Goal: Information Seeking & Learning: Learn about a topic

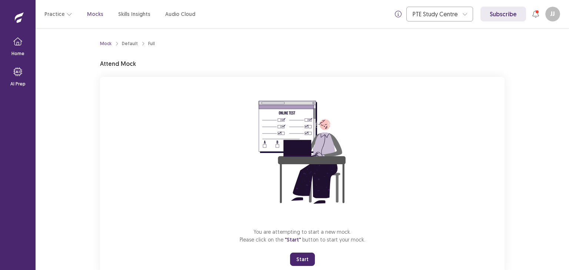
click at [304, 257] on button "Start" at bounding box center [302, 259] width 25 height 13
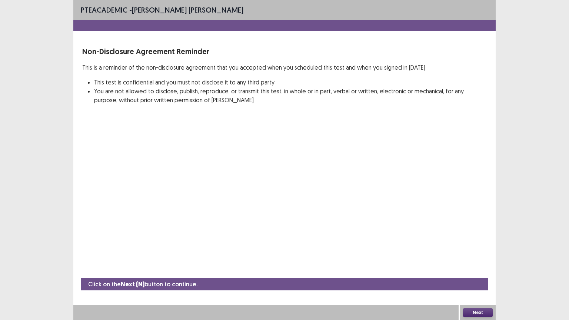
click at [483, 270] on button "Next" at bounding box center [478, 312] width 30 height 9
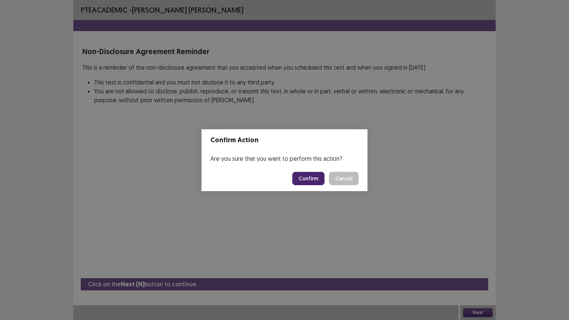
click at [317, 176] on button "Confirm" at bounding box center [308, 178] width 32 height 13
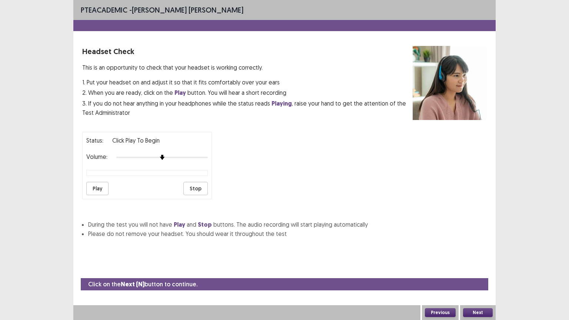
click at [99, 185] on button "Play" at bounding box center [97, 188] width 22 height 13
click at [444, 270] on button "Previous" at bounding box center [440, 312] width 31 height 9
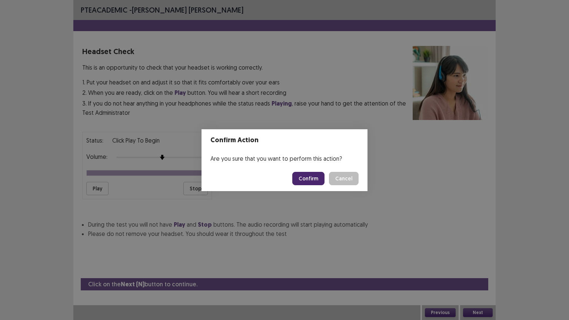
click at [318, 180] on button "Confirm" at bounding box center [308, 178] width 32 height 13
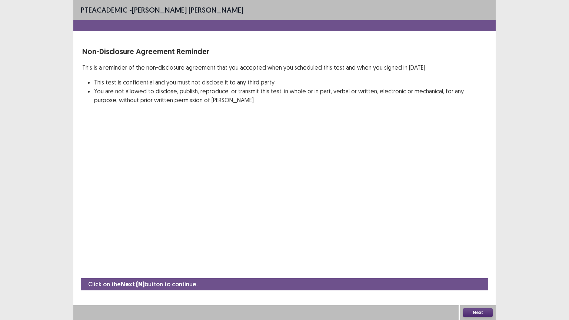
click at [472, 270] on button "Next" at bounding box center [478, 312] width 30 height 9
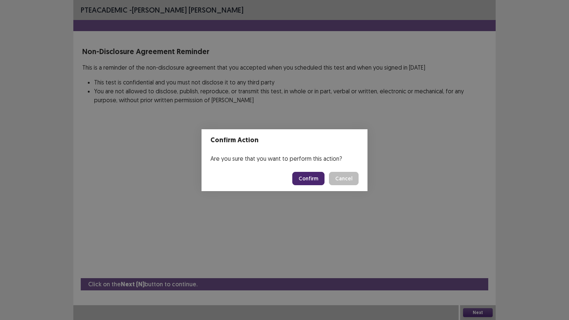
click at [307, 173] on button "Confirm" at bounding box center [308, 178] width 32 height 13
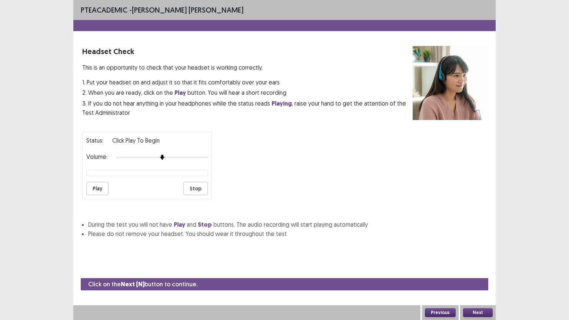
click at [472, 270] on button "Next" at bounding box center [478, 312] width 30 height 9
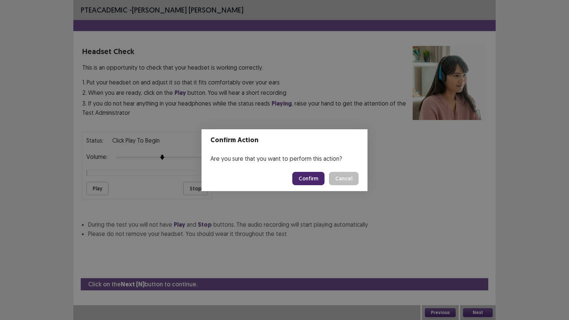
click at [310, 178] on button "Confirm" at bounding box center [308, 178] width 32 height 13
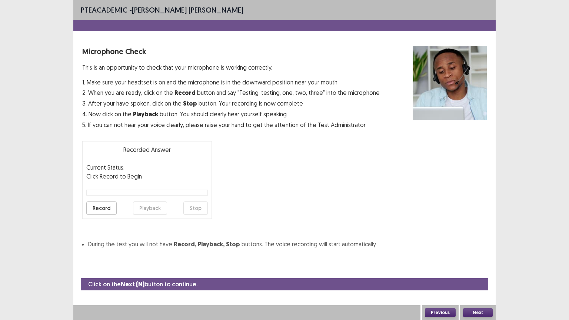
click at [99, 206] on button "Record" at bounding box center [101, 207] width 30 height 13
click at [197, 204] on button "Stop" at bounding box center [195, 207] width 24 height 13
click at [160, 207] on button "Playback" at bounding box center [150, 207] width 34 height 13
click at [475, 270] on button "Next" at bounding box center [478, 312] width 30 height 9
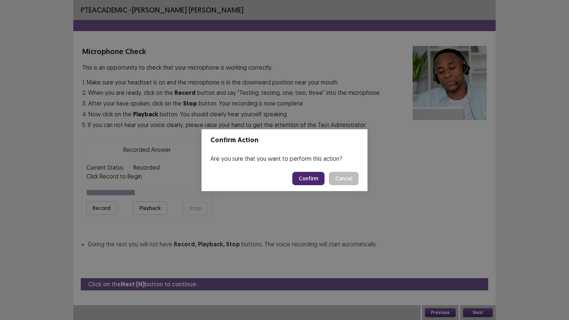
click at [309, 177] on button "Confirm" at bounding box center [308, 178] width 32 height 13
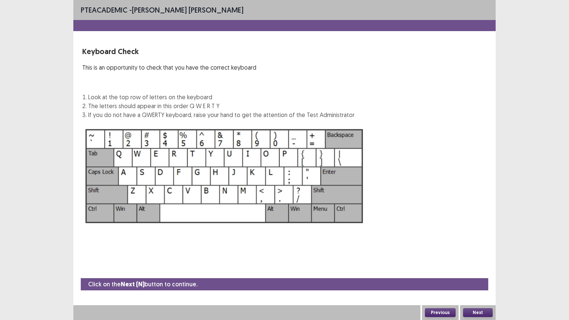
click at [478, 270] on button "Next" at bounding box center [478, 312] width 30 height 9
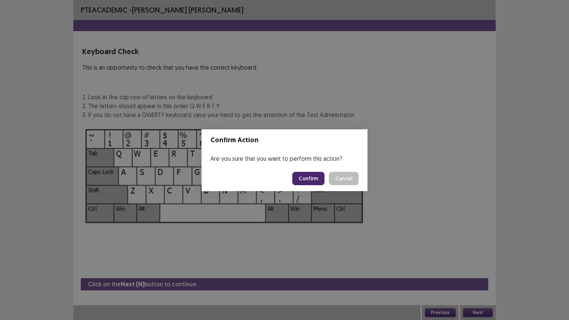
click at [317, 180] on button "Confirm" at bounding box center [308, 178] width 32 height 13
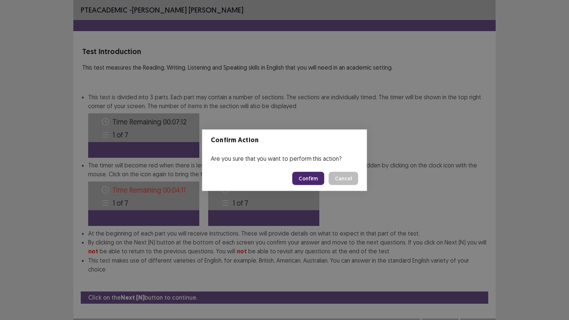
scroll to position [1, 0]
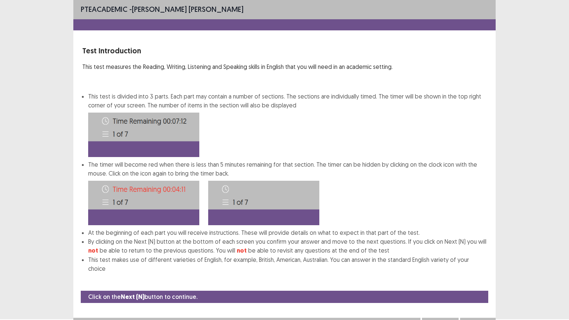
click at [474, 270] on button "Next" at bounding box center [478, 325] width 30 height 9
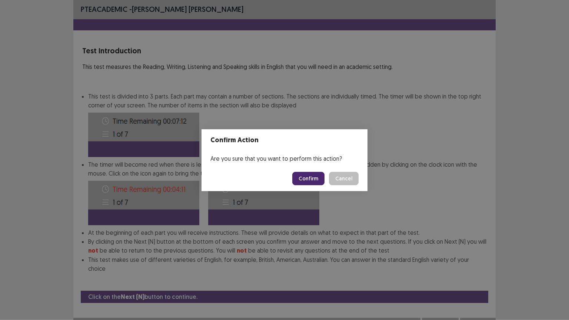
click at [318, 182] on button "Confirm" at bounding box center [308, 178] width 32 height 13
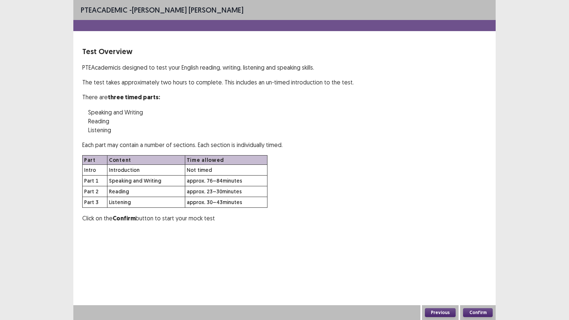
scroll to position [0, 0]
click at [482, 270] on button "Confirm" at bounding box center [478, 312] width 30 height 9
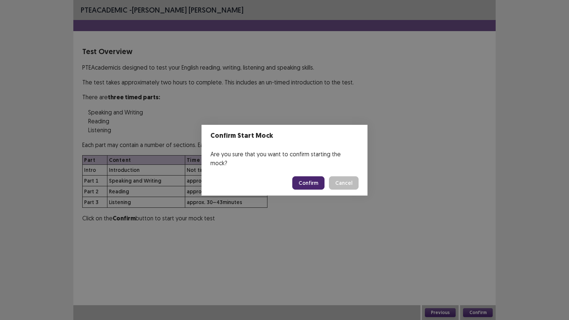
click at [313, 178] on button "Confirm" at bounding box center [308, 182] width 32 height 13
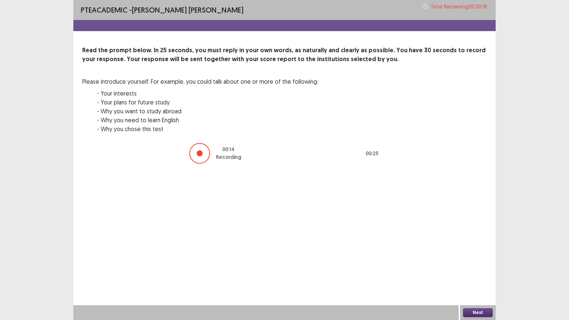
click at [480, 270] on button "Next" at bounding box center [478, 312] width 30 height 9
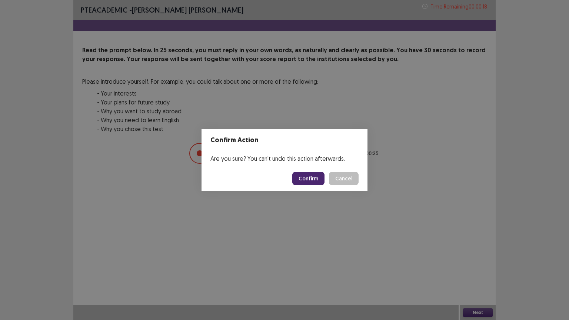
click at [307, 178] on button "Confirm" at bounding box center [308, 178] width 32 height 13
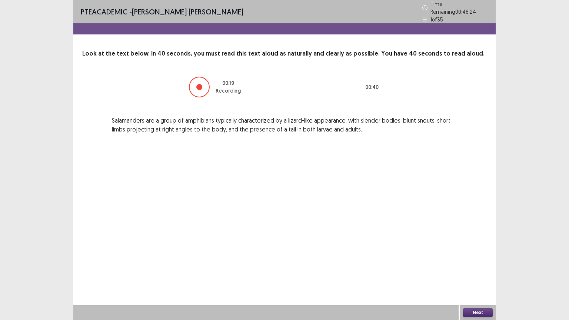
click at [474, 270] on button "Next" at bounding box center [478, 312] width 30 height 9
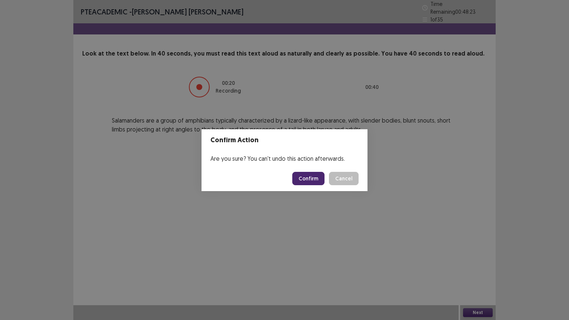
click at [317, 182] on button "Confirm" at bounding box center [308, 178] width 32 height 13
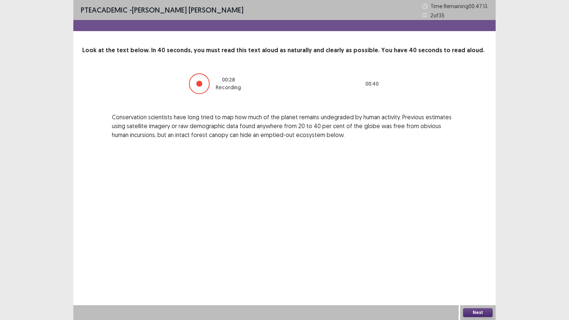
click at [488, 270] on button "Next" at bounding box center [478, 312] width 30 height 9
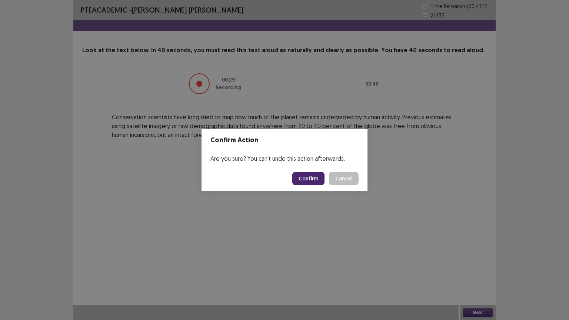
click at [311, 181] on button "Confirm" at bounding box center [308, 178] width 32 height 13
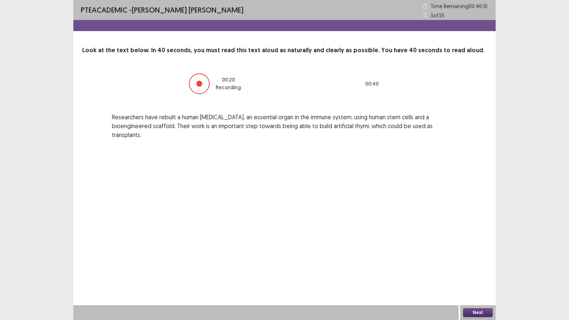
click at [469, 270] on button "Next" at bounding box center [478, 312] width 30 height 9
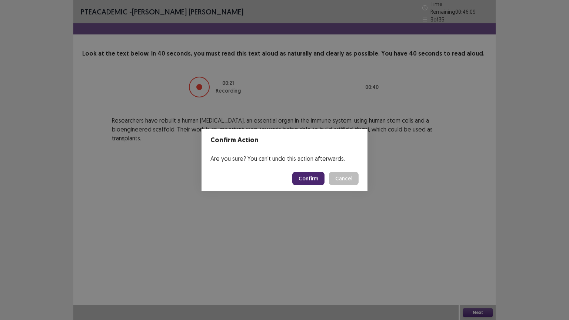
click at [305, 173] on button "Confirm" at bounding box center [308, 178] width 32 height 13
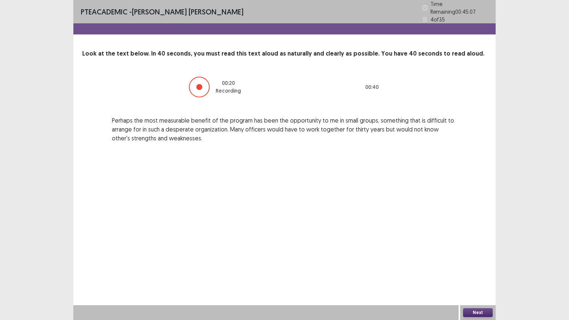
click at [470, 270] on button "Next" at bounding box center [478, 312] width 30 height 9
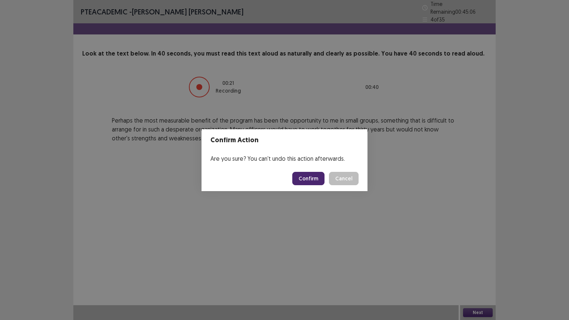
click at [312, 178] on button "Confirm" at bounding box center [308, 178] width 32 height 13
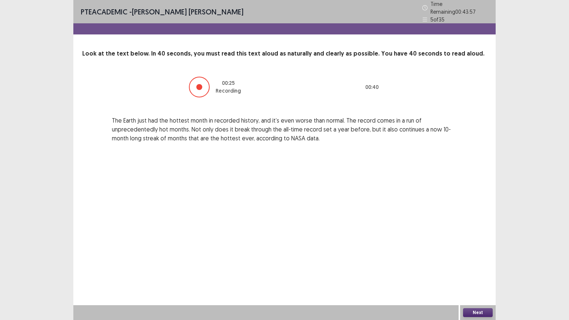
click at [480, 270] on button "Next" at bounding box center [478, 312] width 30 height 9
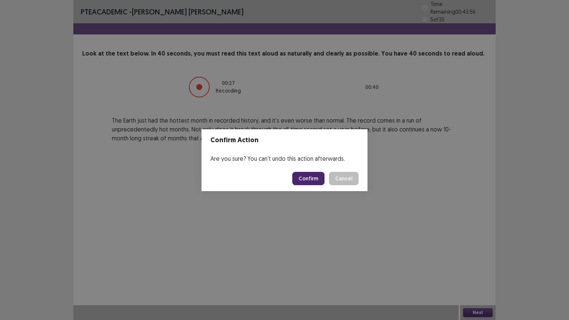
click at [307, 173] on button "Confirm" at bounding box center [308, 178] width 32 height 13
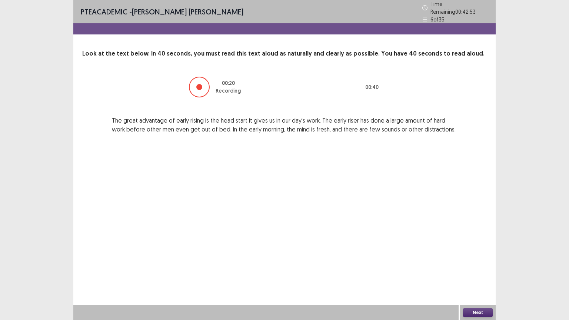
click at [478, 270] on button "Next" at bounding box center [478, 312] width 30 height 9
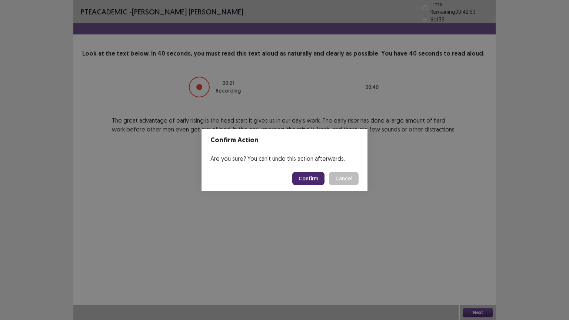
click at [316, 177] on button "Confirm" at bounding box center [308, 178] width 32 height 13
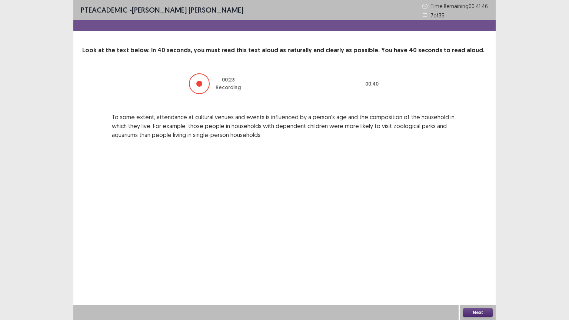
click at [468, 270] on button "Next" at bounding box center [478, 312] width 30 height 9
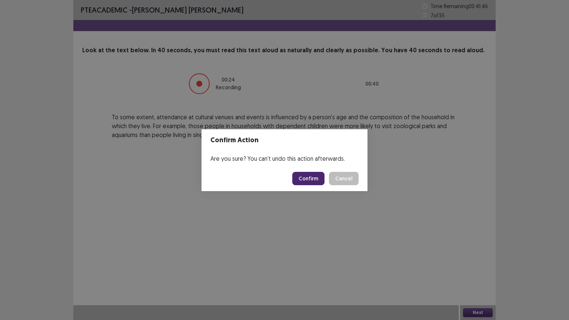
click at [312, 176] on button "Confirm" at bounding box center [308, 178] width 32 height 13
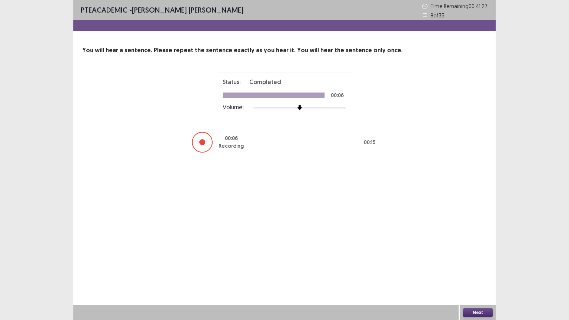
click at [484, 270] on button "Next" at bounding box center [478, 312] width 30 height 9
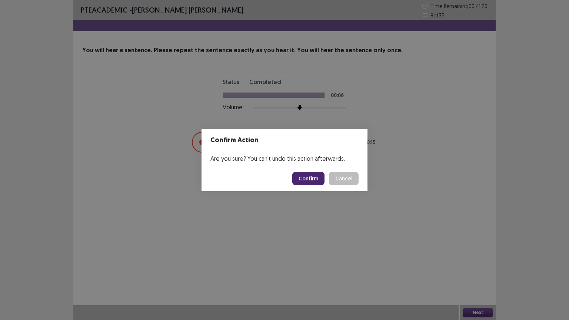
click at [321, 181] on button "Confirm" at bounding box center [308, 178] width 32 height 13
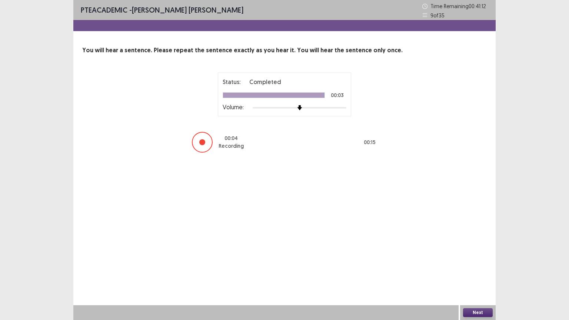
click at [487, 270] on button "Next" at bounding box center [478, 312] width 30 height 9
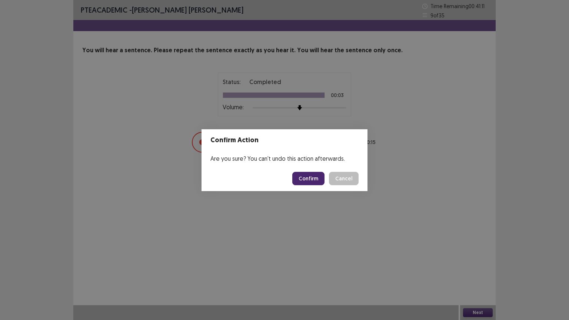
click at [311, 173] on button "Confirm" at bounding box center [308, 178] width 32 height 13
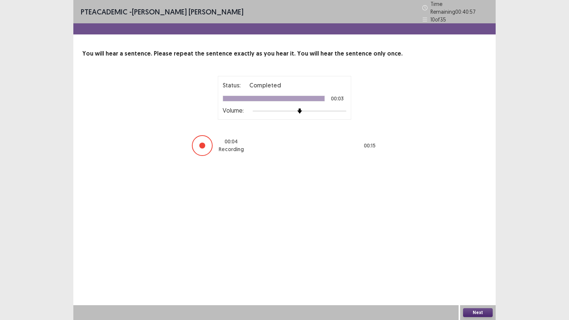
click at [478, 270] on button "Next" at bounding box center [478, 312] width 30 height 9
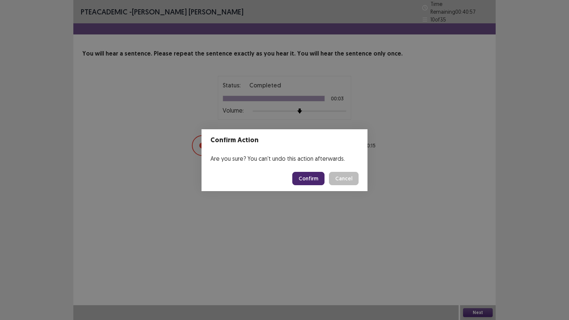
click at [315, 181] on button "Confirm" at bounding box center [308, 178] width 32 height 13
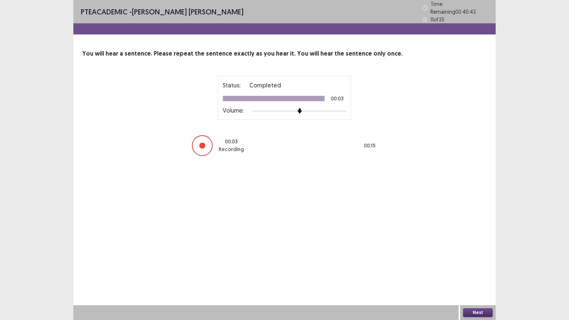
click at [471, 270] on button "Next" at bounding box center [478, 312] width 30 height 9
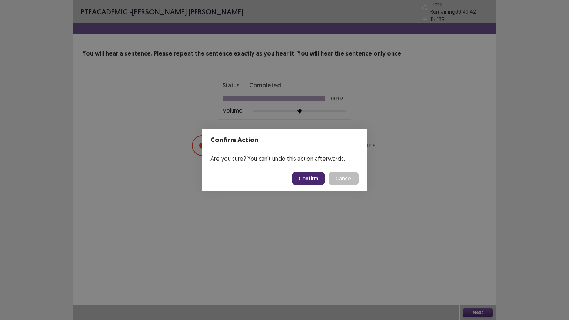
click at [315, 181] on button "Confirm" at bounding box center [308, 178] width 32 height 13
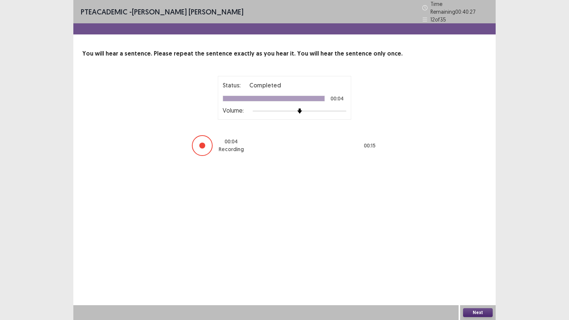
click at [479, 270] on button "Next" at bounding box center [478, 312] width 30 height 9
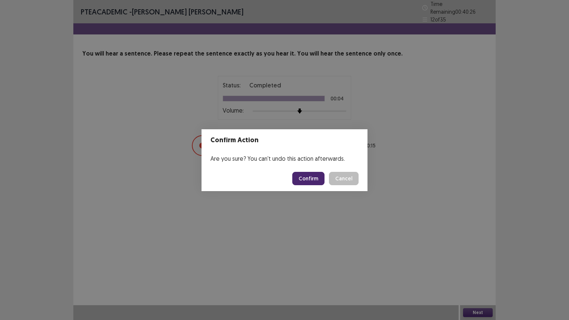
click at [320, 178] on button "Confirm" at bounding box center [308, 178] width 32 height 13
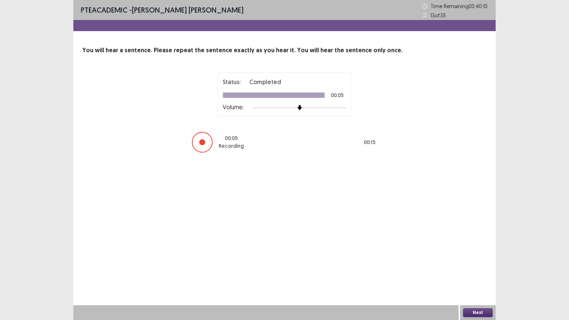
click at [481, 270] on button "Next" at bounding box center [478, 312] width 30 height 9
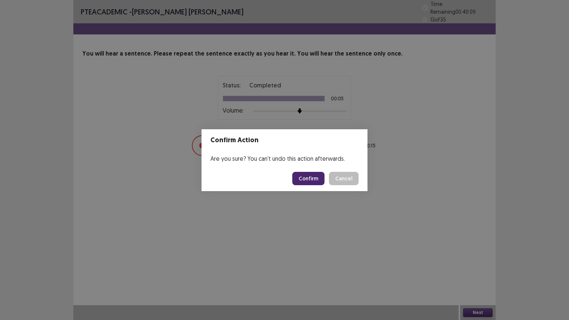
click at [310, 178] on button "Confirm" at bounding box center [308, 178] width 32 height 13
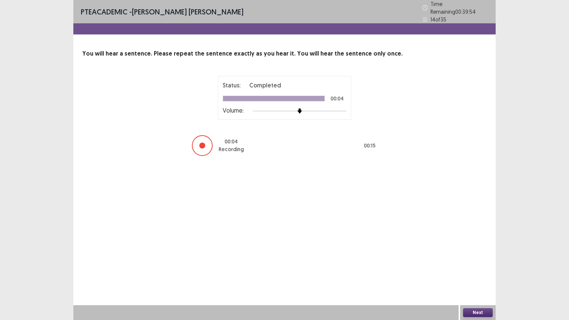
click at [476, 270] on button "Next" at bounding box center [478, 312] width 30 height 9
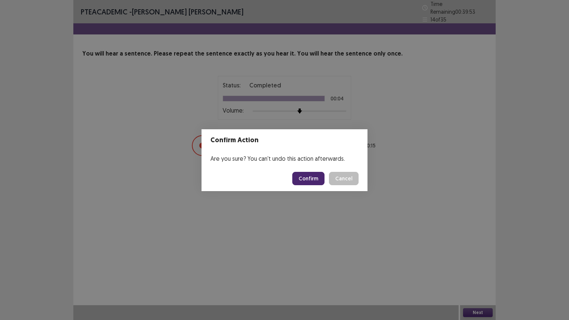
click at [306, 181] on button "Confirm" at bounding box center [308, 178] width 32 height 13
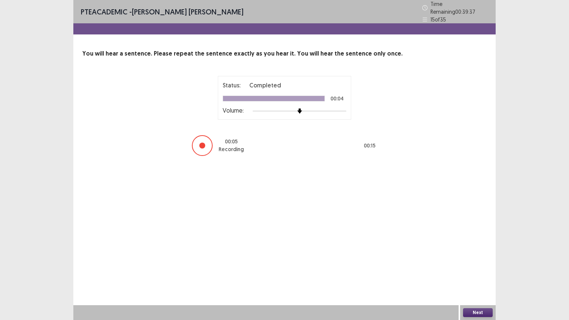
click at [468, 270] on button "Next" at bounding box center [478, 312] width 30 height 9
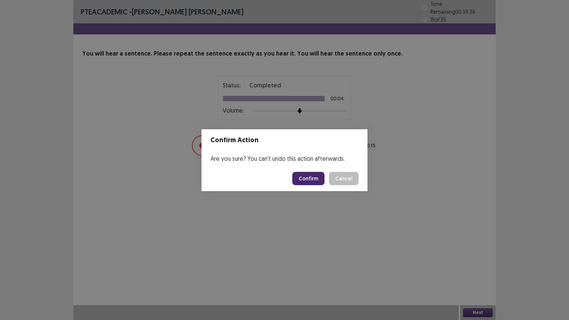
click at [309, 179] on button "Confirm" at bounding box center [308, 178] width 32 height 13
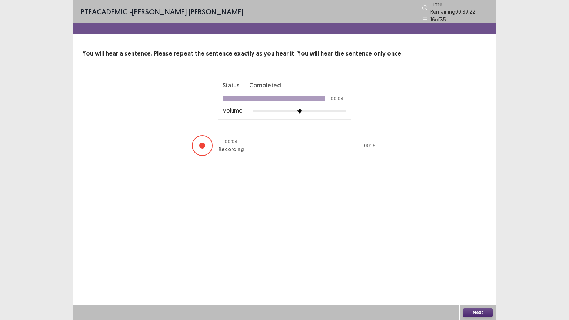
click at [473, 270] on button "Next" at bounding box center [478, 312] width 30 height 9
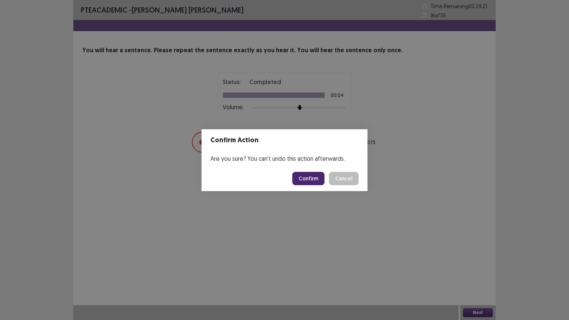
click at [308, 175] on button "Confirm" at bounding box center [308, 178] width 32 height 13
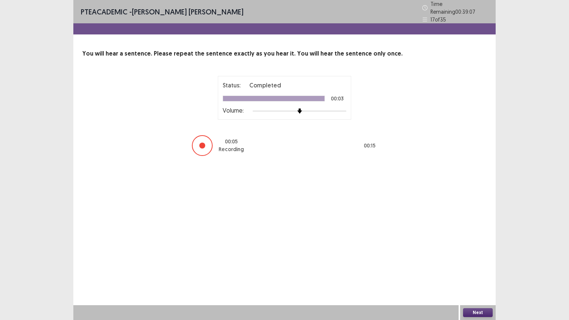
click at [469, 270] on button "Next" at bounding box center [478, 312] width 30 height 9
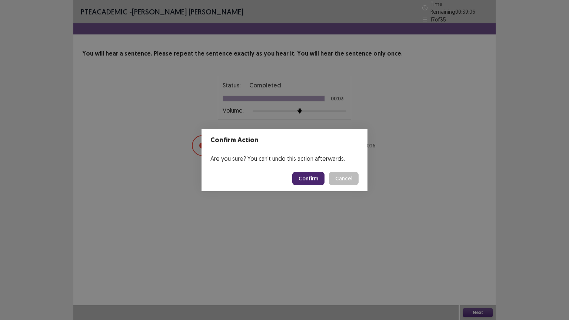
click at [320, 178] on button "Confirm" at bounding box center [308, 178] width 32 height 13
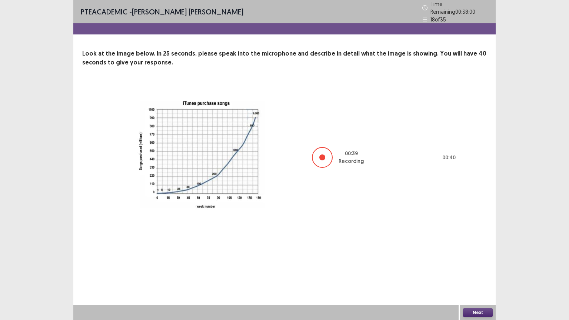
click at [475, 270] on button "Next" at bounding box center [478, 312] width 30 height 9
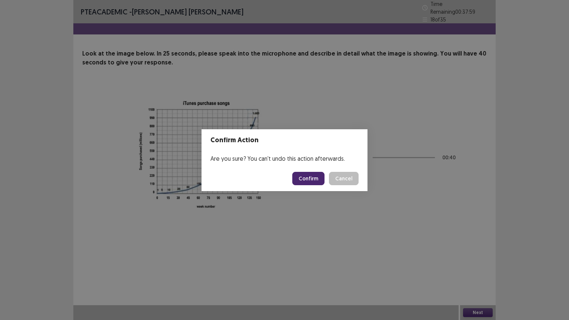
click at [317, 181] on button "Confirm" at bounding box center [308, 178] width 32 height 13
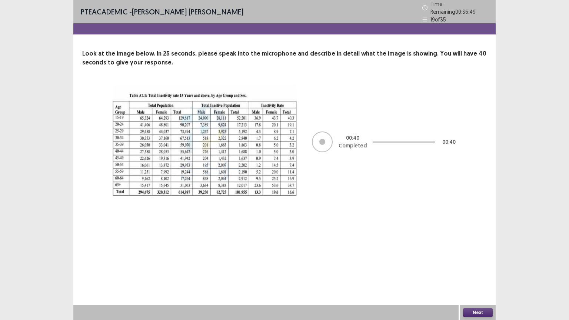
click at [483, 270] on button "Next" at bounding box center [478, 312] width 30 height 9
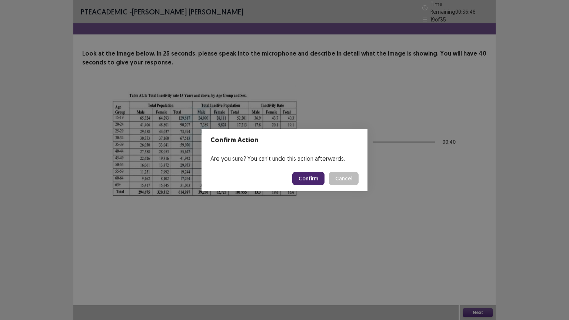
click at [303, 180] on button "Confirm" at bounding box center [308, 178] width 32 height 13
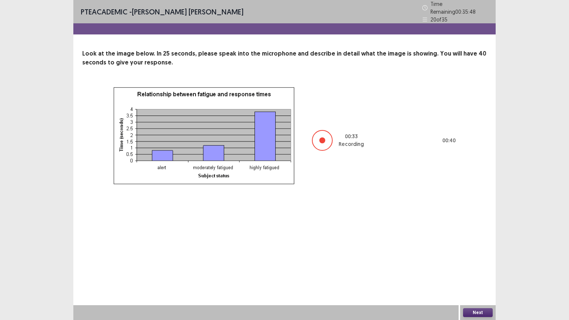
click at [482, 270] on button "Next" at bounding box center [478, 312] width 30 height 9
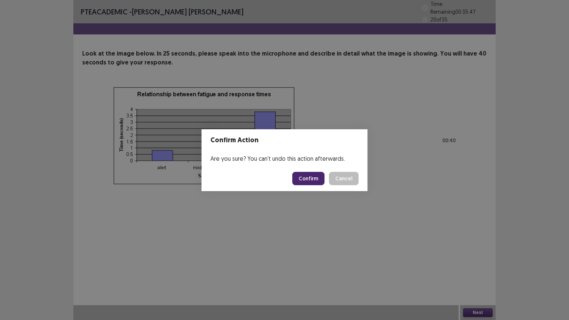
click at [308, 181] on button "Confirm" at bounding box center [308, 178] width 32 height 13
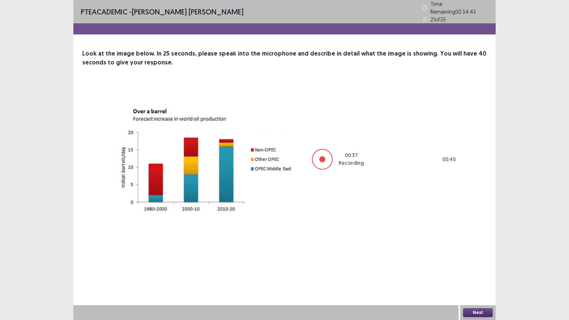
click at [471, 270] on button "Next" at bounding box center [478, 312] width 30 height 9
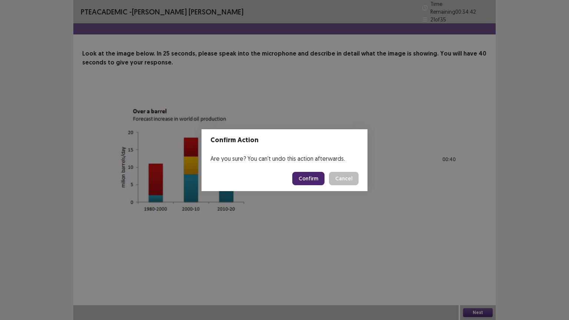
click at [302, 175] on button "Confirm" at bounding box center [308, 178] width 32 height 13
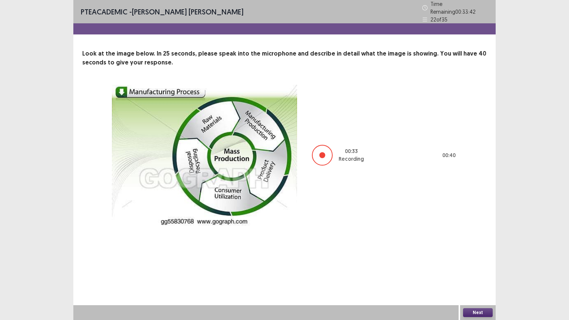
click at [483, 270] on button "Next" at bounding box center [478, 312] width 30 height 9
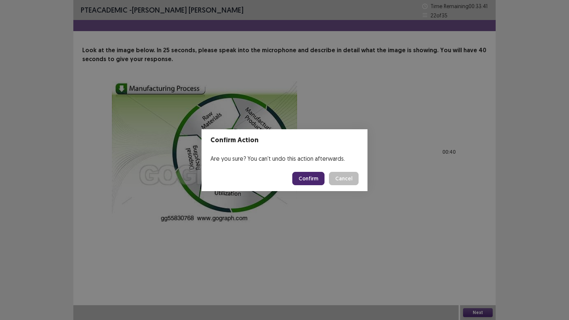
click at [319, 179] on button "Confirm" at bounding box center [308, 178] width 32 height 13
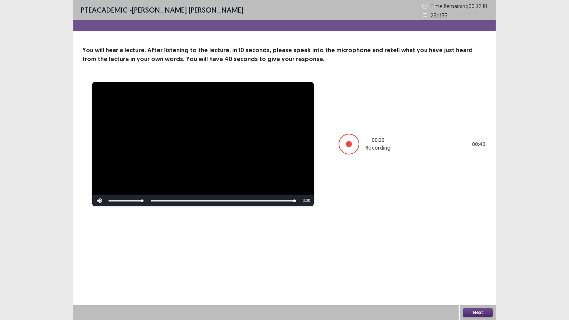
click at [476, 270] on button "Next" at bounding box center [478, 312] width 30 height 9
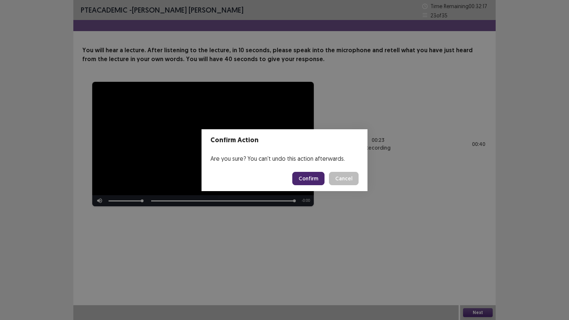
click at [313, 179] on button "Confirm" at bounding box center [308, 178] width 32 height 13
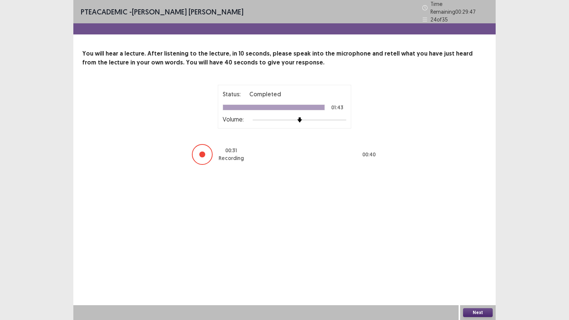
click at [469, 270] on button "Next" at bounding box center [478, 312] width 30 height 9
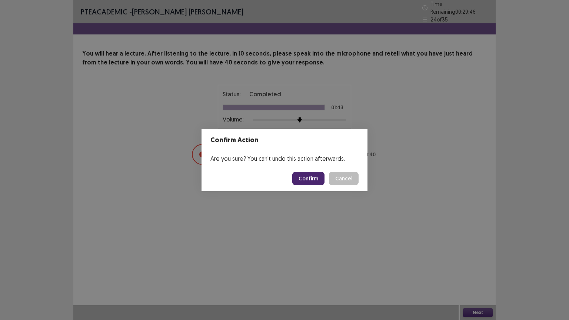
click at [312, 178] on button "Confirm" at bounding box center [308, 178] width 32 height 13
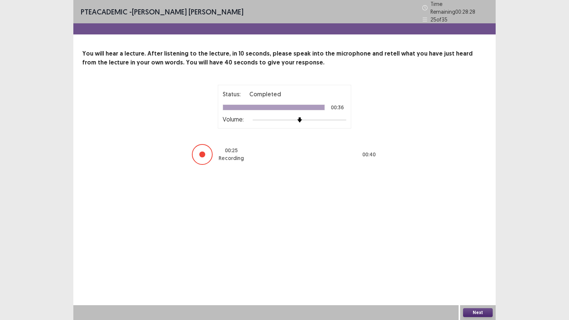
click at [483, 270] on button "Next" at bounding box center [478, 312] width 30 height 9
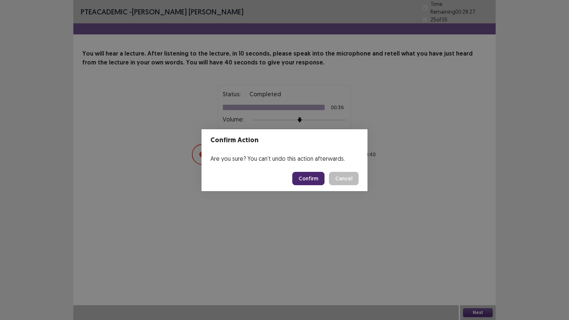
click at [318, 179] on button "Confirm" at bounding box center [308, 178] width 32 height 13
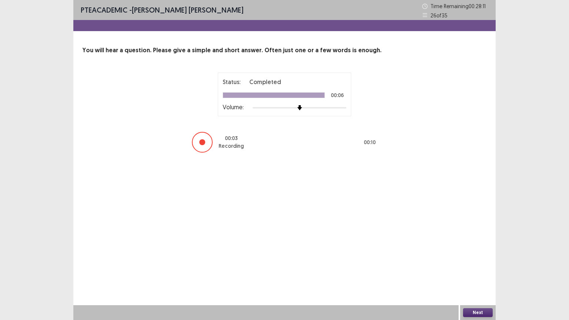
click at [471, 270] on button "Next" at bounding box center [478, 312] width 30 height 9
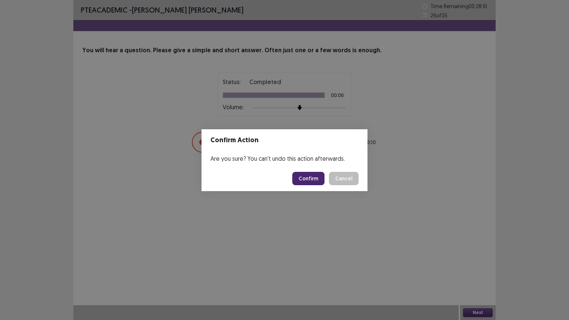
click at [321, 179] on button "Confirm" at bounding box center [308, 178] width 32 height 13
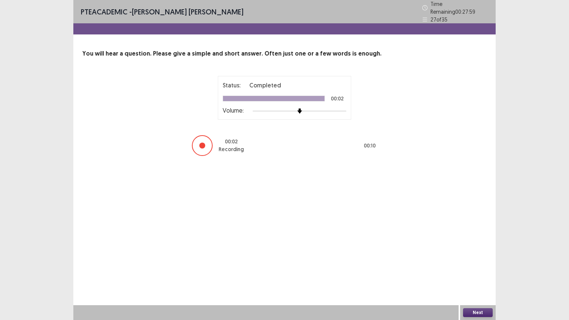
click at [472, 270] on button "Next" at bounding box center [478, 312] width 30 height 9
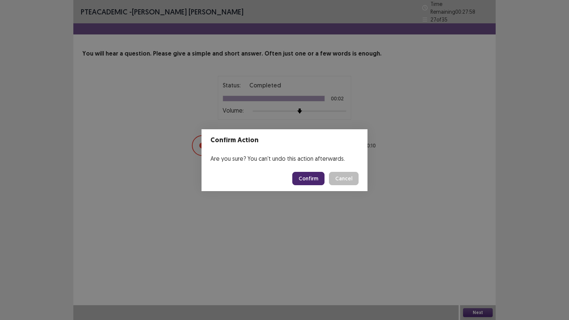
click at [311, 182] on button "Confirm" at bounding box center [308, 178] width 32 height 13
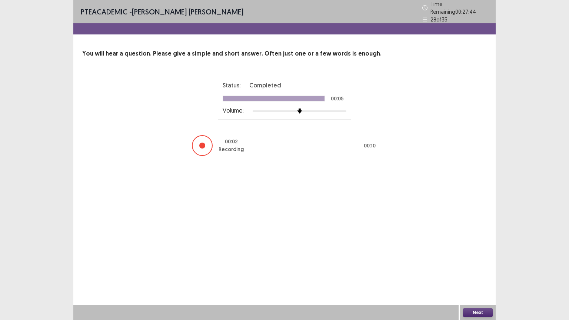
click at [474, 270] on button "Next" at bounding box center [478, 312] width 30 height 9
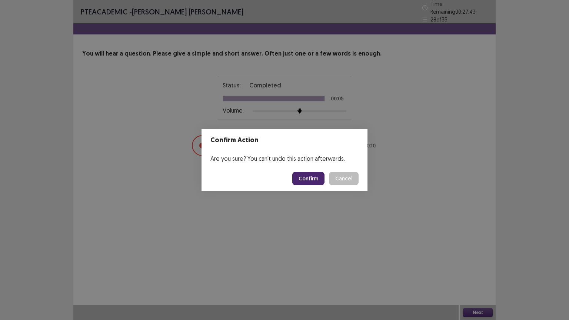
click at [315, 177] on button "Confirm" at bounding box center [308, 178] width 32 height 13
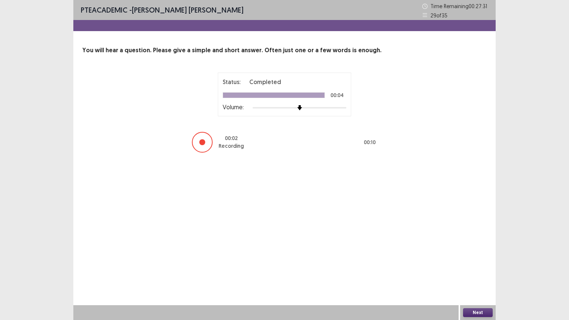
click at [481, 270] on button "Next" at bounding box center [478, 312] width 30 height 9
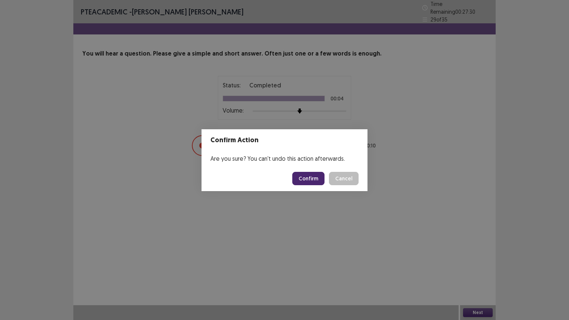
click at [318, 177] on button "Confirm" at bounding box center [308, 178] width 32 height 13
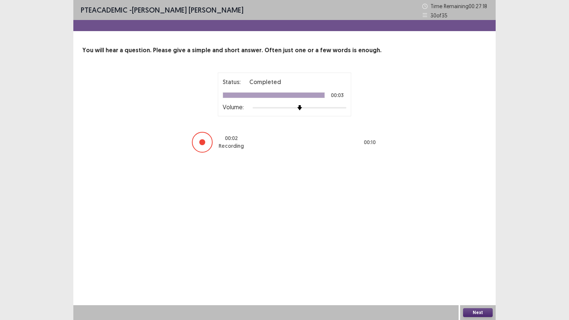
click at [473, 270] on button "Next" at bounding box center [478, 312] width 30 height 9
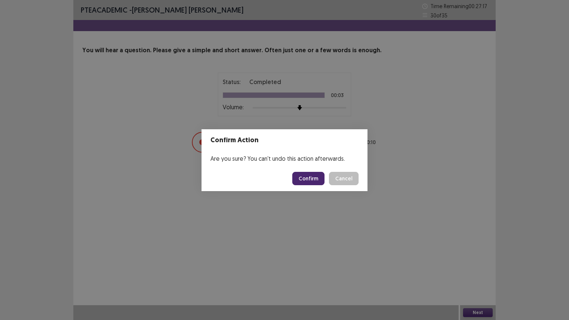
click at [308, 174] on button "Confirm" at bounding box center [308, 178] width 32 height 13
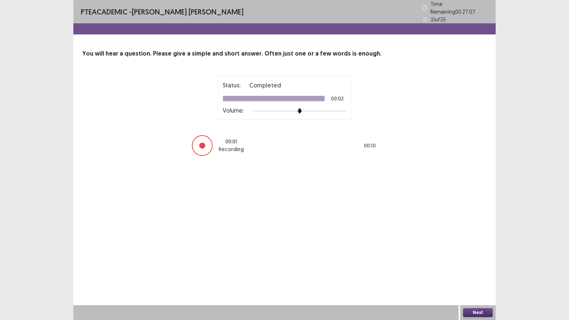
click at [479, 270] on button "Next" at bounding box center [478, 312] width 30 height 9
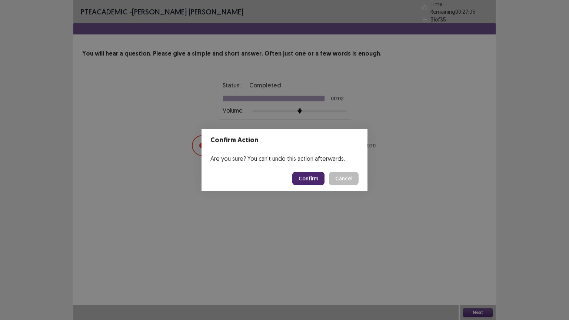
click at [316, 180] on button "Confirm" at bounding box center [308, 178] width 32 height 13
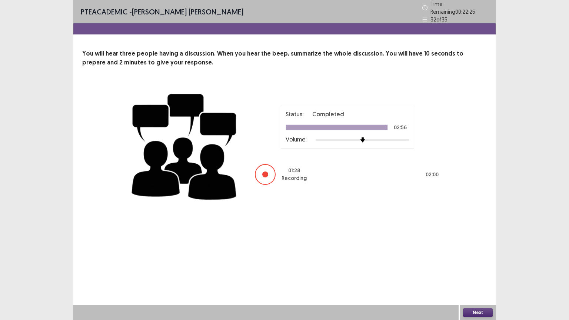
drag, startPoint x: 251, startPoint y: 319, endPoint x: 204, endPoint y: 302, distance: 50.8
click at [251, 270] on div at bounding box center [265, 312] width 385 height 15
click at [489, 270] on button "Next" at bounding box center [478, 312] width 30 height 9
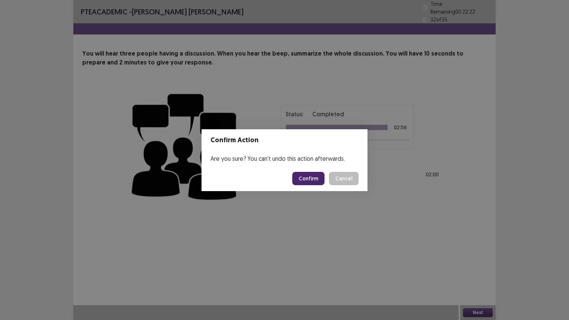
click at [306, 177] on button "Confirm" at bounding box center [308, 178] width 32 height 13
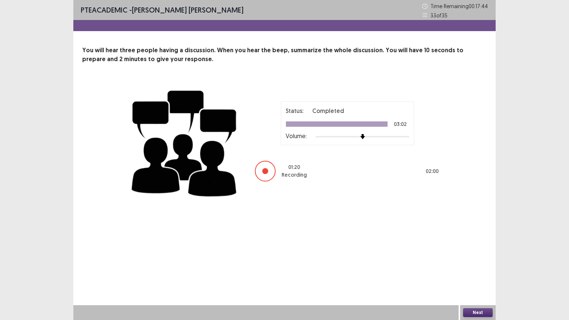
click at [473, 270] on button "Next" at bounding box center [478, 312] width 30 height 9
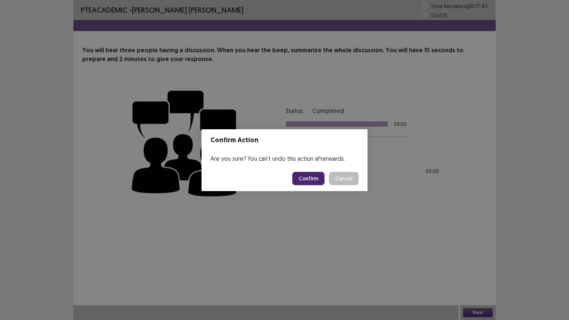
click at [311, 178] on button "Confirm" at bounding box center [308, 178] width 32 height 13
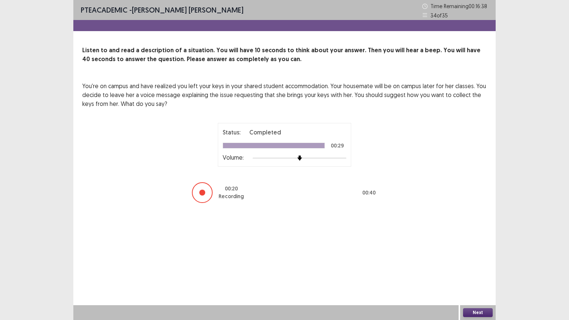
click at [409, 251] on div "PTE academic - [PERSON_NAME] [PERSON_NAME] Time Remaining 00 : 16 : 38 34 of 35…" at bounding box center [284, 160] width 422 height 320
click at [481, 270] on button "Next" at bounding box center [478, 312] width 30 height 9
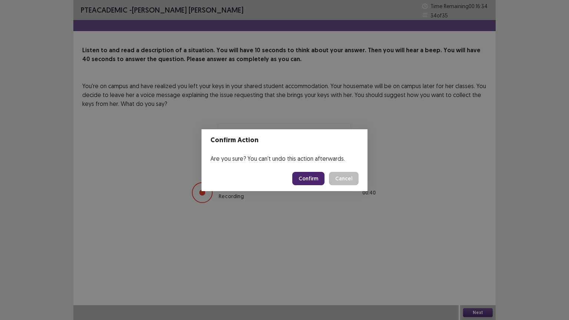
click at [312, 184] on button "Confirm" at bounding box center [308, 178] width 32 height 13
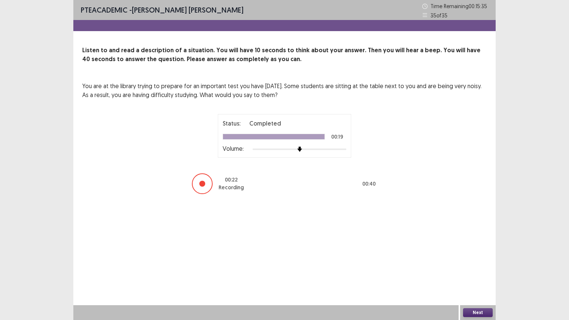
click at [486, 270] on button "Next" at bounding box center [478, 312] width 30 height 9
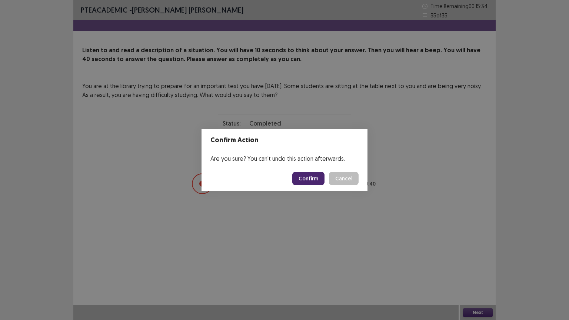
click at [315, 178] on button "Confirm" at bounding box center [308, 178] width 32 height 13
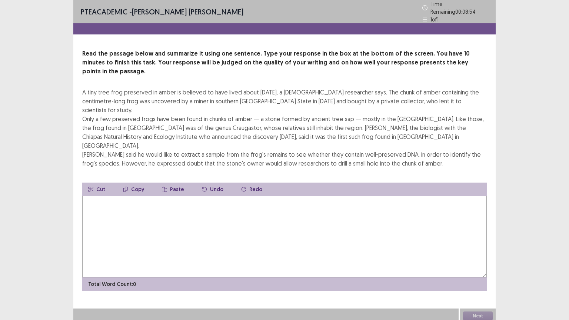
click at [182, 216] on textarea at bounding box center [284, 236] width 404 height 81
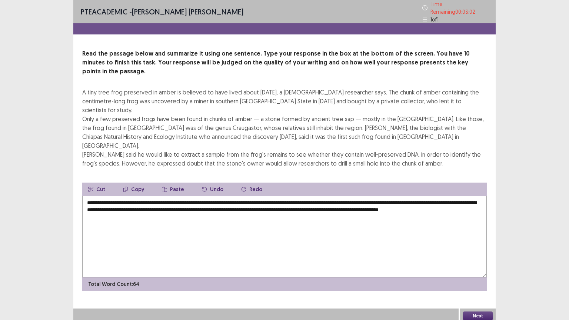
click at [86, 196] on textarea "**********" at bounding box center [284, 236] width 404 height 81
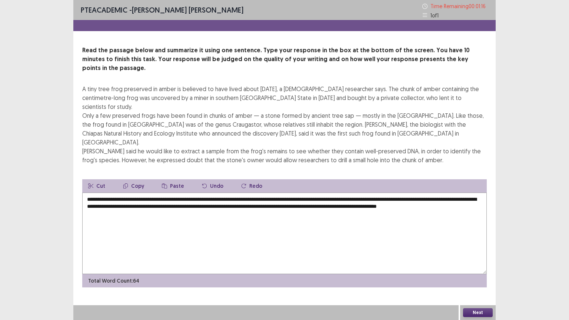
click at [266, 213] on textarea "**********" at bounding box center [284, 233] width 404 height 81
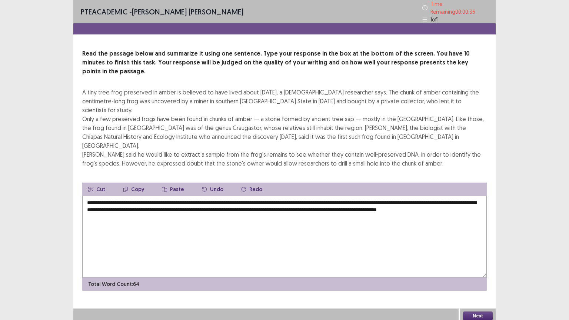
type textarea "**********"
click at [483, 270] on button "Next" at bounding box center [478, 315] width 30 height 9
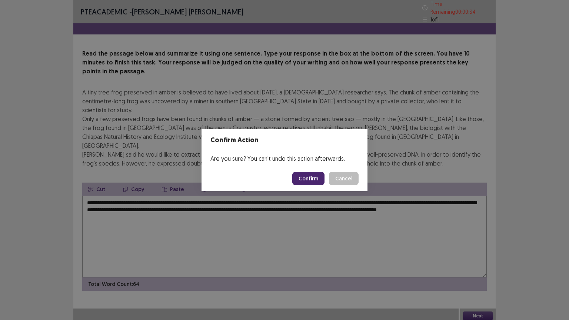
click at [315, 181] on button "Confirm" at bounding box center [308, 178] width 32 height 13
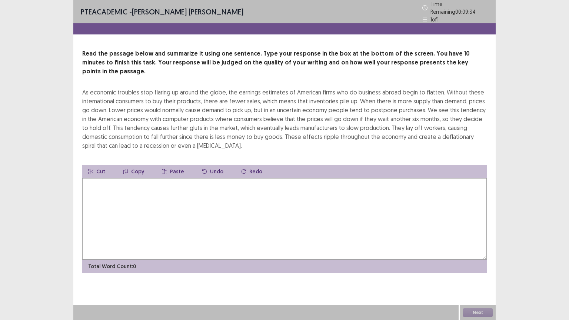
click at [216, 197] on textarea at bounding box center [284, 218] width 404 height 81
click at [229, 196] on textarea at bounding box center [284, 218] width 404 height 81
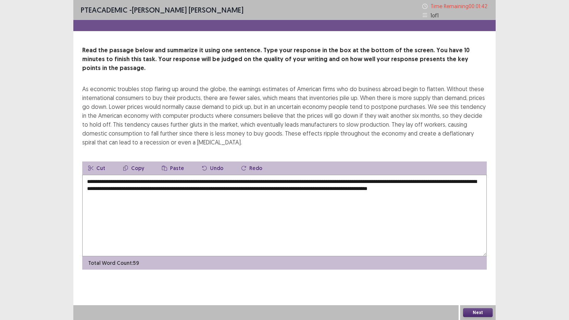
drag, startPoint x: 86, startPoint y: 172, endPoint x: 214, endPoint y: 178, distance: 128.3
click at [88, 175] on textarea "**********" at bounding box center [284, 215] width 404 height 81
click at [86, 175] on textarea "**********" at bounding box center [284, 215] width 404 height 81
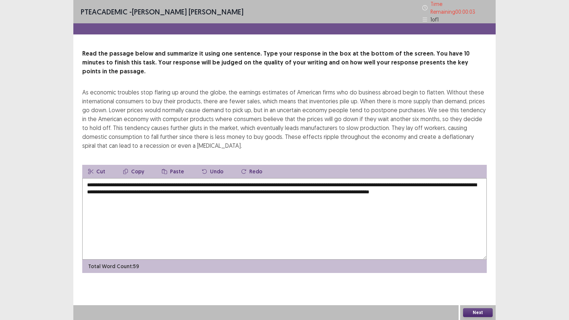
type textarea "**********"
click at [467, 270] on div "**********" at bounding box center [284, 160] width 422 height 320
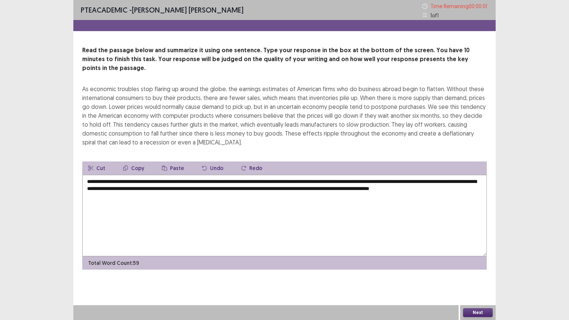
click at [470, 270] on button "Next" at bounding box center [478, 312] width 30 height 9
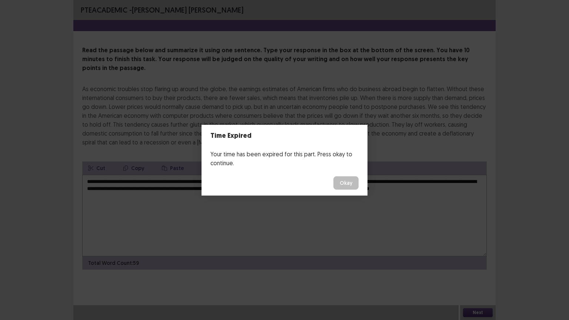
click at [342, 182] on button "Okay" at bounding box center [345, 182] width 25 height 13
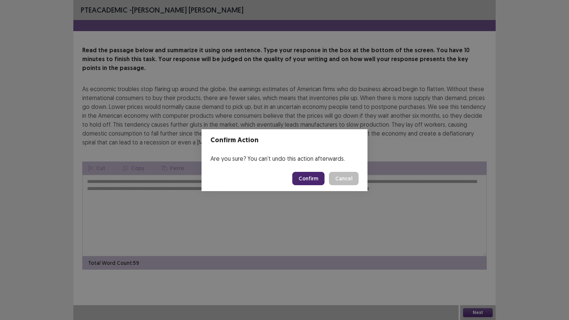
click at [320, 176] on button "Confirm" at bounding box center [308, 178] width 32 height 13
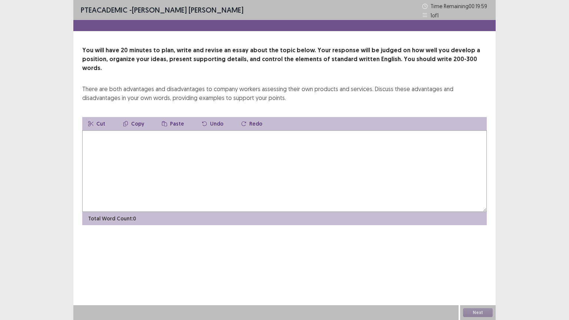
drag, startPoint x: 357, startPoint y: 173, endPoint x: 358, endPoint y: 176, distance: 4.0
click at [357, 174] on textarea at bounding box center [284, 170] width 404 height 81
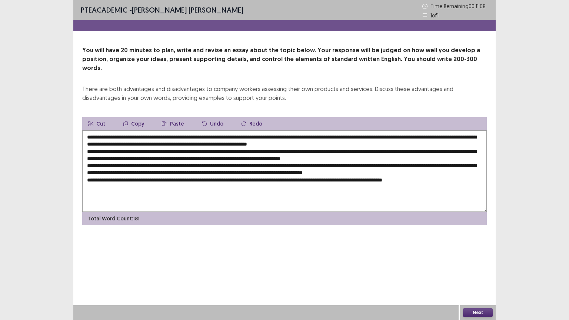
click at [249, 191] on textarea at bounding box center [284, 170] width 404 height 81
drag, startPoint x: 123, startPoint y: 128, endPoint x: 143, endPoint y: 131, distance: 20.0
click at [124, 130] on textarea at bounding box center [284, 170] width 404 height 81
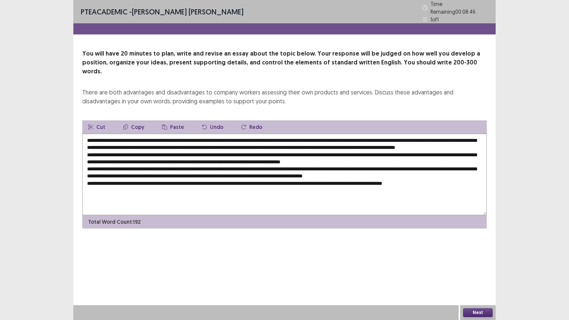
drag, startPoint x: 116, startPoint y: 129, endPoint x: 332, endPoint y: 123, distance: 216.3
click at [332, 134] on textarea at bounding box center [284, 174] width 404 height 81
click at [198, 194] on textarea at bounding box center [284, 174] width 404 height 81
drag, startPoint x: 204, startPoint y: 149, endPoint x: 275, endPoint y: 158, distance: 71.6
click at [208, 150] on textarea at bounding box center [284, 174] width 404 height 81
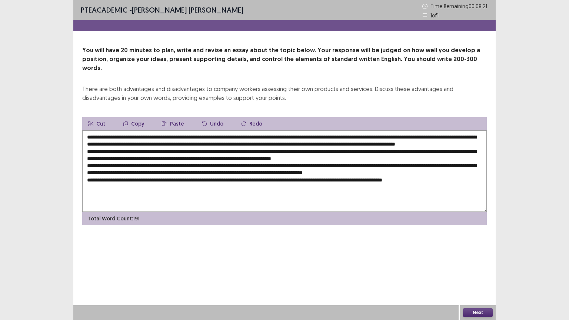
paste textarea "**********"
click at [206, 172] on textarea at bounding box center [284, 170] width 404 height 81
paste textarea "**********"
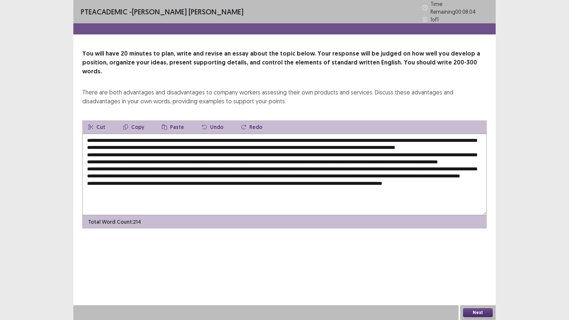
drag, startPoint x: 272, startPoint y: 192, endPoint x: 314, endPoint y: 188, distance: 42.4
click at [276, 192] on textarea at bounding box center [284, 174] width 404 height 81
paste textarea "**********"
click at [459, 135] on textarea at bounding box center [284, 174] width 404 height 81
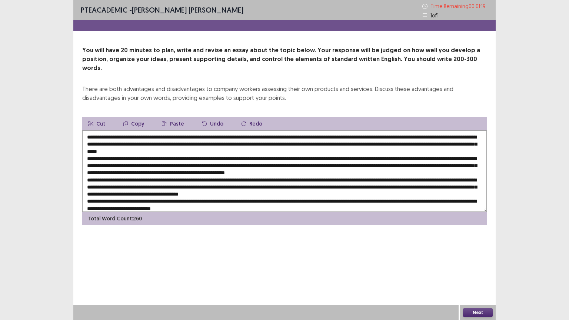
drag, startPoint x: 117, startPoint y: 127, endPoint x: 331, endPoint y: 130, distance: 214.4
click at [331, 130] on textarea at bounding box center [284, 170] width 404 height 81
click at [352, 184] on textarea at bounding box center [284, 170] width 404 height 81
paste textarea "**********"
click at [225, 190] on textarea at bounding box center [284, 170] width 404 height 81
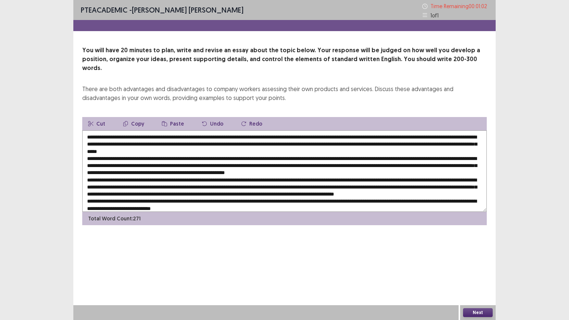
drag, startPoint x: 85, startPoint y: 127, endPoint x: 148, endPoint y: 127, distance: 63.3
click at [87, 130] on textarea at bounding box center [284, 170] width 404 height 81
type textarea "**********"
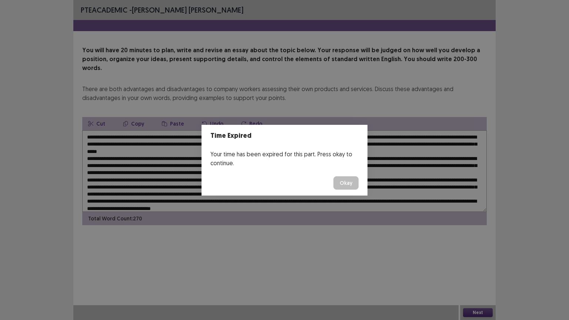
click at [349, 187] on button "Okay" at bounding box center [345, 182] width 25 height 13
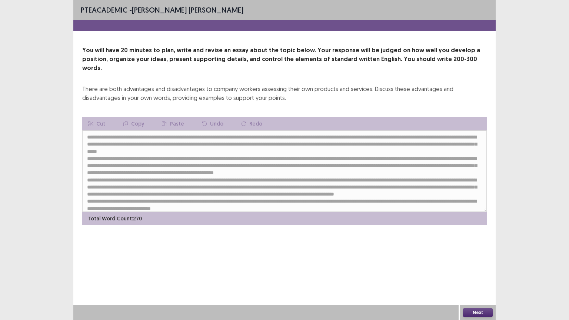
click at [480, 270] on button "Next" at bounding box center [478, 312] width 30 height 9
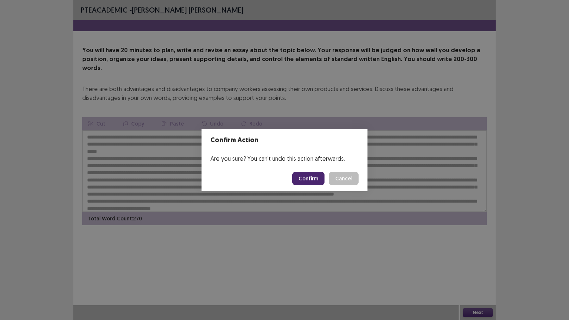
click at [313, 178] on button "Confirm" at bounding box center [308, 178] width 32 height 13
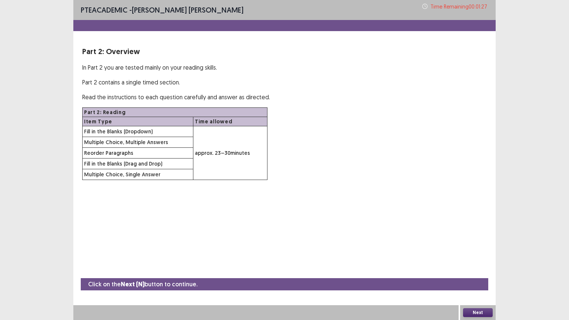
click at [476, 270] on button "Next" at bounding box center [478, 312] width 30 height 9
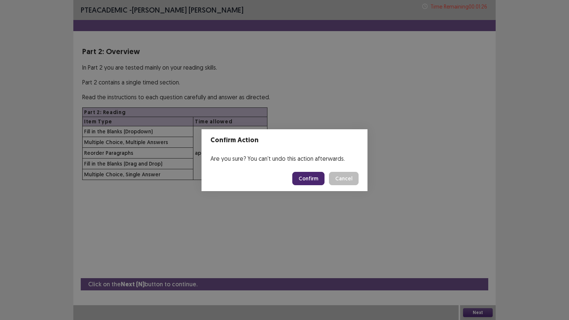
click at [314, 180] on button "Confirm" at bounding box center [308, 178] width 32 height 13
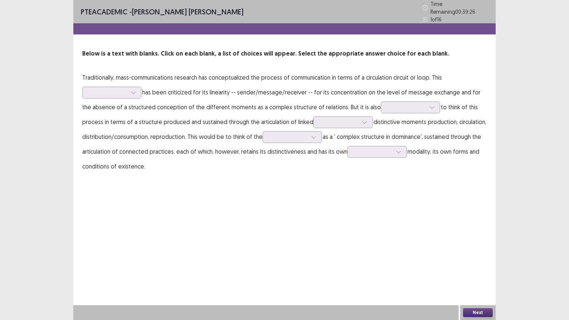
click at [247, 212] on div "PTE academic - [PERSON_NAME] [PERSON_NAME] Time Remaining 00 : 39 : 26 1 of 16 …" at bounding box center [284, 160] width 422 height 320
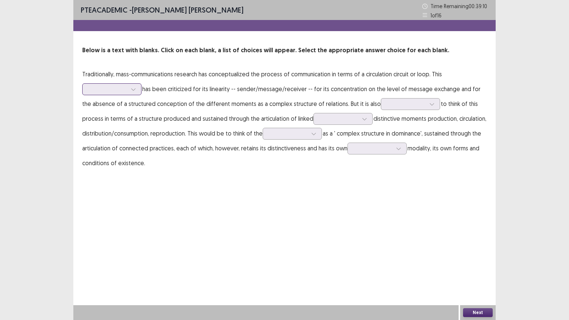
click at [120, 90] on div at bounding box center [107, 89] width 39 height 7
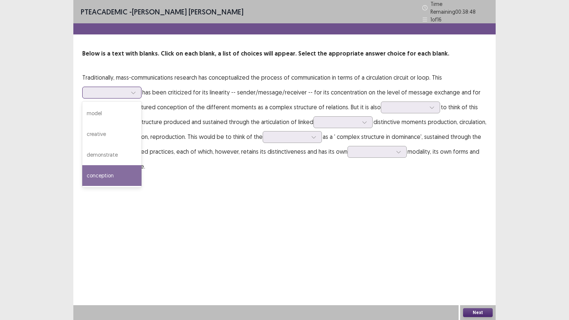
click at [122, 171] on div "conception" at bounding box center [111, 175] width 59 height 21
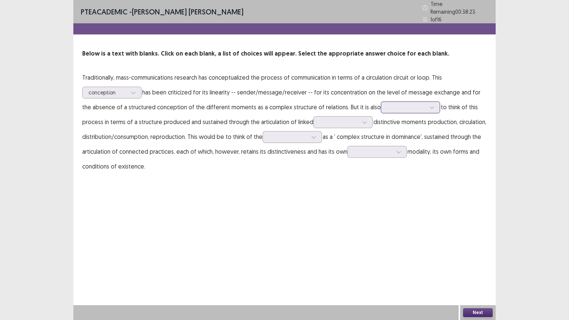
click at [387, 104] on div at bounding box center [406, 107] width 39 height 7
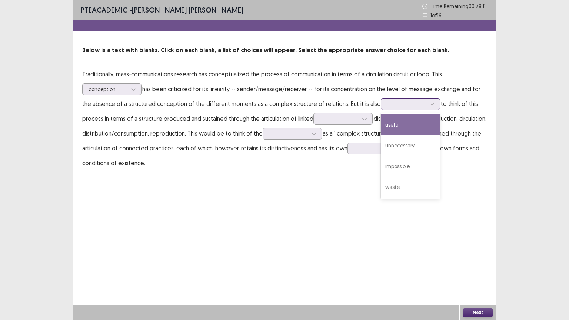
click at [388, 126] on div "useful" at bounding box center [410, 124] width 59 height 21
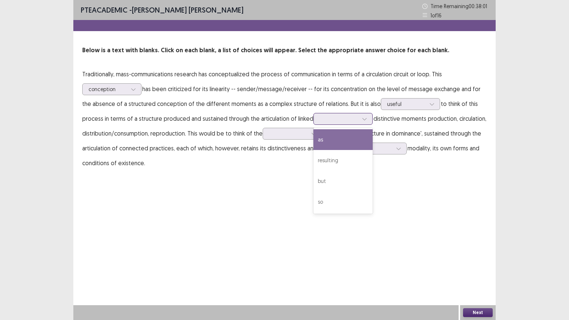
click at [323, 118] on div at bounding box center [338, 118] width 39 height 7
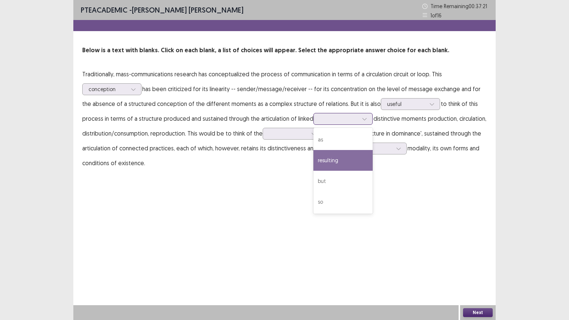
click at [324, 161] on div "resulting" at bounding box center [342, 160] width 59 height 21
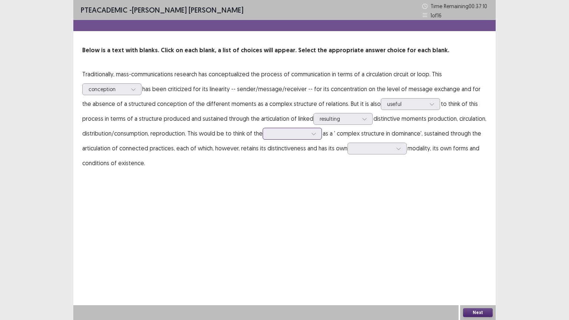
click at [288, 131] on div at bounding box center [288, 133] width 39 height 7
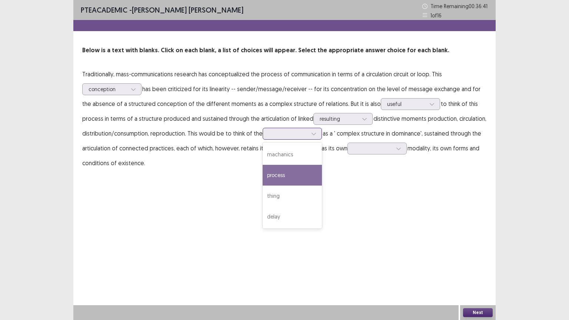
click at [292, 172] on div "process" at bounding box center [291, 175] width 59 height 21
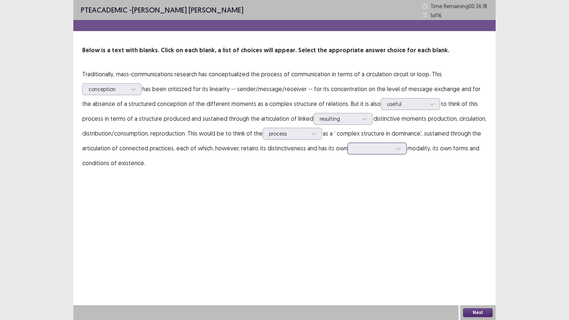
click at [386, 148] on div at bounding box center [373, 148] width 39 height 7
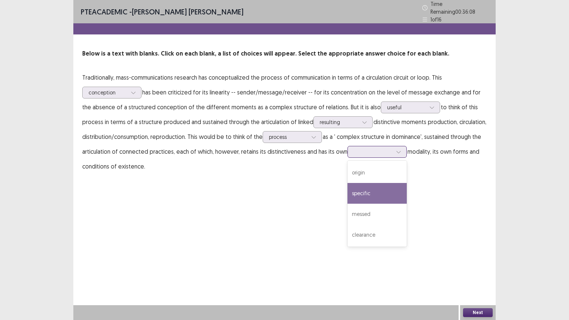
click at [389, 189] on div "specific" at bounding box center [376, 193] width 59 height 21
click at [482, 270] on button "Next" at bounding box center [478, 312] width 30 height 9
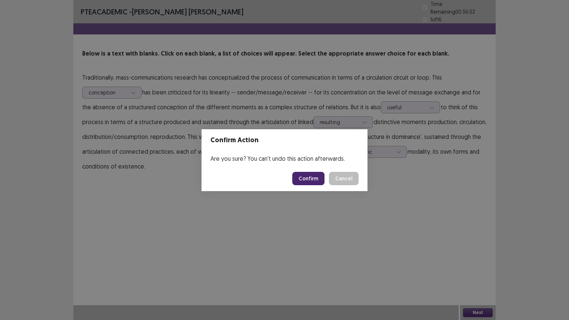
click at [329, 252] on div "Confirm Action Are you sure? You can't undo this action afterwards. Confirm Can…" at bounding box center [284, 160] width 569 height 320
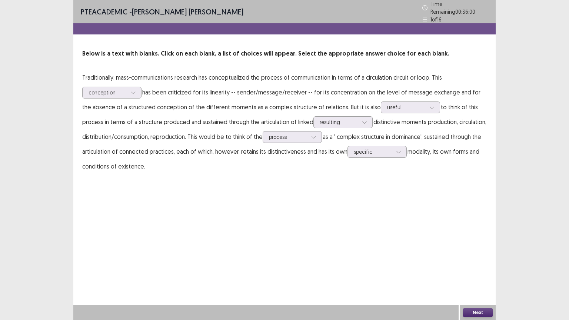
click at [474, 270] on button "Next" at bounding box center [478, 312] width 30 height 9
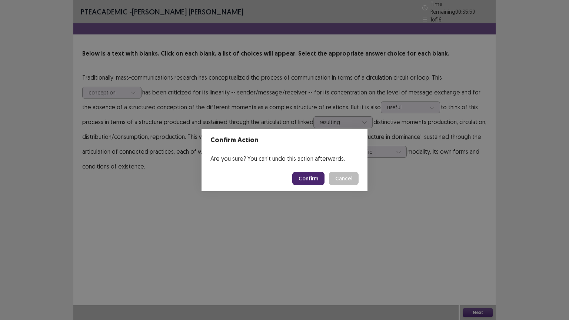
click at [309, 178] on button "Confirm" at bounding box center [308, 178] width 32 height 13
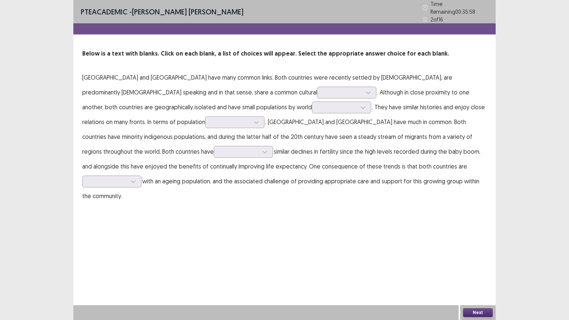
click at [327, 231] on div "PTE academic - [PERSON_NAME] [PERSON_NAME] Time Remaining 00 : 35 : 58 2 of 16 …" at bounding box center [284, 160] width 422 height 320
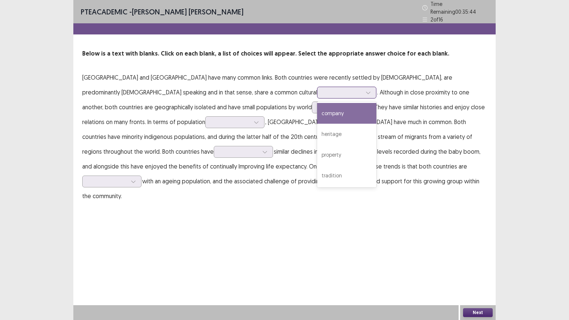
click at [323, 89] on div at bounding box center [342, 92] width 39 height 7
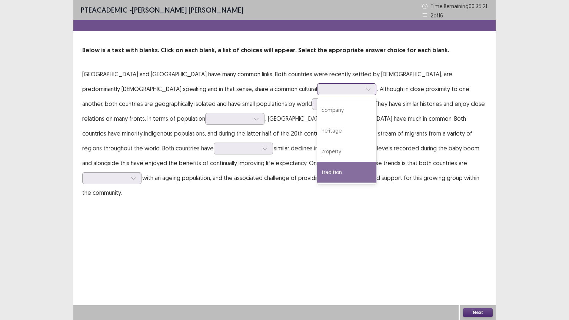
click at [317, 167] on div "tradition" at bounding box center [346, 172] width 59 height 21
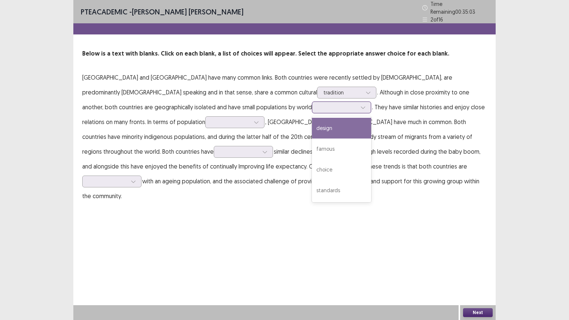
click at [317, 108] on div at bounding box center [337, 107] width 40 height 9
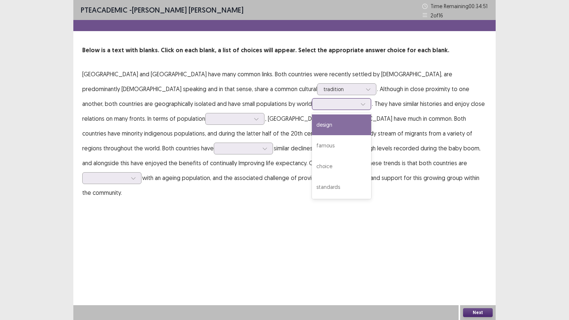
click at [312, 125] on div "design" at bounding box center [341, 124] width 59 height 21
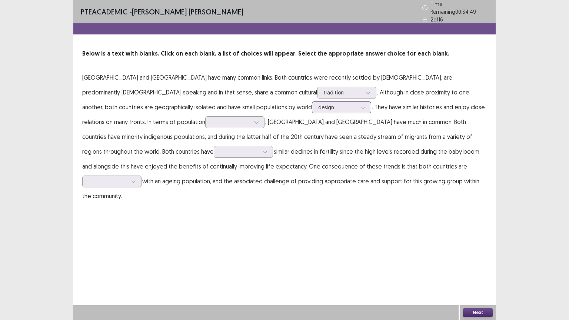
click at [318, 104] on div at bounding box center [337, 107] width 39 height 7
drag, startPoint x: 187, startPoint y: 103, endPoint x: 200, endPoint y: 108, distance: 14.5
click at [318, 104] on div at bounding box center [337, 107] width 39 height 7
click at [211, 118] on div at bounding box center [230, 121] width 39 height 7
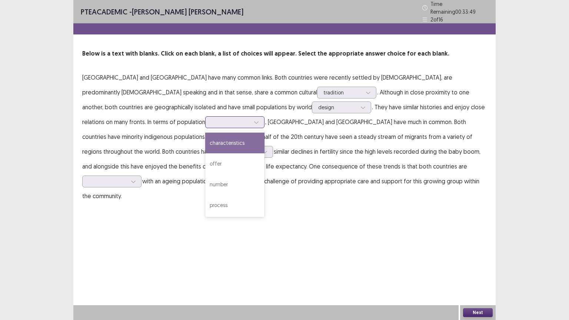
click at [205, 136] on div "characteristics" at bounding box center [234, 143] width 59 height 21
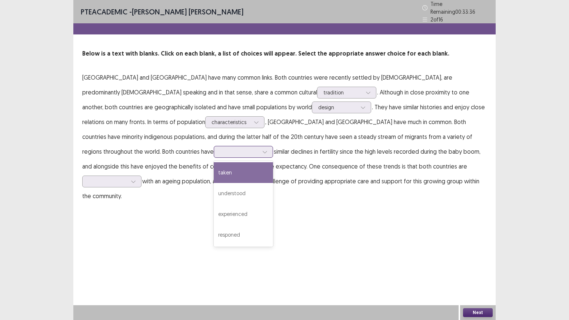
click at [273, 146] on div at bounding box center [243, 152] width 59 height 12
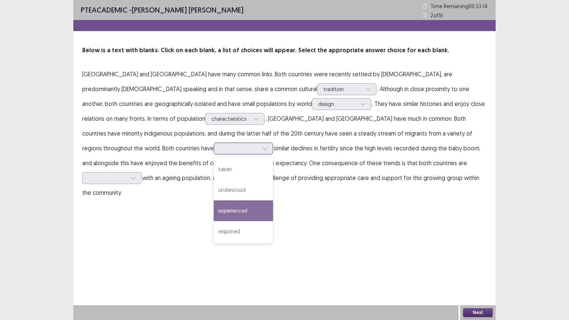
click at [273, 200] on div "experienced" at bounding box center [243, 210] width 59 height 21
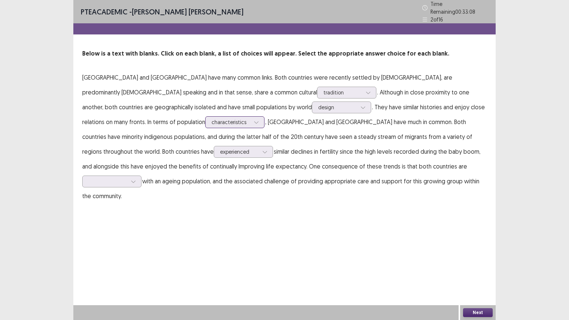
click at [254, 120] on icon at bounding box center [256, 122] width 5 height 5
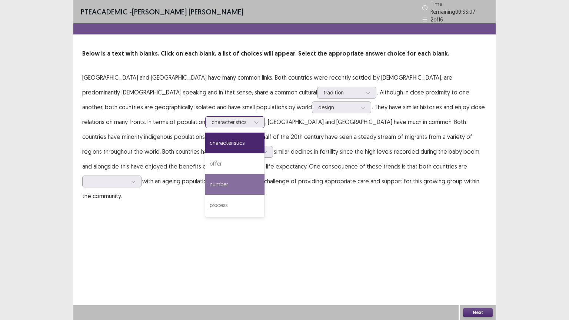
click at [205, 182] on div "number" at bounding box center [234, 184] width 59 height 21
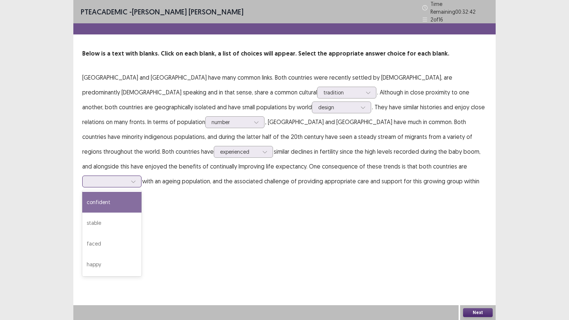
click at [127, 178] on div at bounding box center [107, 181] width 39 height 7
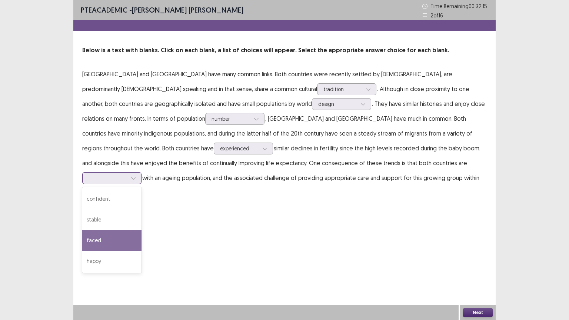
click at [141, 230] on div "faced" at bounding box center [111, 240] width 59 height 21
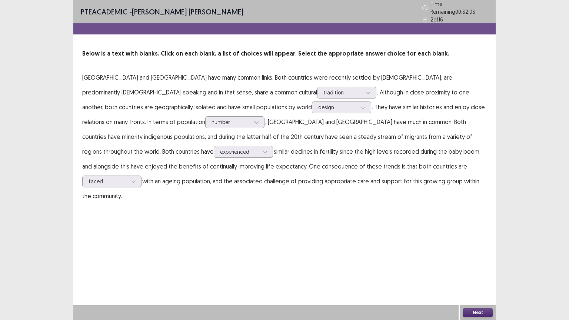
click at [480, 270] on button "Next" at bounding box center [478, 312] width 30 height 9
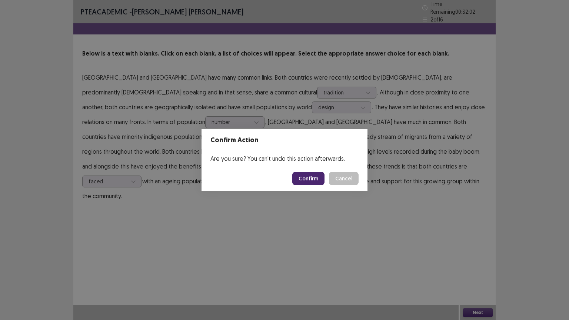
click at [309, 175] on button "Confirm" at bounding box center [308, 178] width 32 height 13
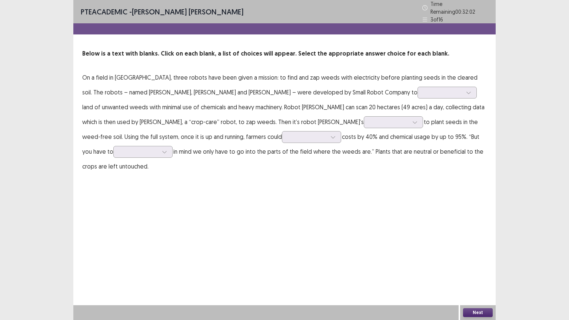
click at [293, 244] on div "PTE academic - [PERSON_NAME] [PERSON_NAME] Time Remaining 00 : 32 : 02 3 of 16 …" at bounding box center [284, 160] width 422 height 320
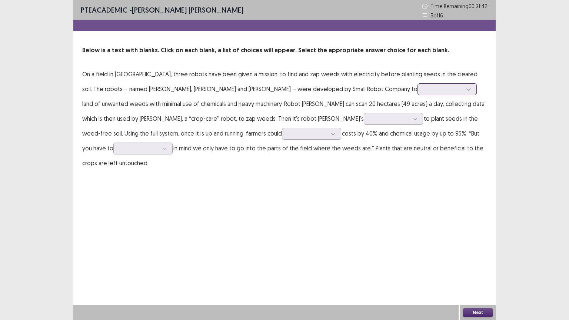
click at [424, 86] on div at bounding box center [443, 89] width 39 height 7
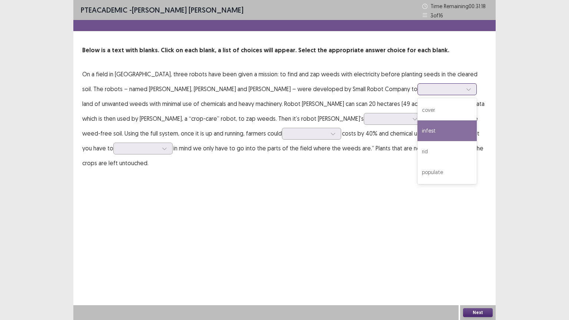
click at [417, 130] on div "infest" at bounding box center [446, 130] width 59 height 21
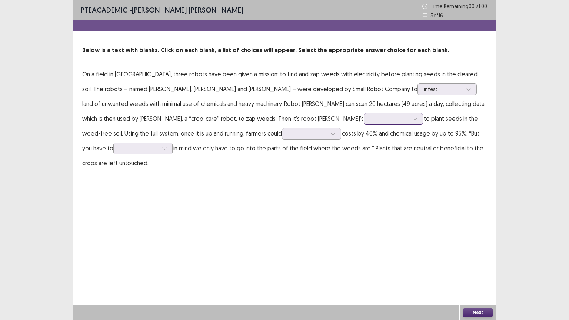
click at [370, 120] on div at bounding box center [389, 118] width 39 height 7
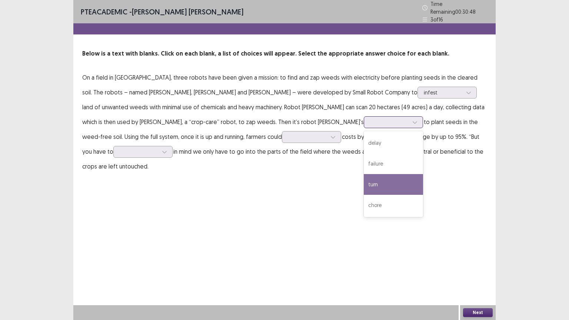
click at [364, 177] on div "turn" at bounding box center [393, 184] width 59 height 21
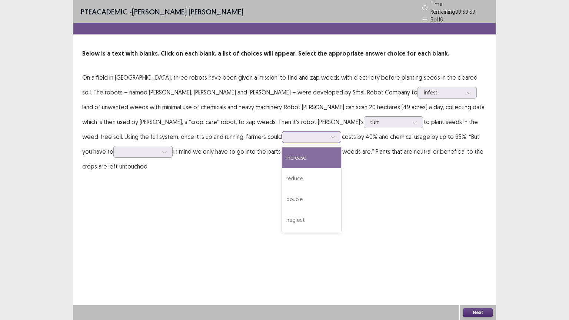
click at [288, 133] on div at bounding box center [307, 136] width 39 height 7
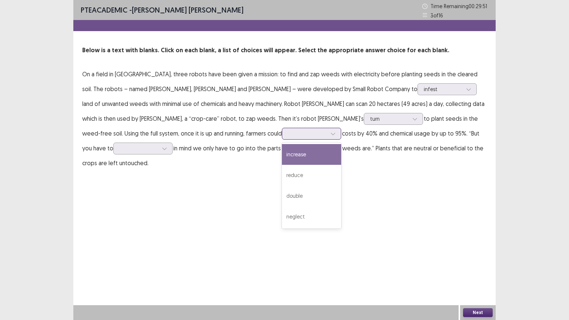
click at [282, 154] on div "increase" at bounding box center [311, 154] width 59 height 21
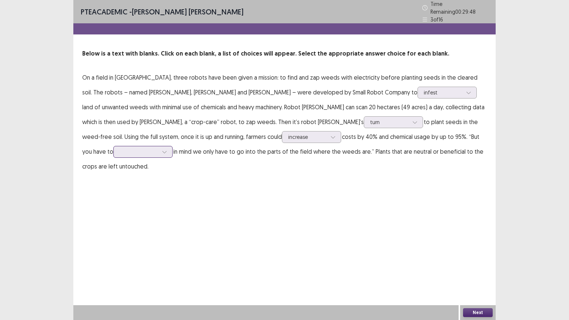
click at [158, 148] on div at bounding box center [139, 151] width 39 height 7
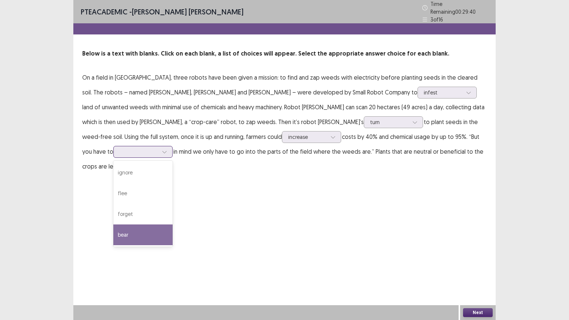
click at [173, 224] on div "bear" at bounding box center [142, 234] width 59 height 21
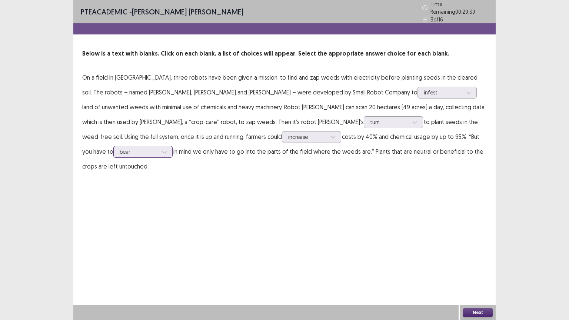
click at [158, 148] on div at bounding box center [139, 151] width 39 height 7
click at [218, 188] on div "PTE academic - [PERSON_NAME] [PERSON_NAME] Time Remaining 00 : 29 : 32 3 of 16 …" at bounding box center [284, 160] width 422 height 320
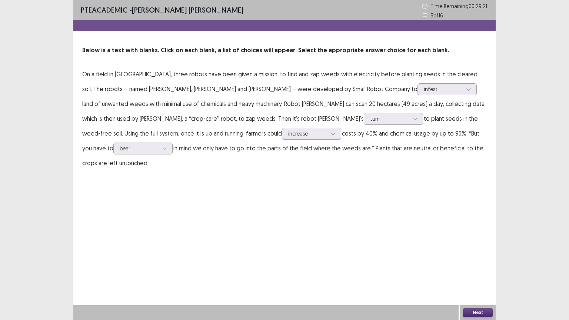
click at [479, 270] on button "Next" at bounding box center [478, 312] width 30 height 9
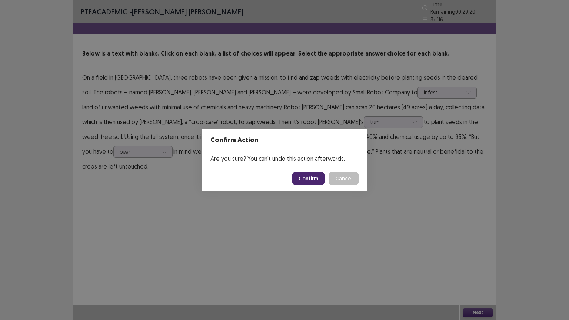
click at [311, 177] on button "Confirm" at bounding box center [308, 178] width 32 height 13
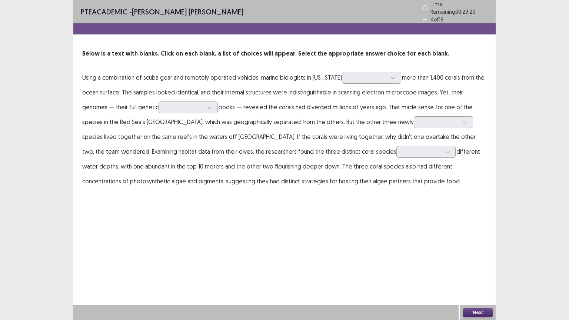
click at [318, 222] on div "PTE academic - [PERSON_NAME] [PERSON_NAME] Time Remaining 00 : 29 : 20 4 of 16 …" at bounding box center [284, 160] width 422 height 320
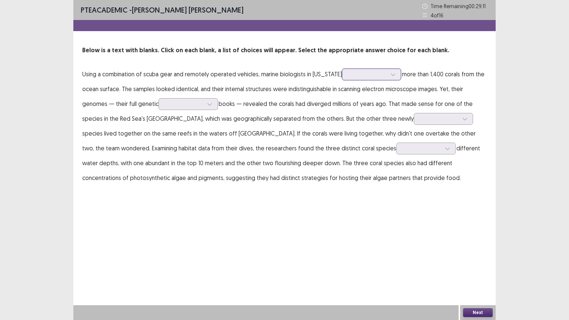
click at [348, 73] on div at bounding box center [367, 74] width 39 height 7
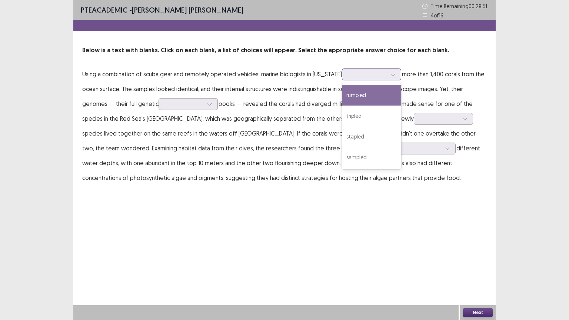
click at [374, 96] on div "rumpled" at bounding box center [371, 95] width 59 height 21
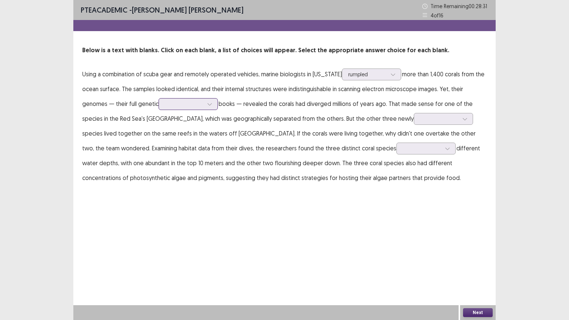
click at [165, 107] on div at bounding box center [184, 103] width 39 height 7
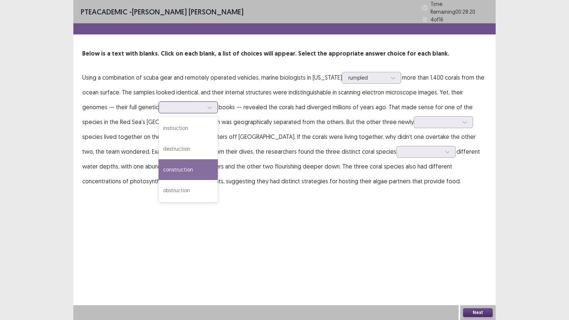
click at [174, 166] on div "construction" at bounding box center [187, 169] width 59 height 21
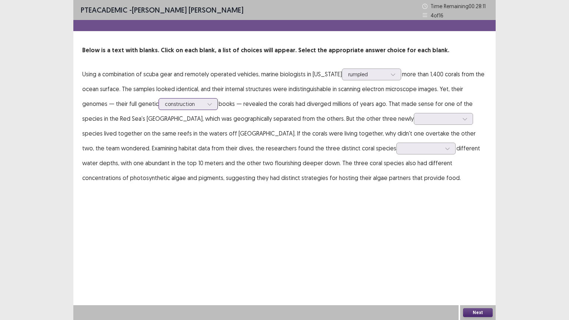
click at [170, 107] on div at bounding box center [184, 103] width 39 height 7
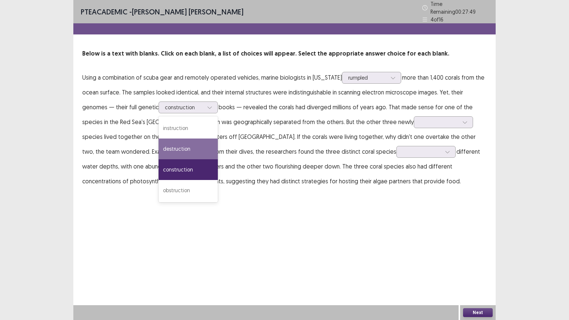
click at [211, 223] on div "PTE academic - [PERSON_NAME] [PERSON_NAME] Time Remaining 00 : 27 : 49 4 of 16 …" at bounding box center [284, 160] width 422 height 320
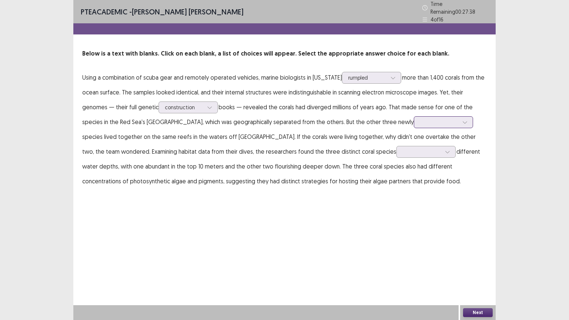
click at [420, 120] on div at bounding box center [439, 121] width 39 height 7
click at [414, 138] on div "identified" at bounding box center [443, 143] width 59 height 21
click at [402, 151] on div at bounding box center [421, 151] width 39 height 7
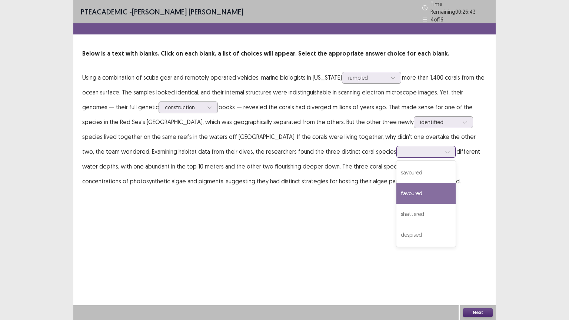
drag, startPoint x: 312, startPoint y: 187, endPoint x: 320, endPoint y: 184, distance: 9.3
click at [396, 187] on div "favoured" at bounding box center [425, 193] width 59 height 21
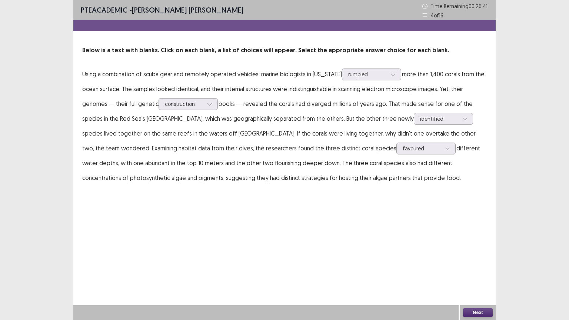
click at [483, 270] on button "Next" at bounding box center [478, 312] width 30 height 9
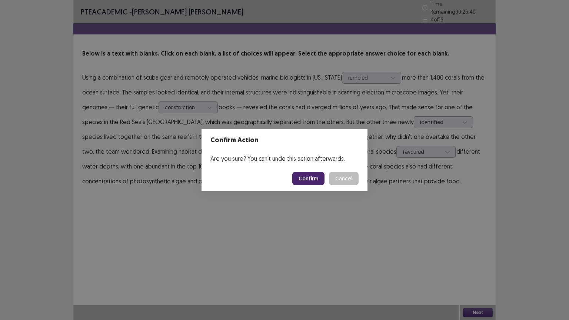
click at [308, 182] on button "Confirm" at bounding box center [308, 178] width 32 height 13
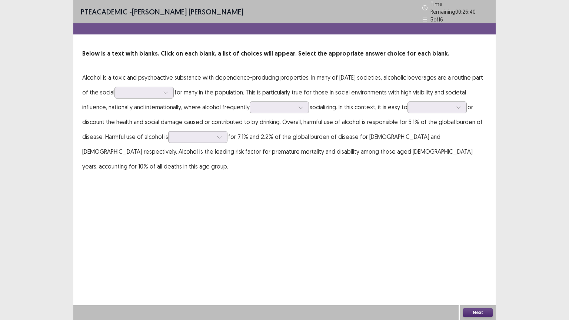
click at [306, 219] on div "PTE academic - [PERSON_NAME] [PERSON_NAME] Time Remaining 00 : 26 : 40 5 of 16 …" at bounding box center [284, 160] width 422 height 320
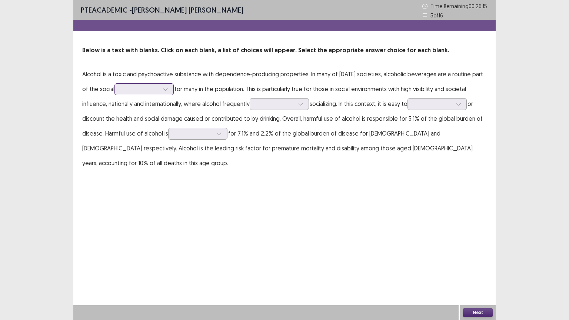
click at [145, 91] on div at bounding box center [140, 89] width 39 height 7
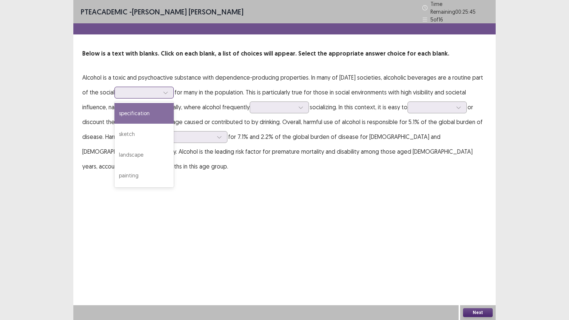
click at [163, 110] on div "specification" at bounding box center [143, 113] width 59 height 21
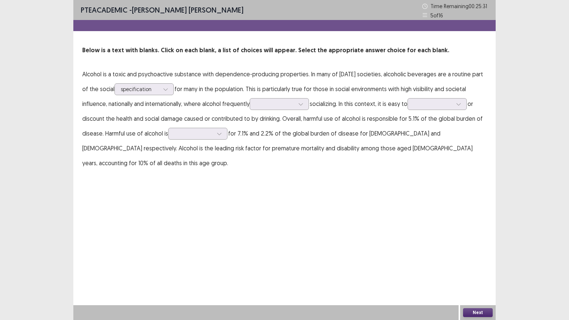
click at [264, 110] on p "Alcohol is a toxic and psychoactive substance with dependence-producing propert…" at bounding box center [284, 119] width 404 height 104
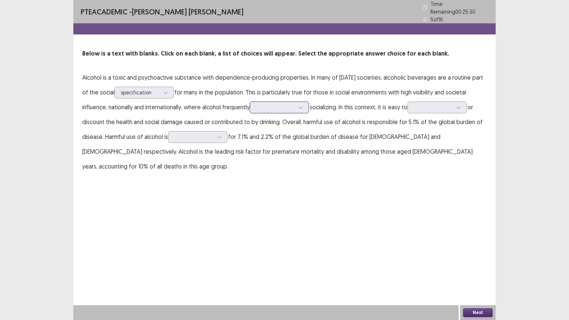
click at [268, 104] on div at bounding box center [275, 107] width 39 height 7
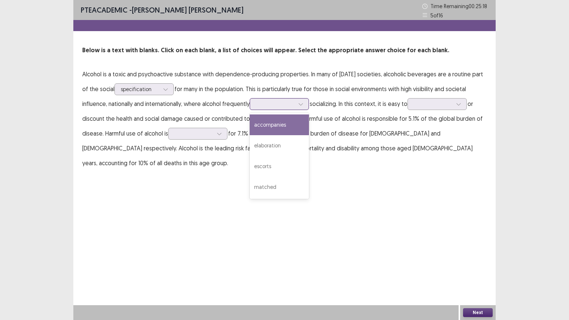
click at [292, 129] on div "accompanies" at bounding box center [279, 124] width 59 height 21
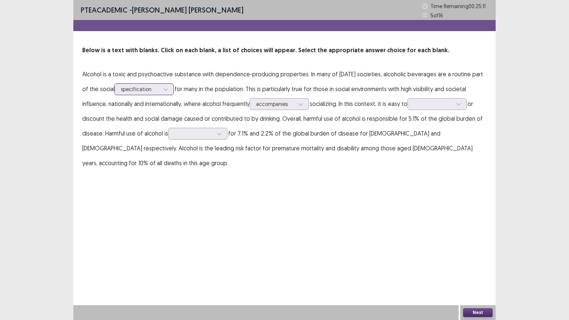
click at [148, 87] on div at bounding box center [140, 89] width 39 height 7
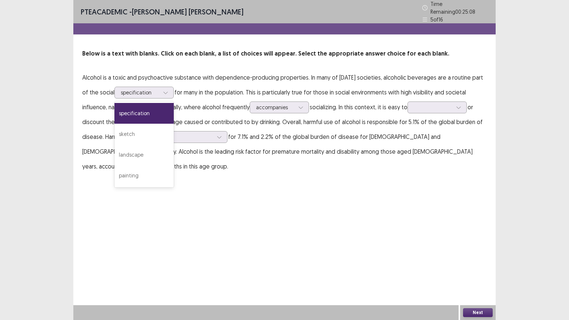
click at [405, 110] on p "Alcohol is a toxic and psychoactive substance with dependence-producing propert…" at bounding box center [284, 122] width 404 height 104
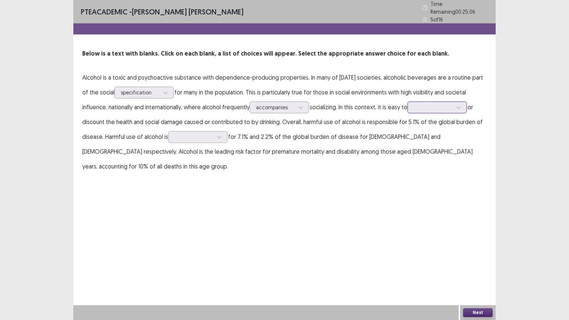
click at [425, 105] on div at bounding box center [433, 107] width 39 height 7
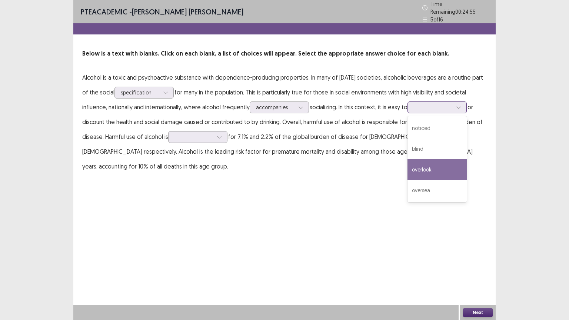
click at [453, 171] on div "overlook" at bounding box center [436, 169] width 59 height 21
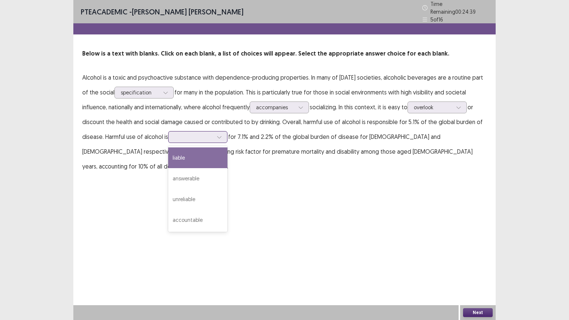
click at [180, 133] on div at bounding box center [193, 136] width 39 height 7
click at [190, 151] on div "liable" at bounding box center [197, 157] width 59 height 21
click at [207, 133] on div at bounding box center [193, 136] width 39 height 7
click at [208, 133] on div at bounding box center [193, 136] width 39 height 7
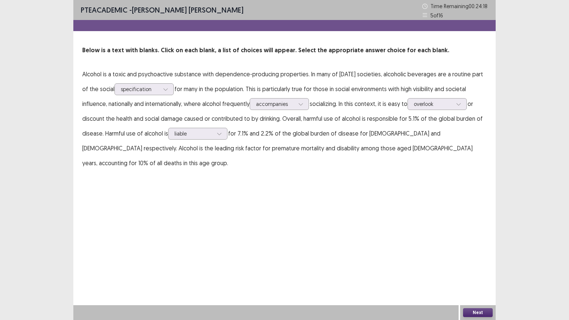
click at [274, 173] on div "PTE academic - [PERSON_NAME] [PERSON_NAME] Time Remaining 00 : 24 : 18 5 of 16 …" at bounding box center [284, 160] width 422 height 320
click at [475, 270] on button "Next" at bounding box center [478, 312] width 30 height 9
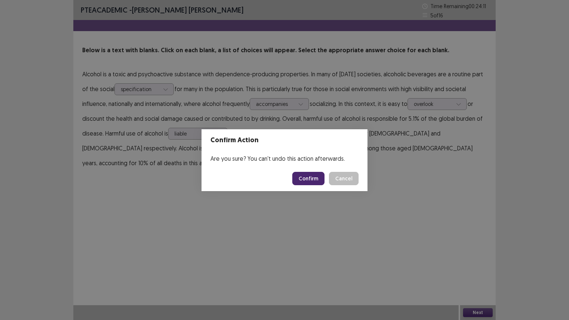
click at [311, 179] on button "Confirm" at bounding box center [308, 178] width 32 height 13
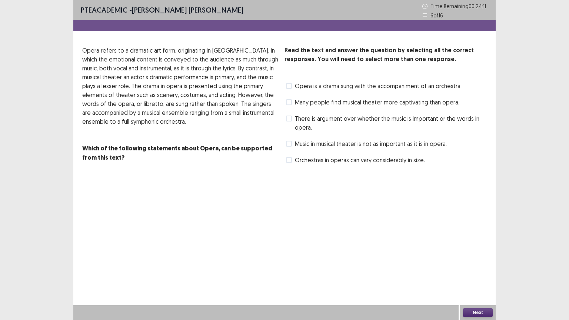
click at [219, 220] on div "PTE academic - [PERSON_NAME] [PERSON_NAME] Time Remaining 00 : 24 : 11 6 of 16 …" at bounding box center [284, 160] width 422 height 320
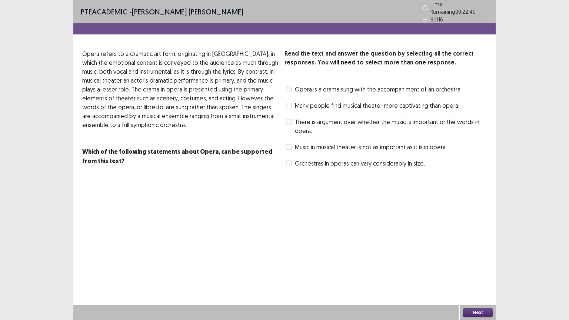
click at [331, 87] on span "Opera is a drama sung with the accompaniment of an orchestra." at bounding box center [378, 89] width 167 height 9
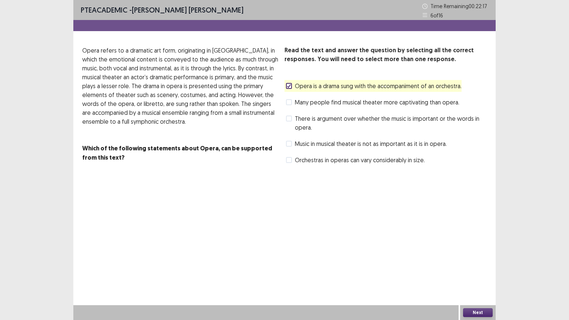
click at [475, 270] on button "Next" at bounding box center [478, 312] width 30 height 9
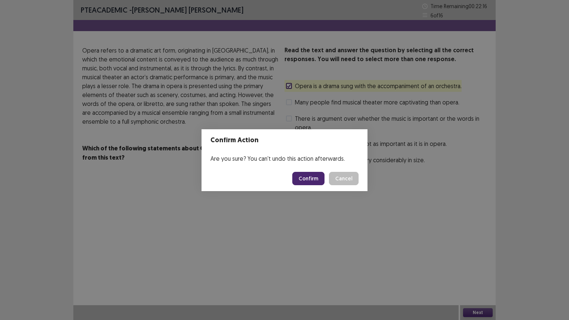
click at [304, 173] on button "Confirm" at bounding box center [308, 178] width 32 height 13
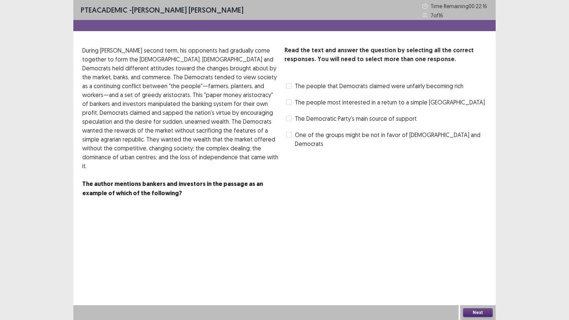
click at [239, 235] on div "PTE academic - [PERSON_NAME] [PERSON_NAME] Time Remaining 00 : 22 : 16 7 of 16 …" at bounding box center [284, 160] width 422 height 320
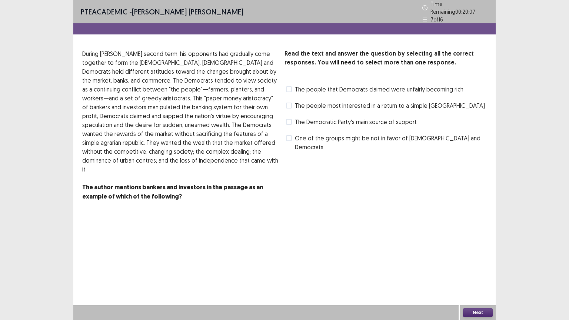
click at [326, 135] on span "One of the groups might be not in favor of [DEMOGRAPHIC_DATA] and Democrats" at bounding box center [391, 143] width 192 height 18
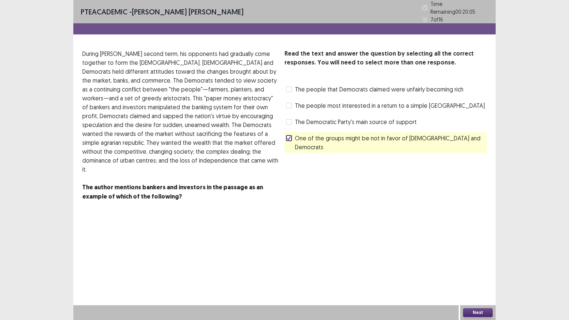
click at [484, 270] on button "Next" at bounding box center [478, 312] width 30 height 9
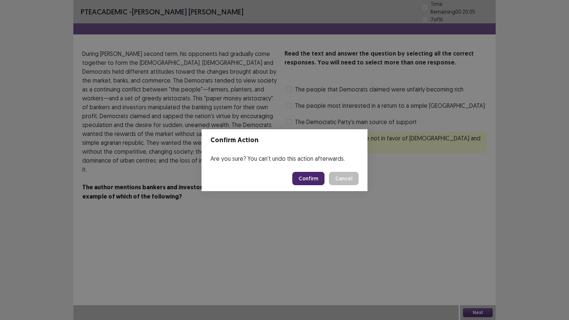
click at [311, 179] on button "Confirm" at bounding box center [308, 178] width 32 height 13
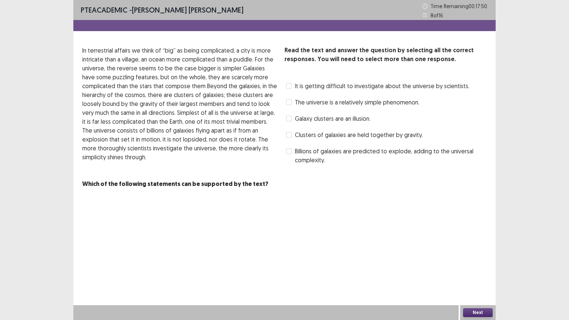
click at [298, 137] on span "Clusters of galaxies are held together by gravity." at bounding box center [359, 134] width 128 height 9
click at [477, 270] on button "Next" at bounding box center [478, 312] width 30 height 9
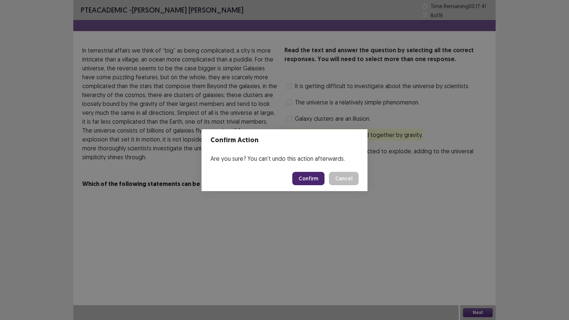
click at [312, 175] on button "Confirm" at bounding box center [308, 178] width 32 height 13
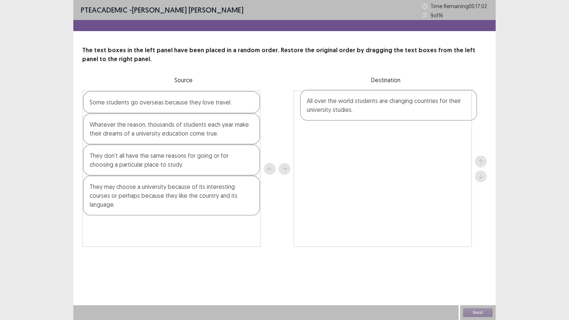
drag, startPoint x: 165, startPoint y: 224, endPoint x: 381, endPoint y: 105, distance: 246.9
click at [385, 107] on div "Some students go overseas because they love travel. Whatever the reason, thousa…" at bounding box center [284, 168] width 404 height 157
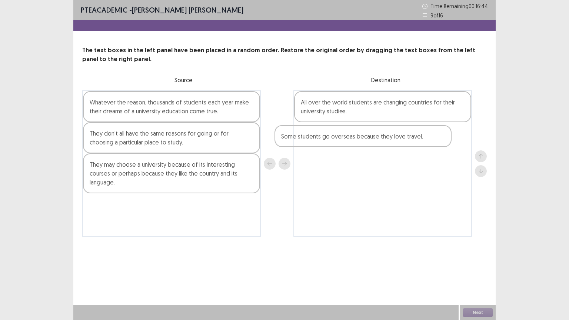
drag, startPoint x: 232, startPoint y: 106, endPoint x: 435, endPoint y: 137, distance: 205.4
click at [438, 138] on div "Some students go overseas because they love travel. Whatever the reason, thousa…" at bounding box center [284, 163] width 404 height 146
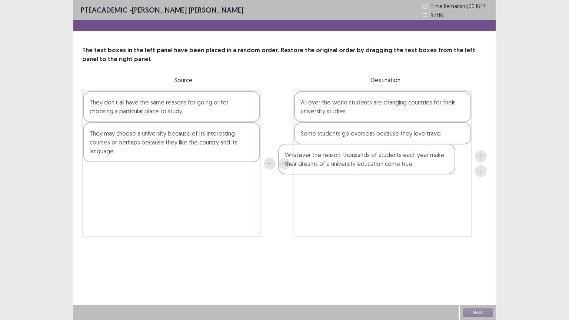
drag, startPoint x: 157, startPoint y: 114, endPoint x: 358, endPoint y: 166, distance: 207.7
click at [357, 166] on div "Whatever the reason, thousands of students each year make their dreams of a uni…" at bounding box center [284, 163] width 404 height 146
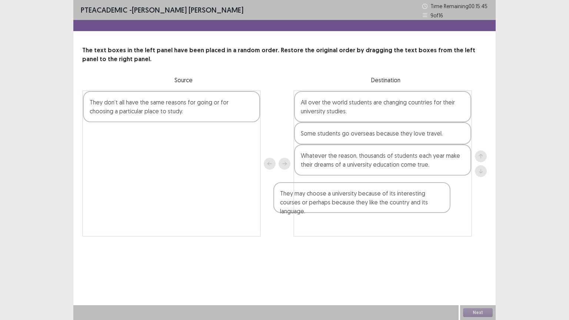
drag, startPoint x: 214, startPoint y: 141, endPoint x: 415, endPoint y: 201, distance: 209.2
click at [415, 201] on div "They don’t all have the same reasons for going or for choosing a particular pla…" at bounding box center [284, 163] width 404 height 146
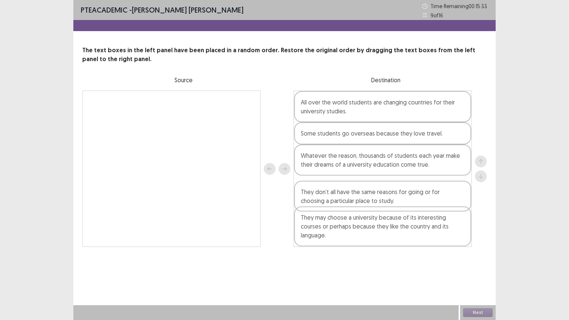
drag, startPoint x: 187, startPoint y: 127, endPoint x: 400, endPoint y: 194, distance: 223.6
click at [400, 195] on div "They don’t all have the same reasons for going or for choosing a particular pla…" at bounding box center [284, 168] width 404 height 157
click at [480, 270] on button "Next" at bounding box center [478, 312] width 30 height 9
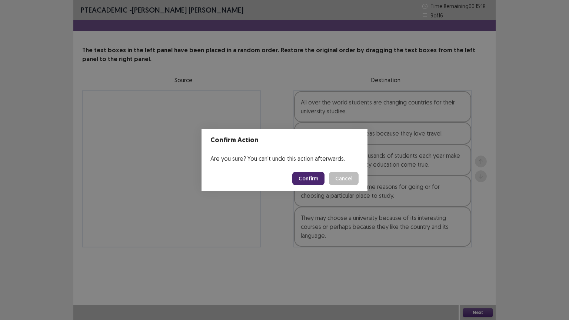
click at [301, 179] on button "Confirm" at bounding box center [308, 178] width 32 height 13
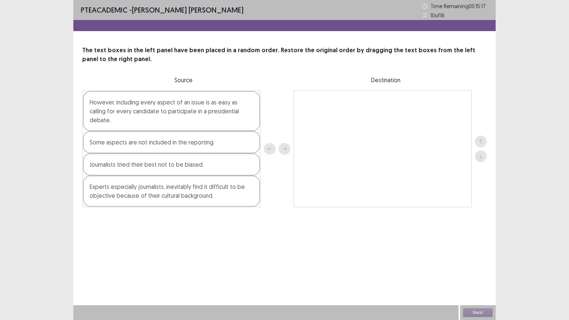
click at [221, 270] on div "PTE academic - [PERSON_NAME] [PERSON_NAME] Time Remaining 00 : 15 : 17 10 of 16…" at bounding box center [284, 160] width 422 height 320
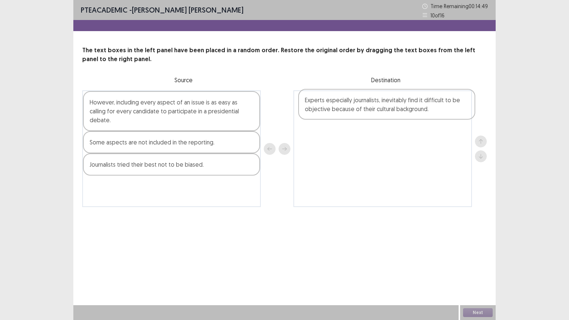
drag, startPoint x: 154, startPoint y: 194, endPoint x: 372, endPoint y: 111, distance: 233.2
click at [375, 108] on div "However, including every aspect of an issue is as easy as calling for every can…" at bounding box center [284, 148] width 404 height 117
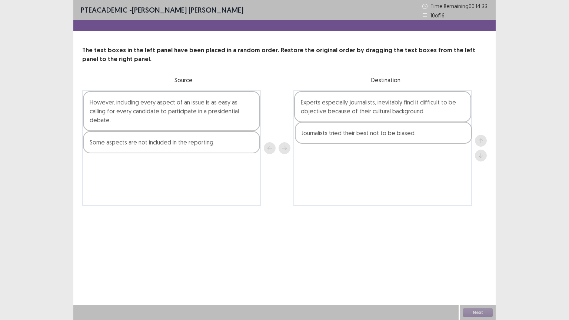
drag, startPoint x: 212, startPoint y: 165, endPoint x: 424, endPoint y: 141, distance: 212.4
click at [426, 135] on div "However, including every aspect of an issue is as easy as calling for every can…" at bounding box center [284, 148] width 404 height 116
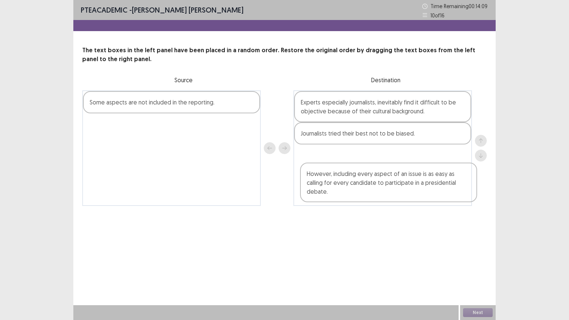
drag, startPoint x: 211, startPoint y: 105, endPoint x: 427, endPoint y: 167, distance: 224.5
click at [427, 167] on div "However, including every aspect of an issue is as easy as calling for every can…" at bounding box center [284, 148] width 404 height 116
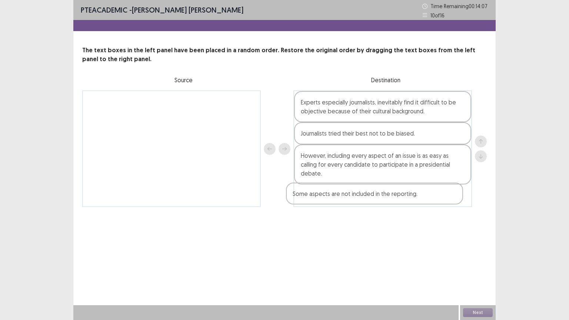
drag, startPoint x: 213, startPoint y: 108, endPoint x: 419, endPoint y: 201, distance: 226.0
click at [419, 201] on div "Some aspects are not included in the reporting. Experts especially journalists,…" at bounding box center [284, 148] width 404 height 117
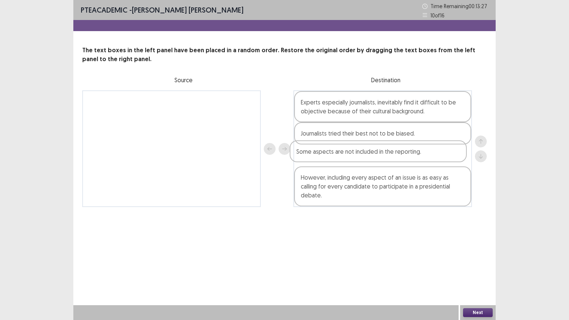
drag, startPoint x: 395, startPoint y: 201, endPoint x: 391, endPoint y: 155, distance: 46.4
click at [391, 155] on div "Experts especially journalists, inevitably find it difficult to be objective be…" at bounding box center [382, 148] width 178 height 117
click at [478, 270] on button "Next" at bounding box center [478, 312] width 30 height 9
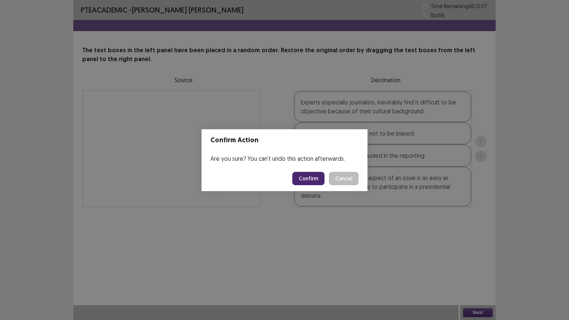
click at [309, 178] on button "Confirm" at bounding box center [308, 178] width 32 height 13
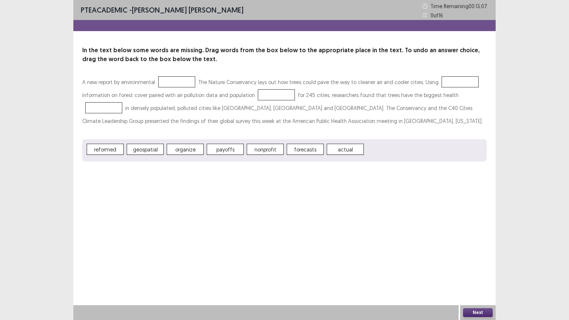
click at [237, 234] on div "PTE academic - [PERSON_NAME] [PERSON_NAME] Time Remaining 00 : 13 : 07 11 of 16…" at bounding box center [284, 160] width 422 height 320
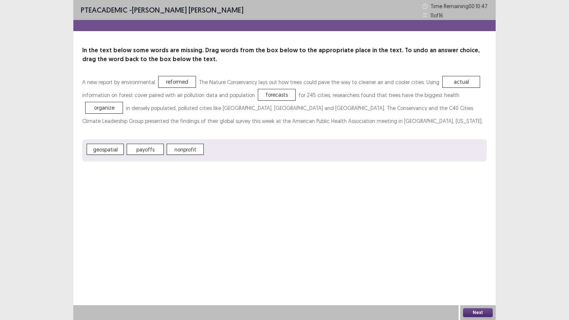
click at [484, 270] on button "Next" at bounding box center [478, 312] width 30 height 9
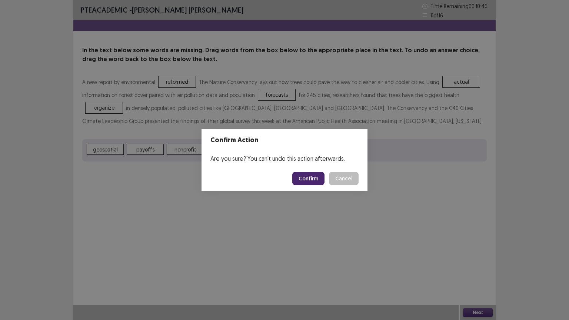
click at [319, 179] on button "Confirm" at bounding box center [308, 178] width 32 height 13
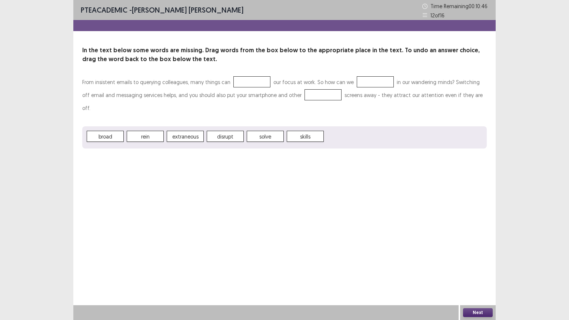
click at [273, 219] on div "PTE academic - [PERSON_NAME] [PERSON_NAME] Time Remaining 00 : 10 : 46 12 of 16…" at bounding box center [284, 160] width 422 height 320
click at [371, 203] on div "PTE academic - [PERSON_NAME] [PERSON_NAME] Time Remaining 00 : 09 : 16 12 of 16…" at bounding box center [284, 160] width 422 height 320
click at [479, 270] on button "Next" at bounding box center [478, 312] width 30 height 9
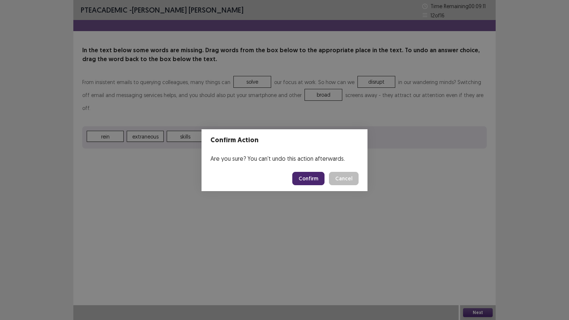
click at [307, 179] on button "Confirm" at bounding box center [308, 178] width 32 height 13
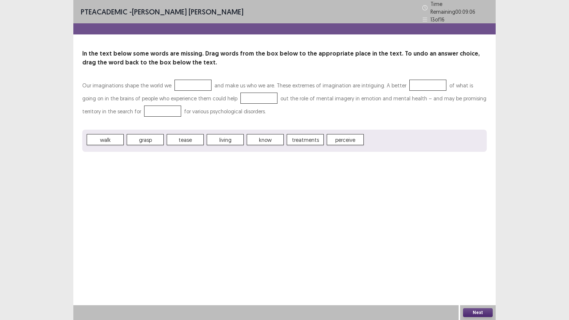
click at [287, 224] on div "PTE academic - [PERSON_NAME] [PERSON_NAME] Time Remaining 00 : 09 : 06 13 of 16…" at bounding box center [284, 160] width 422 height 320
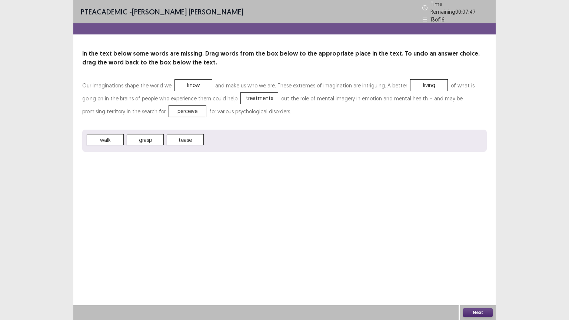
click at [479, 270] on button "Next" at bounding box center [478, 312] width 30 height 9
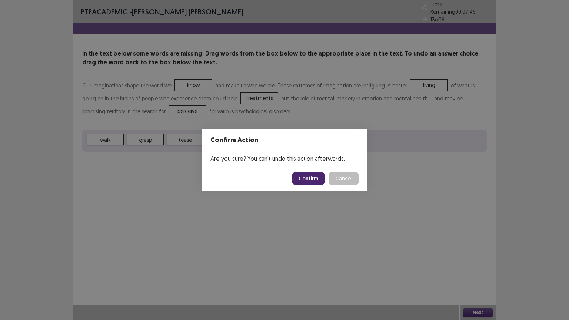
click at [367, 244] on div "Confirm Action Are you sure? You can't undo this action afterwards. Confirm Can…" at bounding box center [284, 160] width 569 height 320
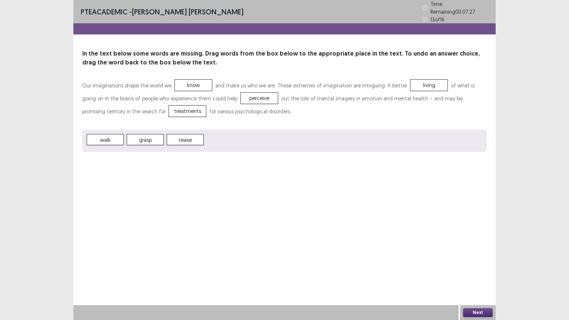
click at [469, 270] on button "Next" at bounding box center [478, 312] width 30 height 9
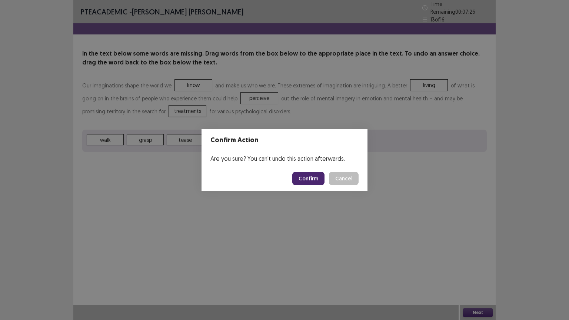
click at [306, 178] on button "Confirm" at bounding box center [308, 178] width 32 height 13
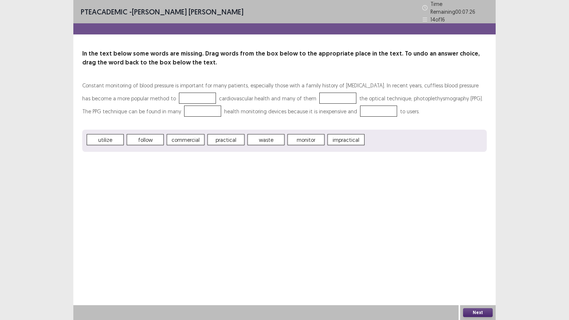
click at [248, 202] on div "PTE academic - [PERSON_NAME] [PERSON_NAME] Time Remaining 00 : 07 : 26 14 of 16…" at bounding box center [284, 160] width 422 height 320
click at [314, 136] on span "monitor" at bounding box center [305, 139] width 37 height 11
click at [480, 270] on button "Next" at bounding box center [478, 312] width 30 height 9
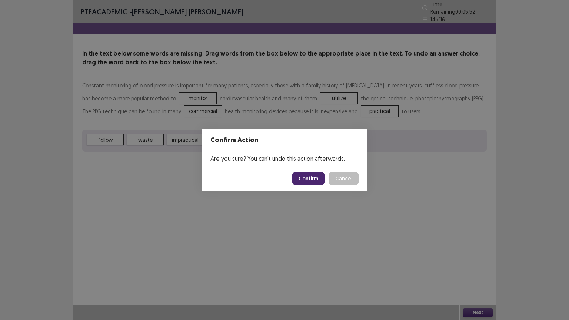
click at [312, 178] on button "Confirm" at bounding box center [308, 178] width 32 height 13
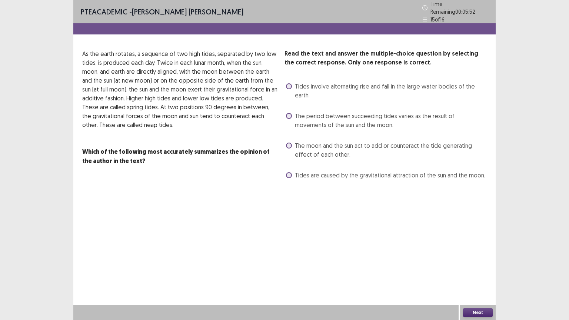
click at [227, 234] on div "PTE academic - [PERSON_NAME] [PERSON_NAME] Time Remaining 00 : 05 : 52 15 of 16…" at bounding box center [284, 160] width 422 height 320
click at [399, 84] on span "Tides involve alternating rise and fall in the large water bodies of the earth." at bounding box center [391, 91] width 192 height 18
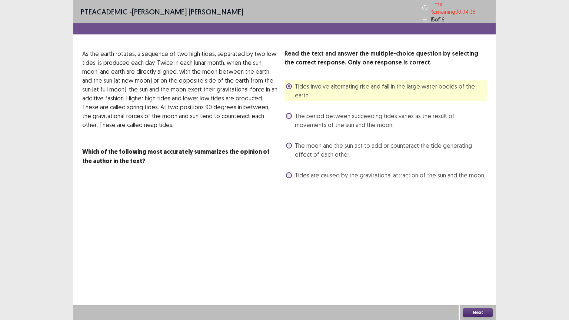
click at [475, 270] on button "Next" at bounding box center [478, 312] width 30 height 9
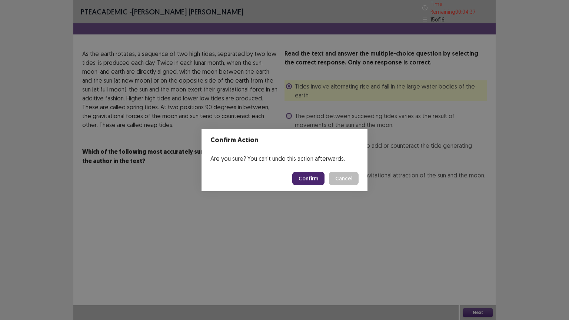
click at [309, 177] on button "Confirm" at bounding box center [308, 178] width 32 height 13
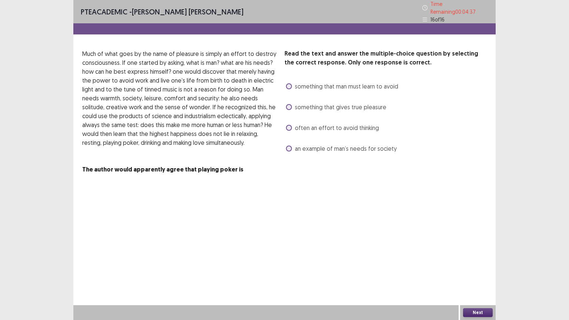
click at [272, 211] on div "PTE academic - [PERSON_NAME] [PERSON_NAME] Time Remaining 00 : 04 : 37 16 of 16…" at bounding box center [284, 160] width 422 height 320
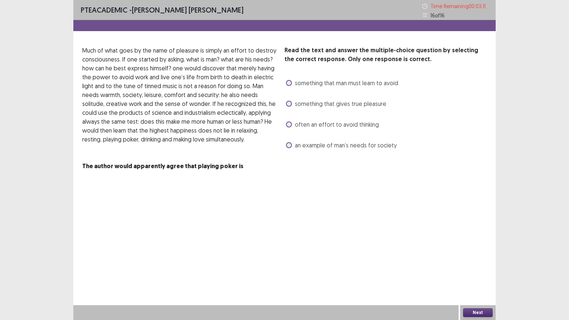
click at [305, 182] on div "PTE academic - [PERSON_NAME] [PERSON_NAME] Time Remaining 00 : 03 : 11 16 of 16…" at bounding box center [284, 92] width 422 height 185
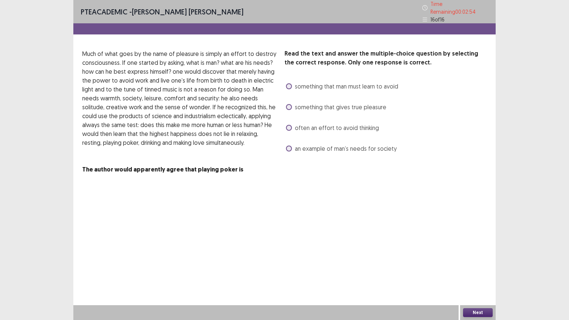
drag, startPoint x: 300, startPoint y: 147, endPoint x: 306, endPoint y: 148, distance: 6.0
click at [302, 147] on span "an example of man’s needs for society" at bounding box center [346, 148] width 102 height 9
click at [469, 270] on button "Next" at bounding box center [478, 312] width 30 height 9
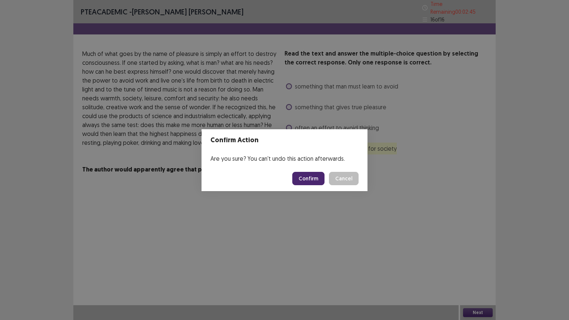
click at [317, 175] on button "Confirm" at bounding box center [308, 178] width 32 height 13
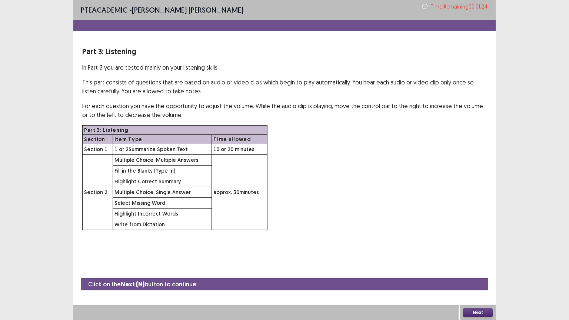
click at [483, 270] on button "Next" at bounding box center [478, 312] width 30 height 9
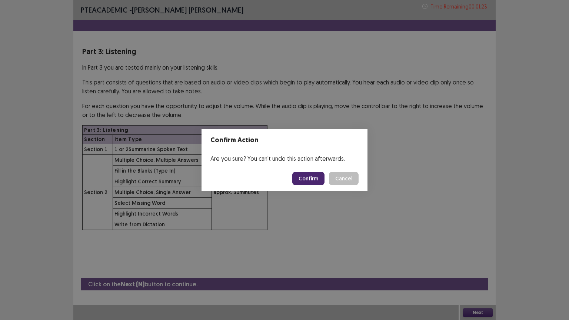
click at [317, 176] on button "Confirm" at bounding box center [308, 178] width 32 height 13
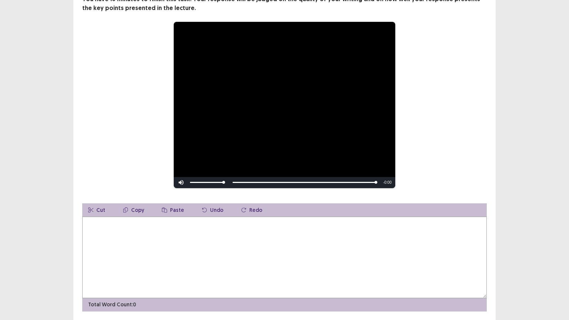
scroll to position [90, 0]
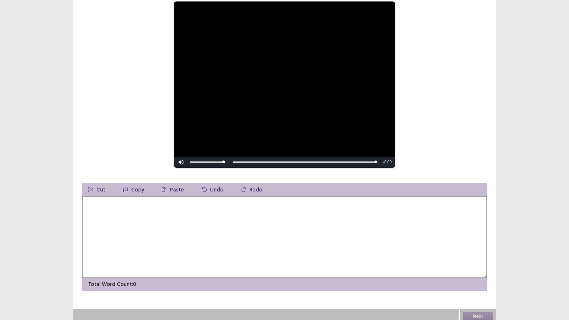
click at [194, 247] on textarea at bounding box center [284, 236] width 404 height 81
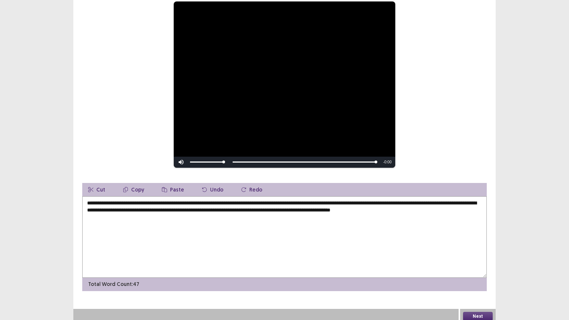
click at [115, 257] on textarea "**********" at bounding box center [284, 236] width 404 height 81
drag, startPoint x: 86, startPoint y: 198, endPoint x: 108, endPoint y: 204, distance: 22.9
click at [89, 198] on textarea "**********" at bounding box center [284, 236] width 404 height 81
click at [149, 241] on textarea "**********" at bounding box center [284, 236] width 404 height 81
click at [429, 227] on textarea "**********" at bounding box center [284, 236] width 404 height 81
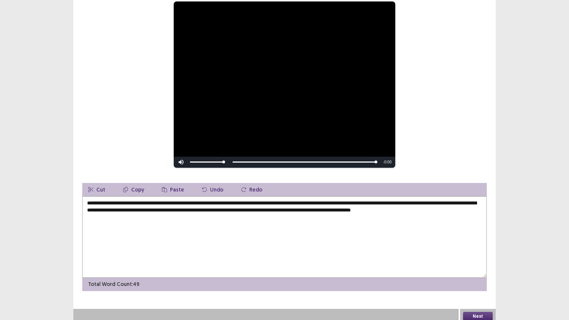
drag, startPoint x: 398, startPoint y: 206, endPoint x: 444, endPoint y: 236, distance: 54.5
click at [404, 210] on textarea "**********" at bounding box center [284, 236] width 404 height 81
click at [461, 245] on textarea "**********" at bounding box center [284, 236] width 404 height 81
click at [397, 207] on textarea "**********" at bounding box center [284, 236] width 404 height 81
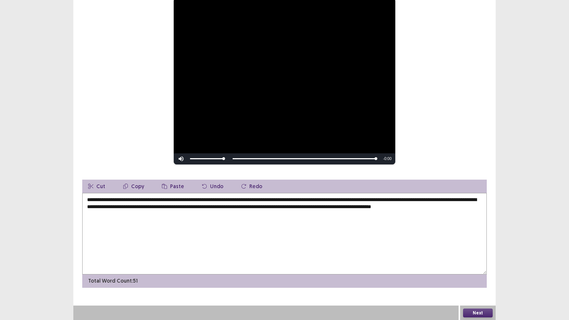
click at [330, 235] on textarea "**********" at bounding box center [284, 233] width 404 height 81
type textarea "**********"
click at [486, 270] on button "Next" at bounding box center [478, 312] width 30 height 9
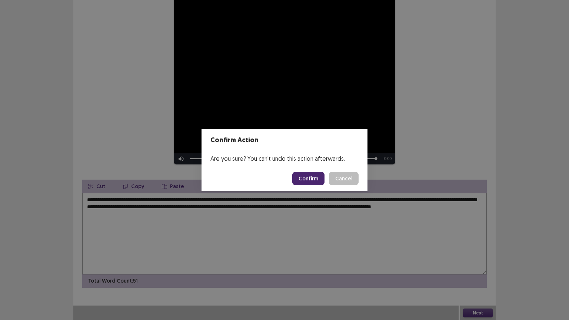
click at [317, 181] on button "Confirm" at bounding box center [308, 178] width 32 height 13
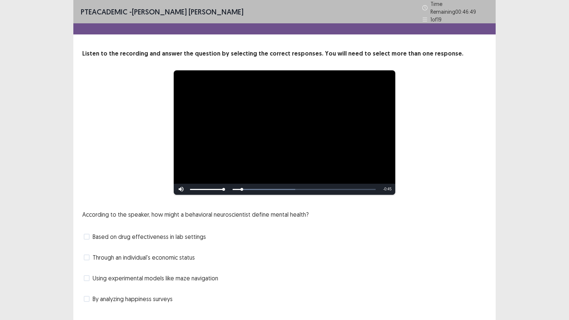
scroll to position [14, 0]
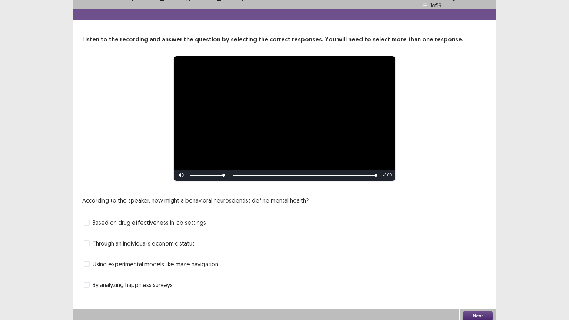
click at [154, 270] on span "By analyzing happiness surveys" at bounding box center [133, 284] width 80 height 9
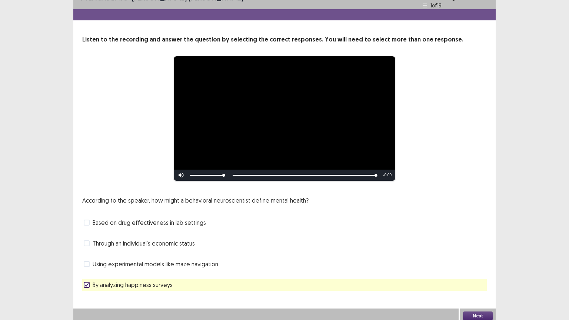
click at [474, 270] on button "Next" at bounding box center [478, 315] width 30 height 9
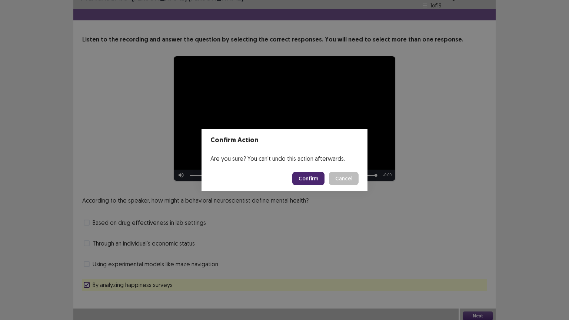
click at [311, 180] on button "Confirm" at bounding box center [308, 178] width 32 height 13
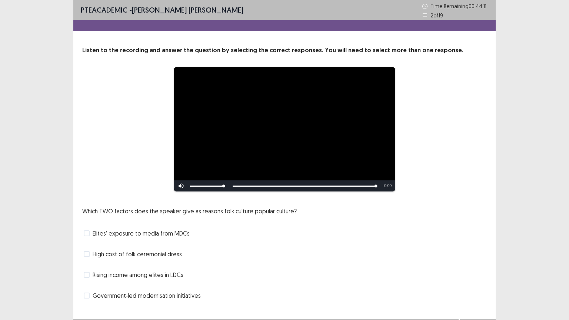
click at [99, 270] on span "Government‑led modernisation initiatives" at bounding box center [147, 295] width 108 height 9
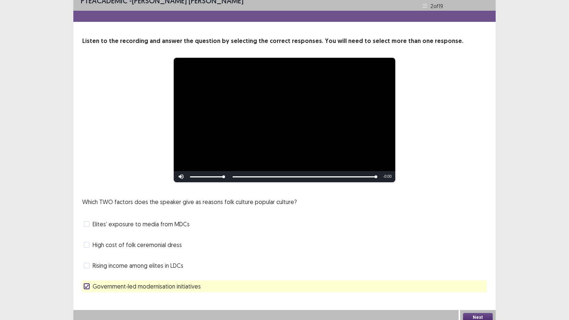
scroll to position [14, 0]
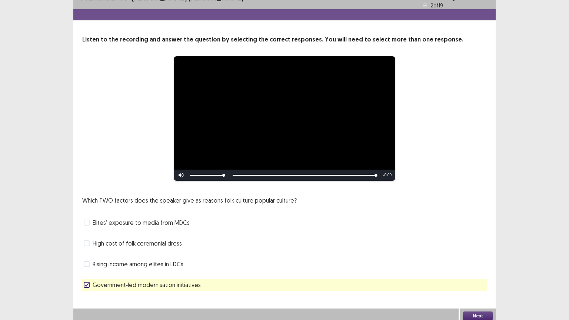
click at [473, 270] on button "Next" at bounding box center [478, 315] width 30 height 9
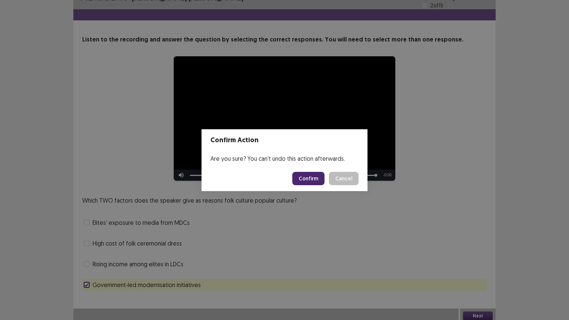
click at [312, 176] on button "Confirm" at bounding box center [308, 178] width 32 height 13
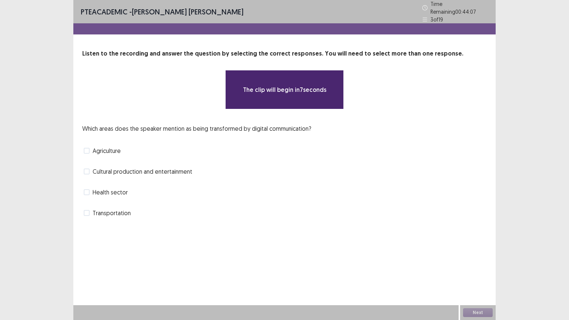
click at [177, 225] on div "**********" at bounding box center [284, 117] width 422 height 234
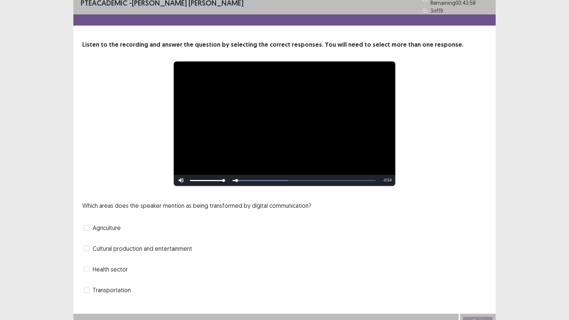
scroll to position [14, 0]
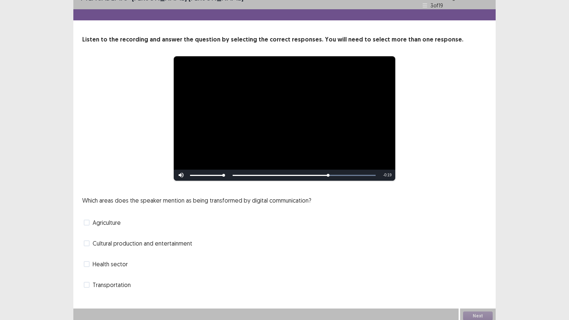
click at [161, 239] on span "Cultural production and entertainment" at bounding box center [143, 243] width 100 height 9
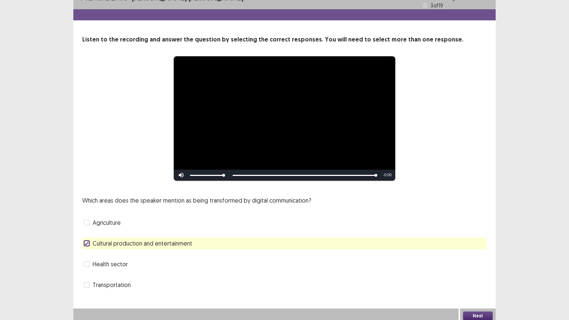
click at [479, 270] on button "Next" at bounding box center [478, 315] width 30 height 9
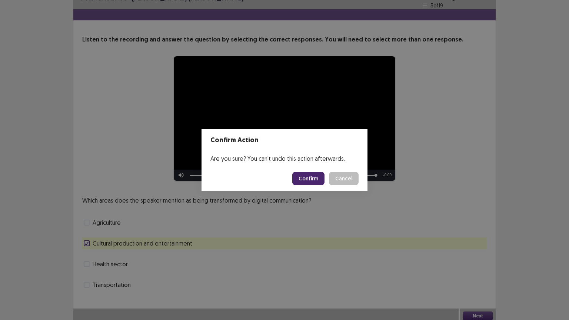
click at [306, 175] on button "Confirm" at bounding box center [308, 178] width 32 height 13
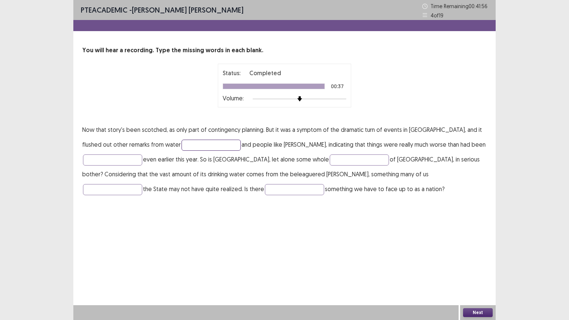
click at [188, 147] on input "text" at bounding box center [210, 145] width 59 height 11
type input "********"
click at [129, 159] on input "text" at bounding box center [112, 159] width 59 height 11
type input "******"
click at [331, 161] on input "text" at bounding box center [358, 159] width 59 height 11
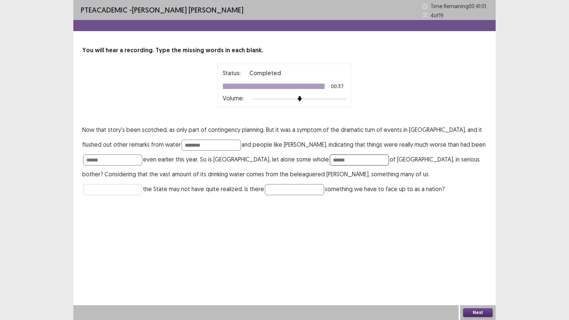
type input "******"
click at [142, 184] on input "text" at bounding box center [112, 189] width 59 height 11
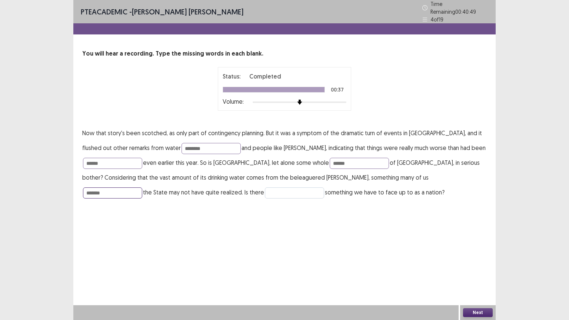
type input "*******"
click at [265, 190] on input "text" at bounding box center [294, 192] width 59 height 11
type input "****"
click at [412, 223] on div "PTE academic - [PERSON_NAME] [PERSON_NAME] Time Remaining 00 : 40 : 34 4 of 19 …" at bounding box center [284, 160] width 422 height 320
click at [483, 270] on button "Next" at bounding box center [478, 312] width 30 height 9
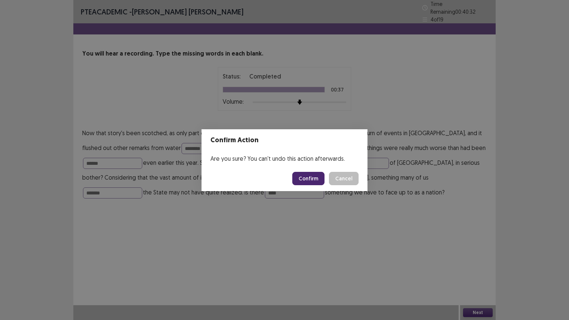
click at [311, 178] on button "Confirm" at bounding box center [308, 178] width 32 height 13
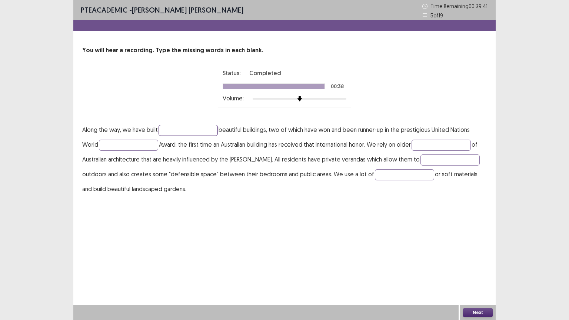
click at [183, 129] on input "text" at bounding box center [187, 130] width 59 height 11
type input "*********"
drag, startPoint x: 135, startPoint y: 143, endPoint x: 177, endPoint y: 139, distance: 42.4
click at [136, 144] on input "text" at bounding box center [128, 145] width 59 height 11
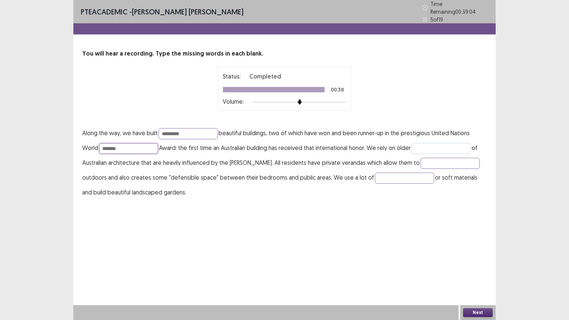
type input "*******"
click at [440, 147] on input "text" at bounding box center [440, 148] width 59 height 11
type input "*******"
click at [435, 161] on input "text" at bounding box center [449, 163] width 59 height 11
type input "*********"
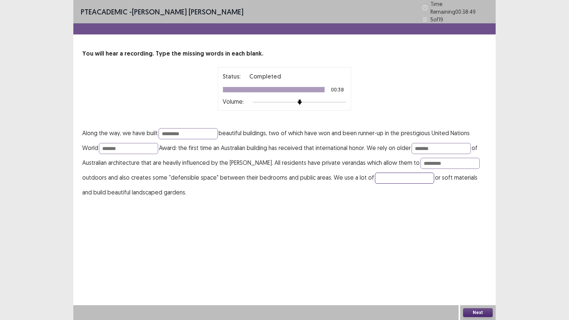
click at [379, 174] on input "text" at bounding box center [404, 178] width 59 height 11
type input "*******"
drag, startPoint x: 208, startPoint y: 132, endPoint x: 249, endPoint y: 143, distance: 42.5
click at [212, 133] on input "*********" at bounding box center [187, 133] width 59 height 11
drag, startPoint x: 359, startPoint y: 240, endPoint x: 370, endPoint y: 244, distance: 12.0
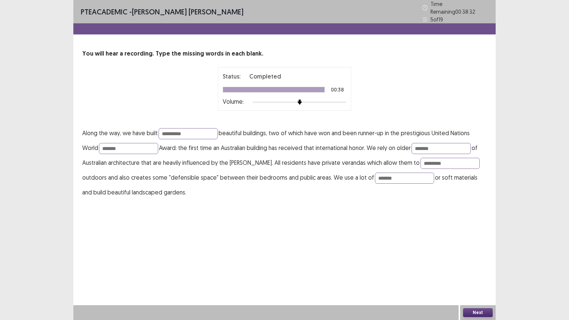
click at [360, 242] on div "**********" at bounding box center [284, 160] width 422 height 320
drag, startPoint x: 174, startPoint y: 128, endPoint x: 351, endPoint y: 185, distance: 186.4
click at [179, 130] on input "**********" at bounding box center [187, 133] width 59 height 11
type input "*********"
click at [355, 197] on div "PTE academic - [PERSON_NAME] [PERSON_NAME] Time Remaining 00 : 38 : 23 5 of 19 …" at bounding box center [284, 107] width 422 height 214
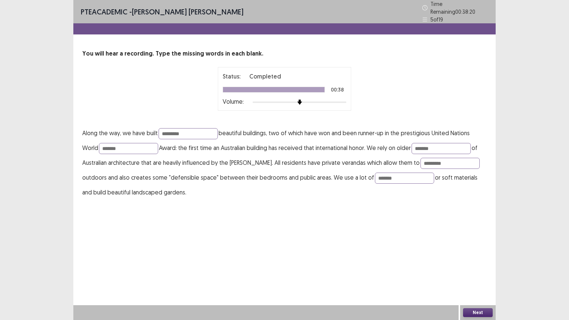
click at [477, 270] on button "Next" at bounding box center [478, 312] width 30 height 9
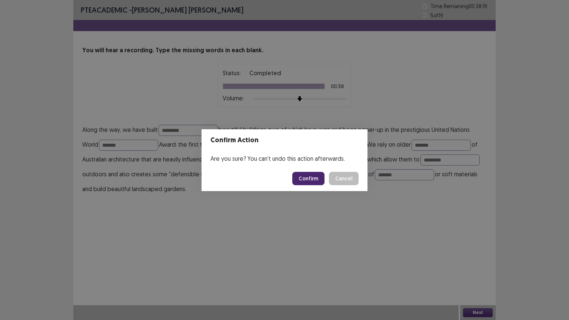
click at [318, 177] on button "Confirm" at bounding box center [308, 178] width 32 height 13
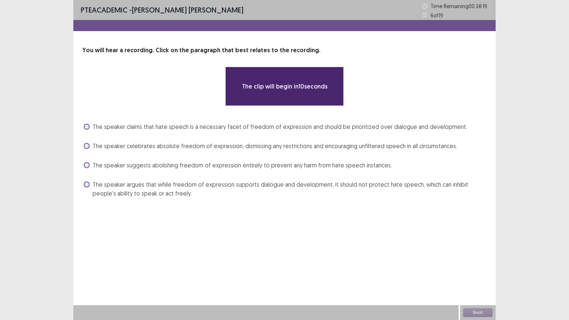
click at [315, 221] on div "**********" at bounding box center [284, 160] width 422 height 320
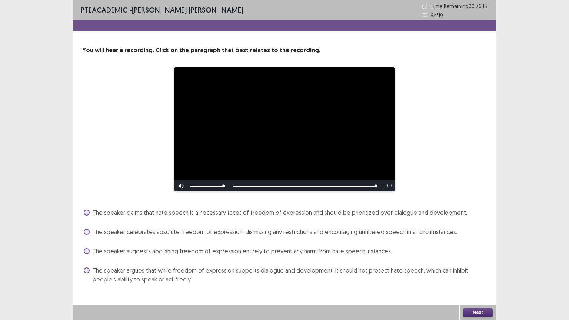
click at [86, 233] on span at bounding box center [87, 232] width 6 height 6
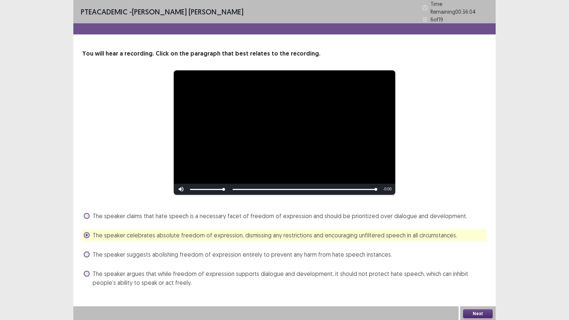
click at [489, 270] on button "Next" at bounding box center [478, 313] width 30 height 9
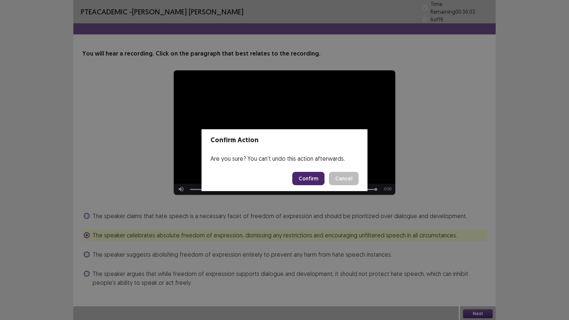
click at [314, 178] on button "Confirm" at bounding box center [308, 178] width 32 height 13
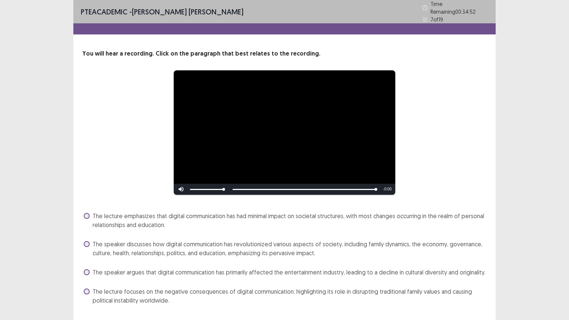
drag, startPoint x: 129, startPoint y: 242, endPoint x: 143, endPoint y: 263, distance: 25.4
click at [129, 243] on span "The speaker discusses how digital communication has revolutionized various aspe…" at bounding box center [290, 249] width 394 height 18
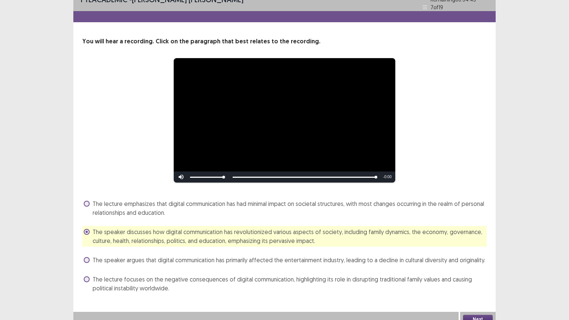
scroll to position [16, 0]
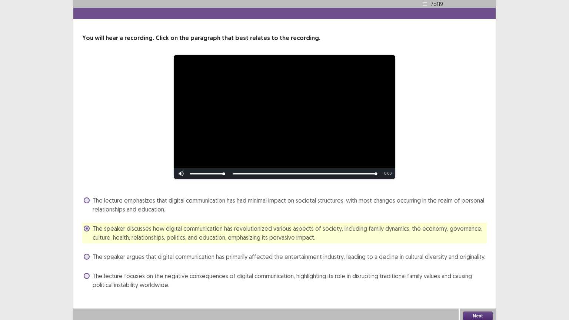
click at [470, 270] on button "Next" at bounding box center [478, 315] width 30 height 9
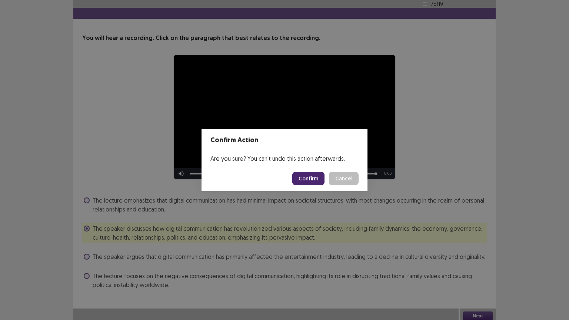
click at [302, 180] on button "Confirm" at bounding box center [308, 178] width 32 height 13
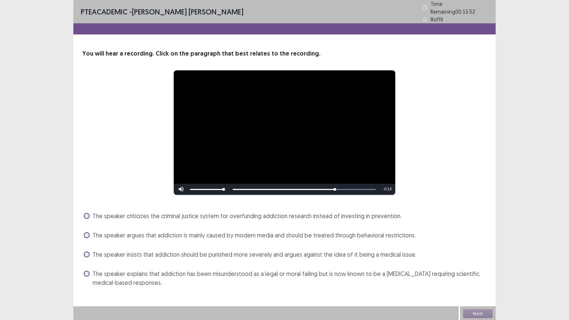
click at [374, 176] on video "Video Player" at bounding box center [284, 132] width 221 height 124
click at [285, 213] on span "The speaker criticizes the criminal justice system for overfunding addiction re…" at bounding box center [247, 215] width 309 height 9
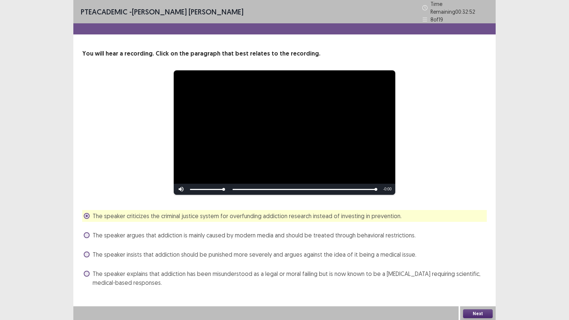
click at [377, 270] on span "The speaker explains that addiction has been misunderstood as a legal or moral …" at bounding box center [290, 278] width 394 height 18
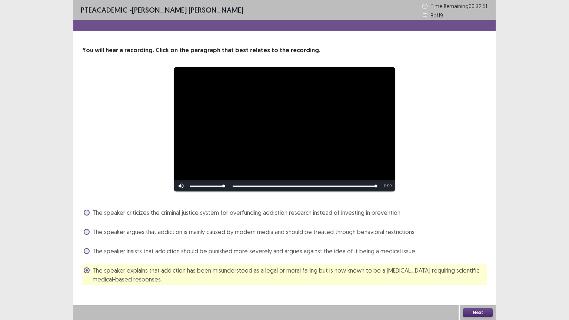
click at [479, 270] on button "Next" at bounding box center [478, 312] width 30 height 9
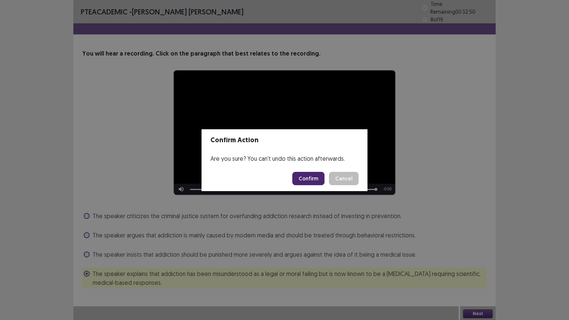
click at [314, 177] on button "Confirm" at bounding box center [308, 178] width 32 height 13
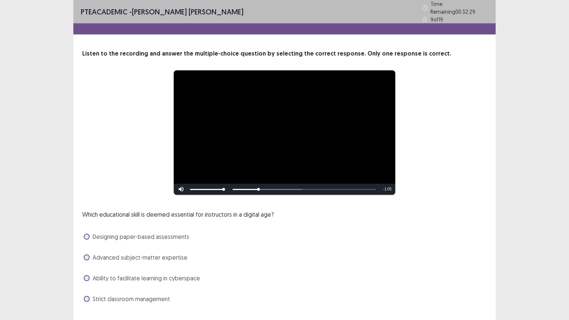
click at [155, 270] on span "Ability to facilitate learning in cyberspace" at bounding box center [146, 278] width 107 height 9
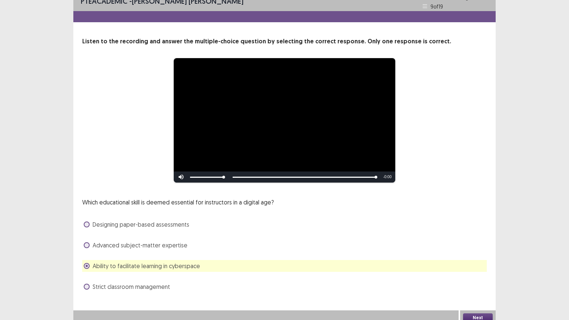
scroll to position [14, 0]
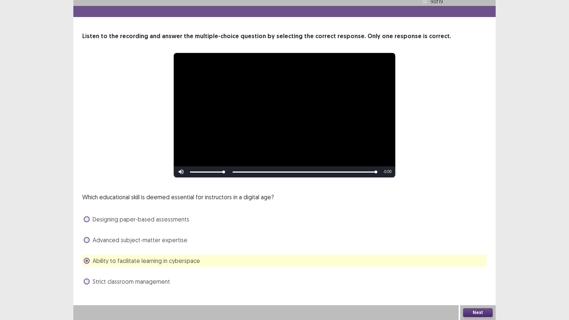
click at [478, 270] on button "Next" at bounding box center [478, 312] width 30 height 9
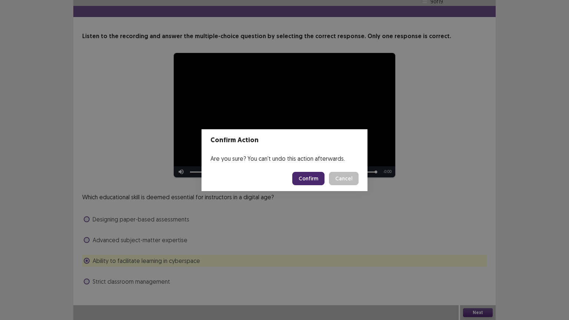
click at [314, 176] on button "Confirm" at bounding box center [308, 178] width 32 height 13
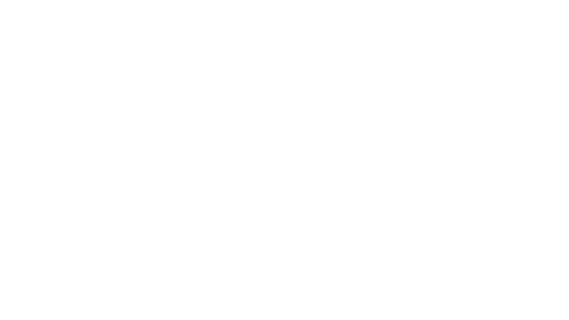
scroll to position [0, 0]
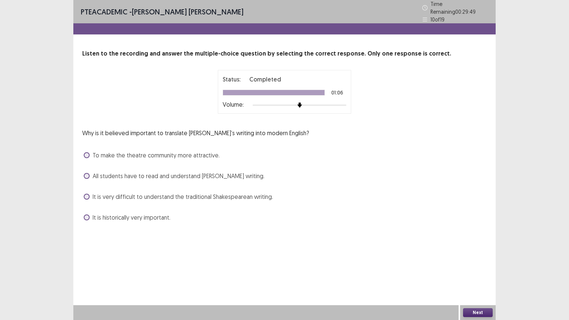
click at [129, 174] on span "All students have to read and understand [PERSON_NAME] writing." at bounding box center [179, 175] width 172 height 9
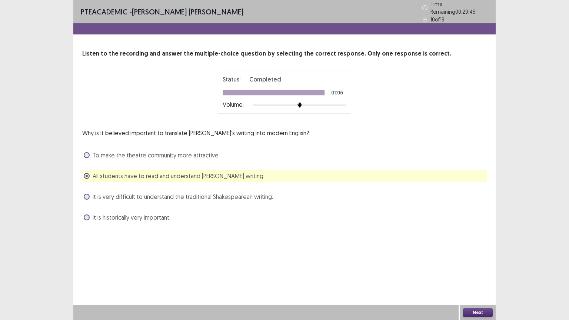
click at [163, 216] on span "It is historically very important." at bounding box center [132, 217] width 78 height 9
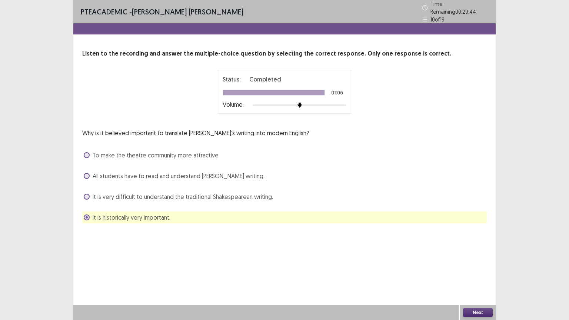
click at [473, 270] on button "Next" at bounding box center [478, 312] width 30 height 9
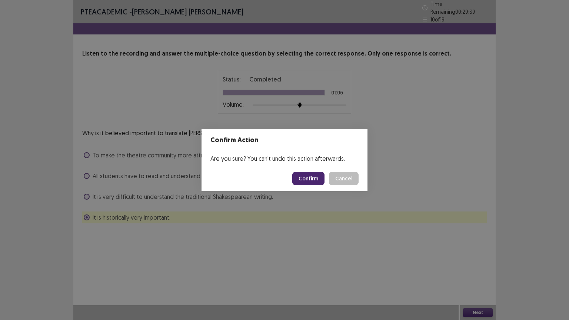
click at [311, 178] on button "Confirm" at bounding box center [308, 178] width 32 height 13
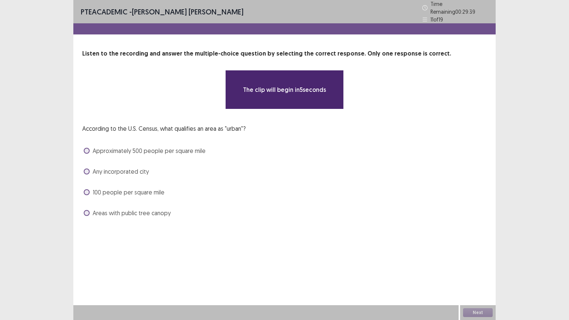
click at [291, 247] on div "**********" at bounding box center [284, 160] width 422 height 320
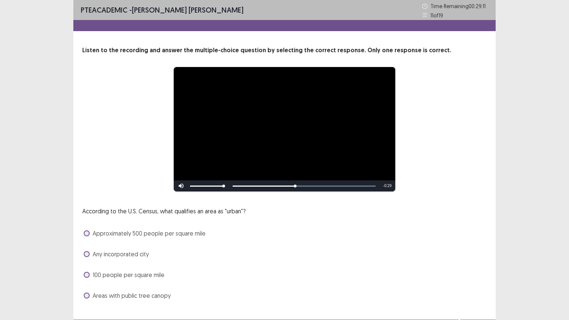
click at [200, 234] on span "Approximately 500 people per square mile" at bounding box center [149, 233] width 113 height 9
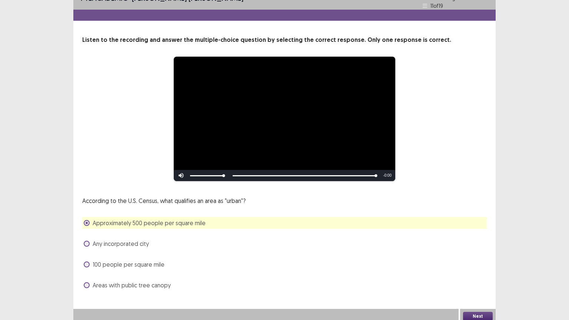
scroll to position [14, 0]
click at [473, 270] on button "Next" at bounding box center [478, 315] width 30 height 9
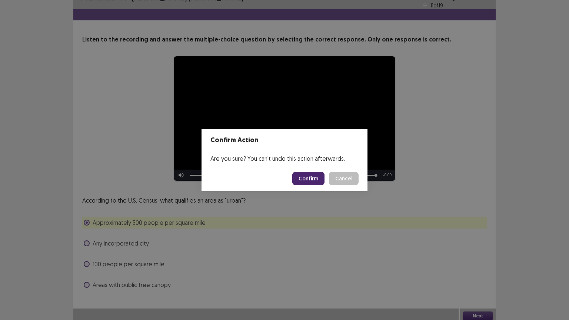
click at [314, 182] on button "Confirm" at bounding box center [308, 178] width 32 height 13
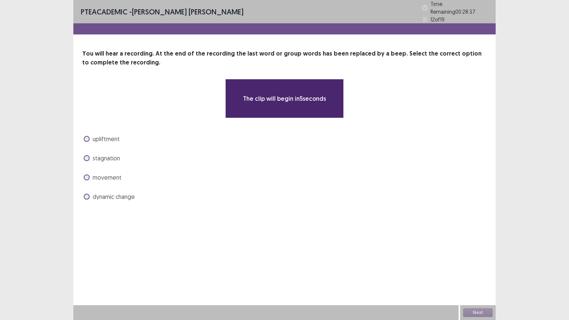
click at [318, 259] on div "PTE academic - [PERSON_NAME] [PERSON_NAME] Time Remaining 00 : 28 : 37 12 of 19…" at bounding box center [284, 160] width 422 height 320
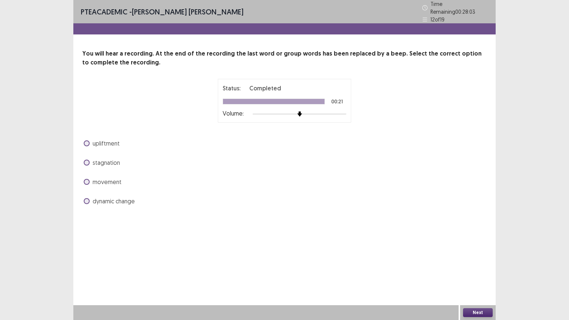
click at [133, 198] on span "dynamic change" at bounding box center [114, 201] width 42 height 9
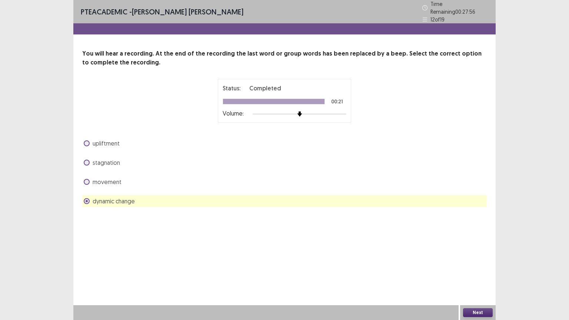
click at [485, 270] on button "Next" at bounding box center [478, 312] width 30 height 9
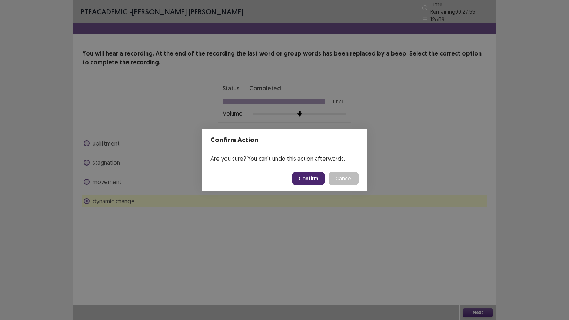
click at [311, 177] on button "Confirm" at bounding box center [308, 178] width 32 height 13
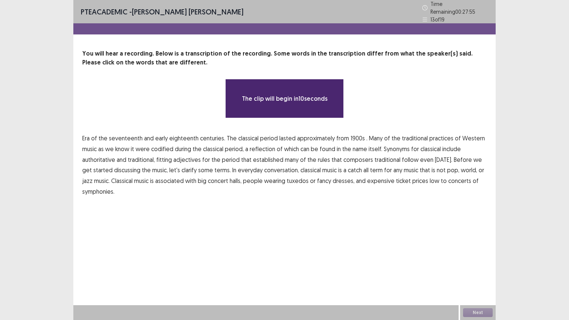
click at [258, 219] on div "**********" at bounding box center [284, 160] width 422 height 320
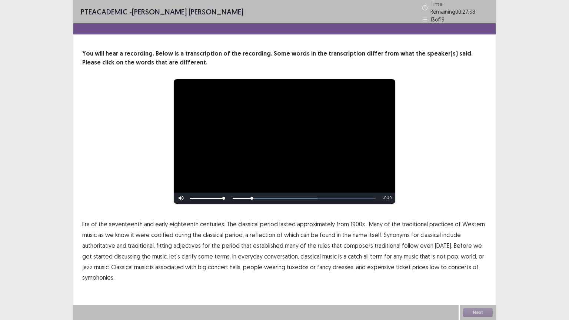
click at [350, 221] on span "1900s" at bounding box center [357, 224] width 14 height 9
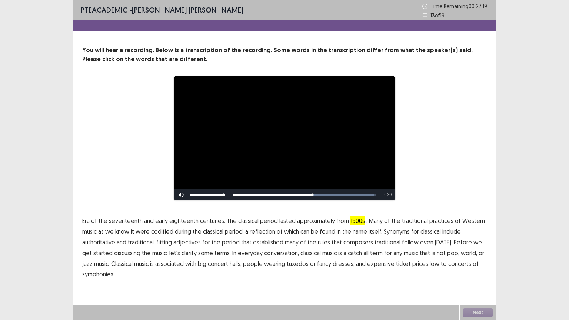
drag, startPoint x: 379, startPoint y: 240, endPoint x: 396, endPoint y: 242, distance: 17.3
click at [380, 240] on span "traditional" at bounding box center [387, 242] width 26 height 9
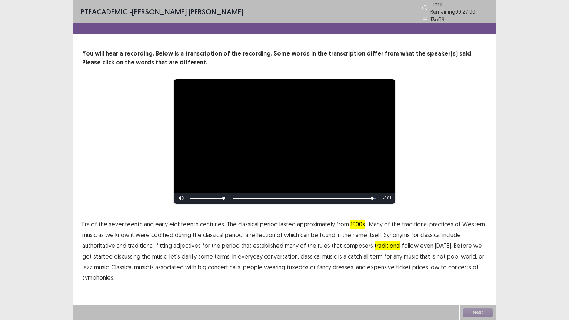
click at [429, 264] on span "low" at bounding box center [434, 266] width 10 height 9
click at [477, 270] on button "Next" at bounding box center [478, 312] width 30 height 9
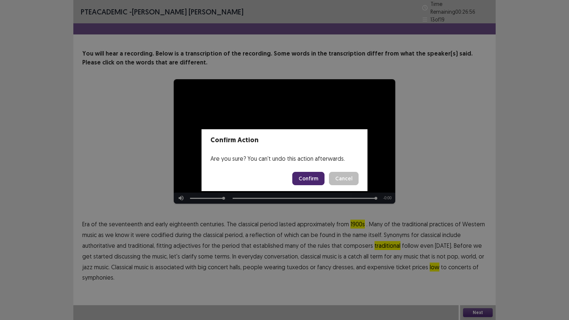
click at [311, 181] on button "Confirm" at bounding box center [308, 178] width 32 height 13
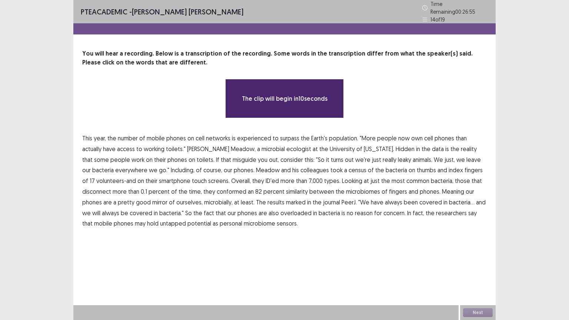
drag, startPoint x: 222, startPoint y: 264, endPoint x: 93, endPoint y: 158, distance: 167.0
click at [222, 265] on div "PTE academic - [PERSON_NAME] [PERSON_NAME] Time Remaining 00 : 26 : 55 14 of 19…" at bounding box center [284, 160] width 422 height 320
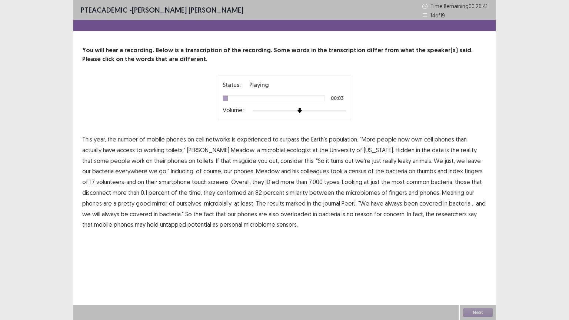
click at [264, 141] on span "experienced" at bounding box center [254, 139] width 34 height 9
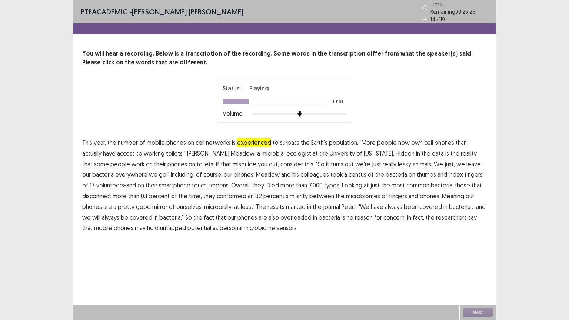
click at [232, 161] on span "misguide" at bounding box center [244, 164] width 24 height 9
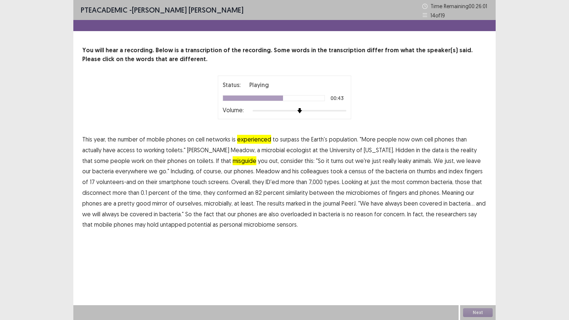
click at [111, 188] on span "disconnect" at bounding box center [96, 192] width 29 height 9
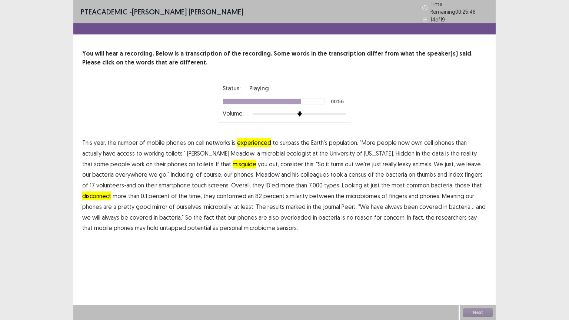
drag, startPoint x: 219, startPoint y: 204, endPoint x: 238, endPoint y: 204, distance: 18.9
click at [286, 204] on span "marked" at bounding box center [296, 206] width 20 height 9
click at [280, 214] on span "overloaded" at bounding box center [295, 217] width 31 height 9
click at [262, 247] on div "PTE academic - [PERSON_NAME] [PERSON_NAME] Time Remaining 00 : 25 : 30 14 of 19…" at bounding box center [284, 160] width 422 height 320
click at [474, 270] on button "Next" at bounding box center [478, 312] width 30 height 9
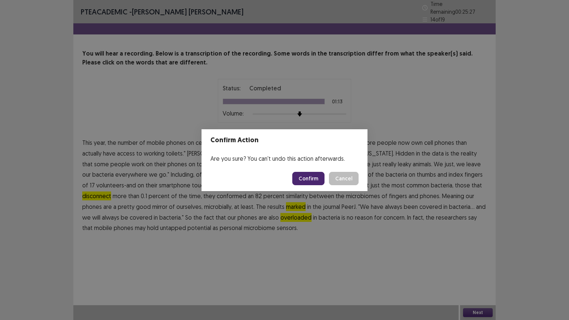
click at [322, 179] on button "Confirm" at bounding box center [308, 178] width 32 height 13
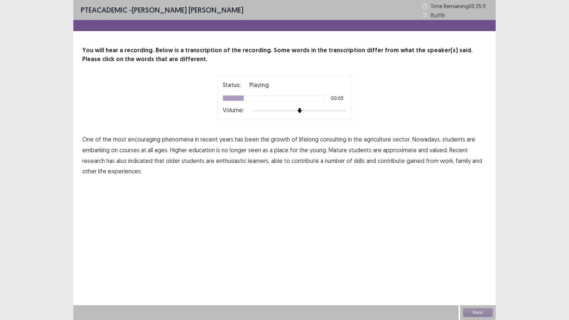
click at [325, 141] on span "consulting" at bounding box center [333, 139] width 26 height 9
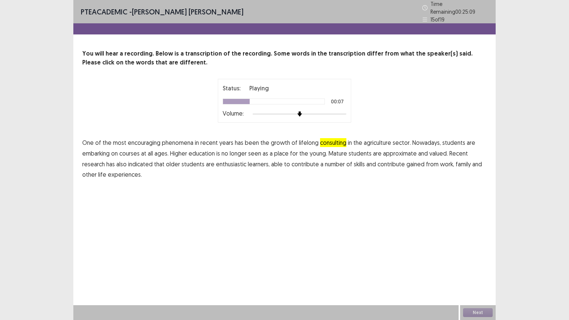
click at [381, 141] on span "agriculture" at bounding box center [377, 142] width 27 height 9
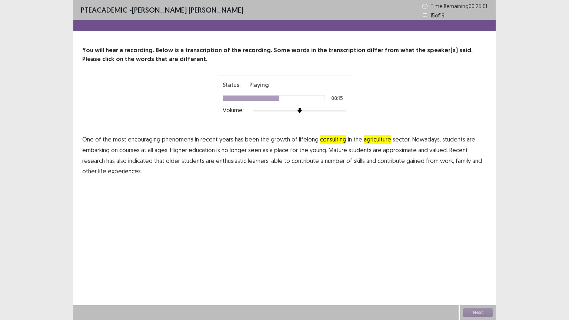
click at [398, 150] on span "approximate" at bounding box center [400, 149] width 34 height 9
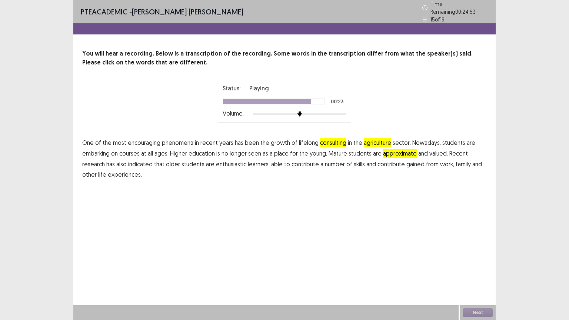
click at [387, 163] on span "contribute" at bounding box center [390, 164] width 27 height 9
click at [483, 270] on button "Next" at bounding box center [478, 312] width 30 height 9
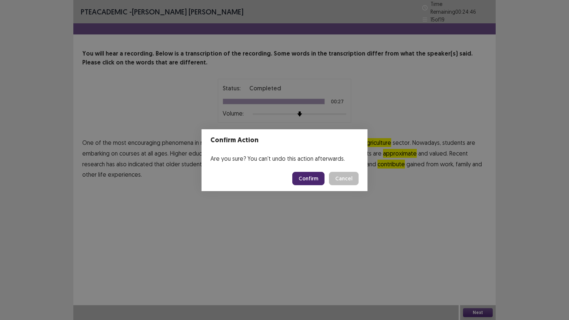
click at [318, 178] on button "Confirm" at bounding box center [308, 178] width 32 height 13
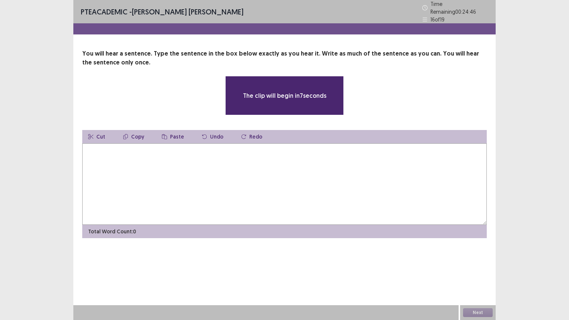
click at [258, 188] on textarea at bounding box center [284, 183] width 404 height 81
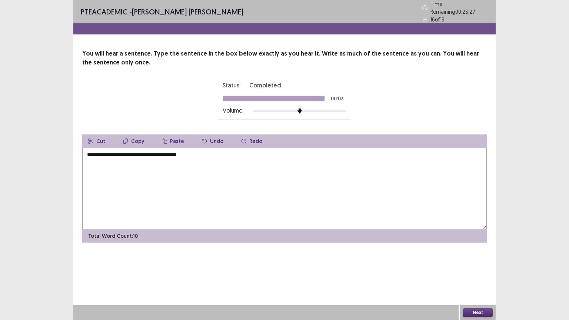
type textarea "**********"
click at [486, 270] on button "Next" at bounding box center [478, 312] width 30 height 9
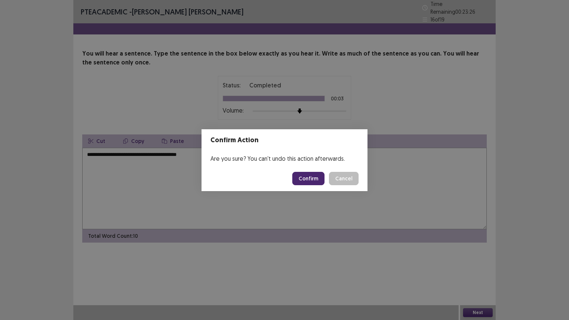
click at [315, 179] on button "Confirm" at bounding box center [308, 178] width 32 height 13
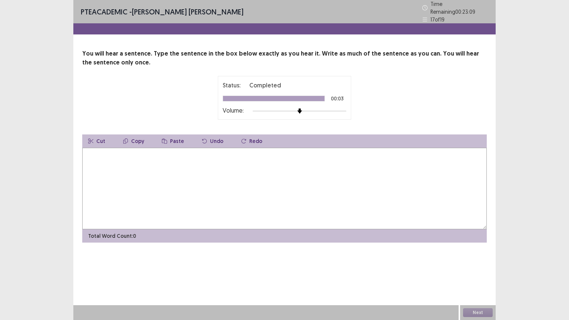
click at [333, 199] on textarea at bounding box center [284, 188] width 404 height 81
type textarea "**********"
click at [478, 270] on button "Next" at bounding box center [478, 312] width 30 height 9
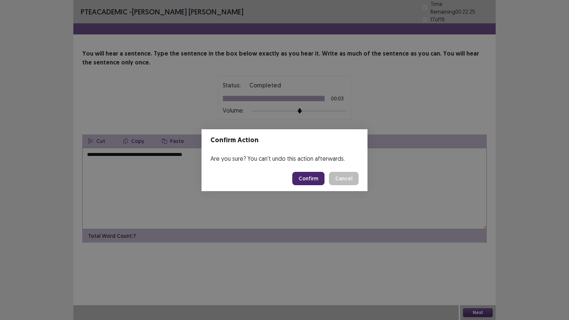
click at [311, 181] on button "Confirm" at bounding box center [308, 178] width 32 height 13
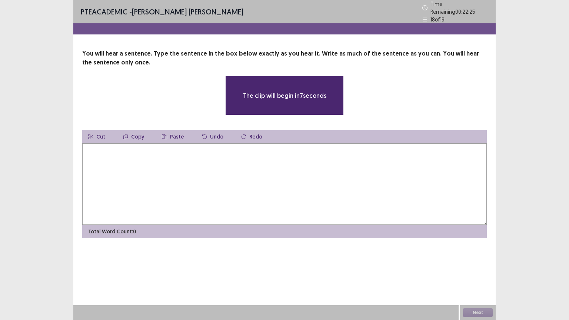
click at [338, 190] on textarea at bounding box center [284, 183] width 404 height 81
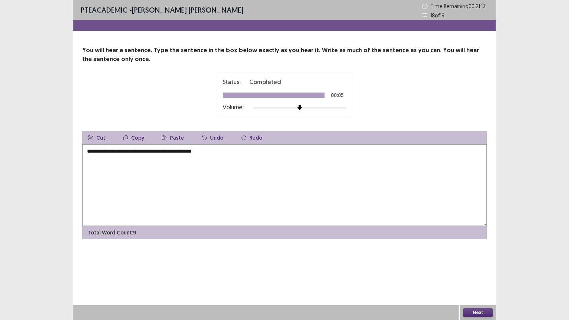
type textarea "**********"
click at [478, 270] on button "Next" at bounding box center [478, 312] width 30 height 9
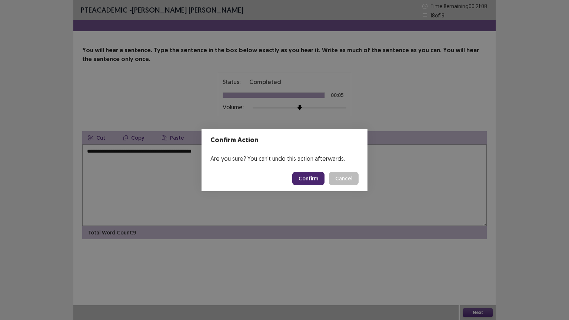
click at [313, 218] on div "Confirm Action Are you sure? You can't undo this action afterwards. Confirm Can…" at bounding box center [284, 160] width 569 height 320
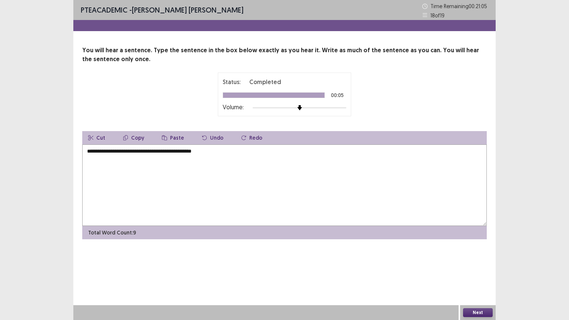
click at [474, 270] on div "Next" at bounding box center [478, 312] width 36 height 15
click at [471, 270] on button "Next" at bounding box center [478, 312] width 30 height 9
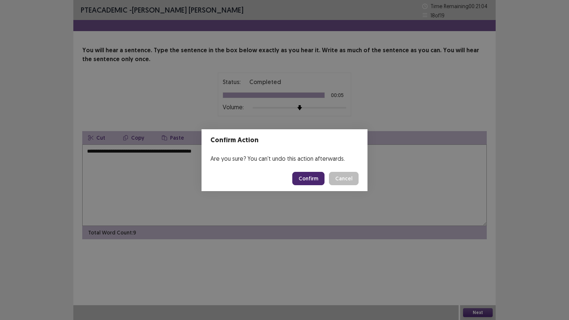
click at [311, 181] on button "Confirm" at bounding box center [308, 178] width 32 height 13
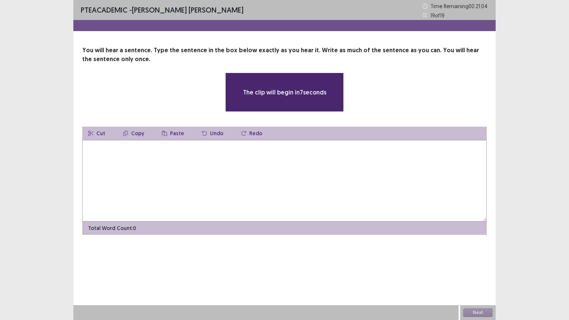
click at [306, 197] on textarea at bounding box center [284, 180] width 404 height 81
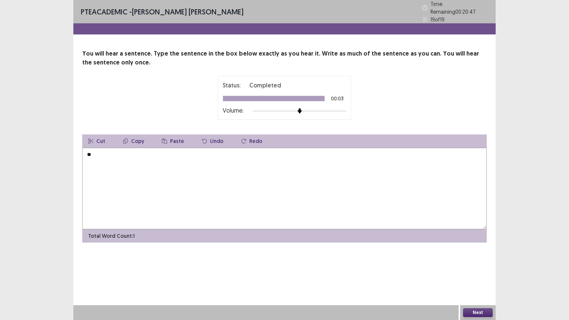
type textarea "*"
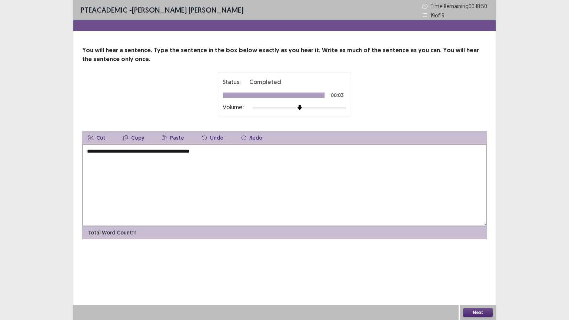
drag, startPoint x: 157, startPoint y: 149, endPoint x: 265, endPoint y: 174, distance: 111.3
click at [163, 154] on textarea "**********" at bounding box center [284, 184] width 404 height 81
type textarea "**********"
click at [479, 270] on button "Next" at bounding box center [478, 312] width 30 height 9
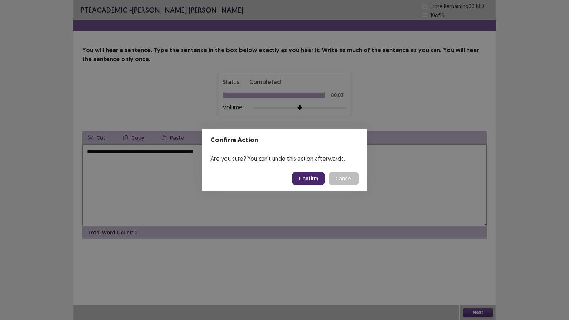
click at [318, 178] on button "Confirm" at bounding box center [308, 178] width 32 height 13
